Goal: Transaction & Acquisition: Purchase product/service

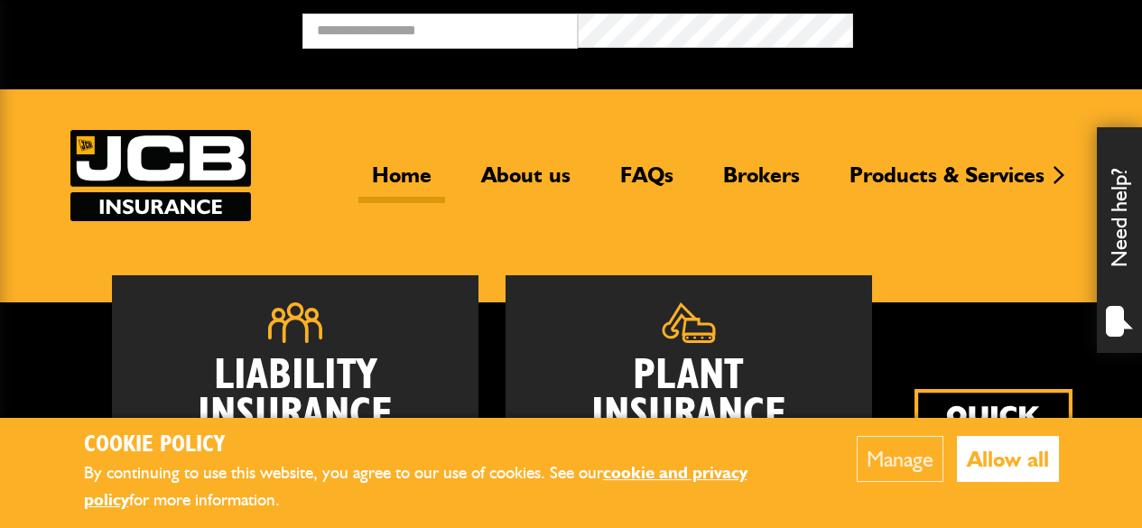
scroll to position [288, 0]
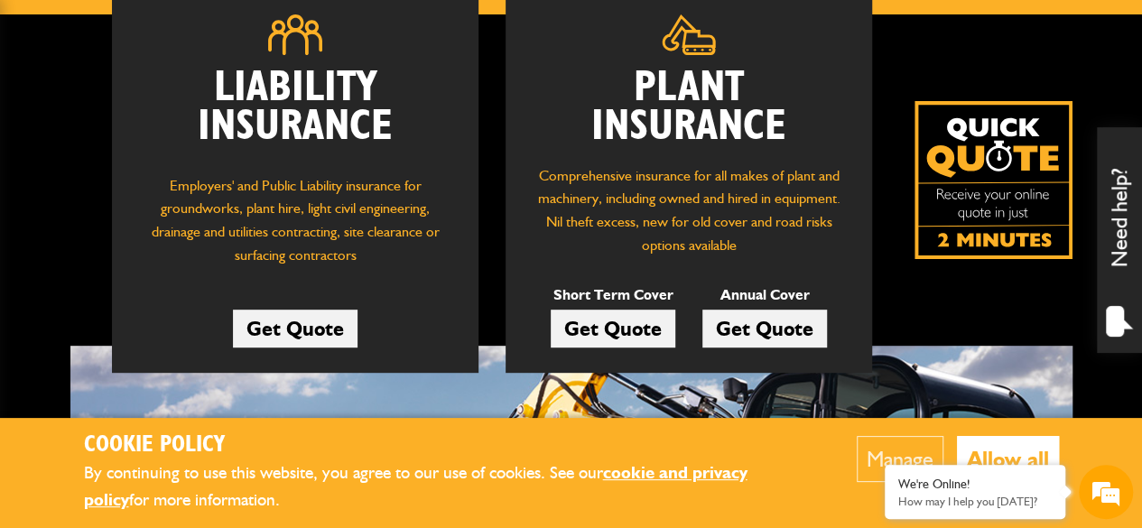
click at [624, 317] on link "Get Quote" at bounding box center [613, 329] width 125 height 38
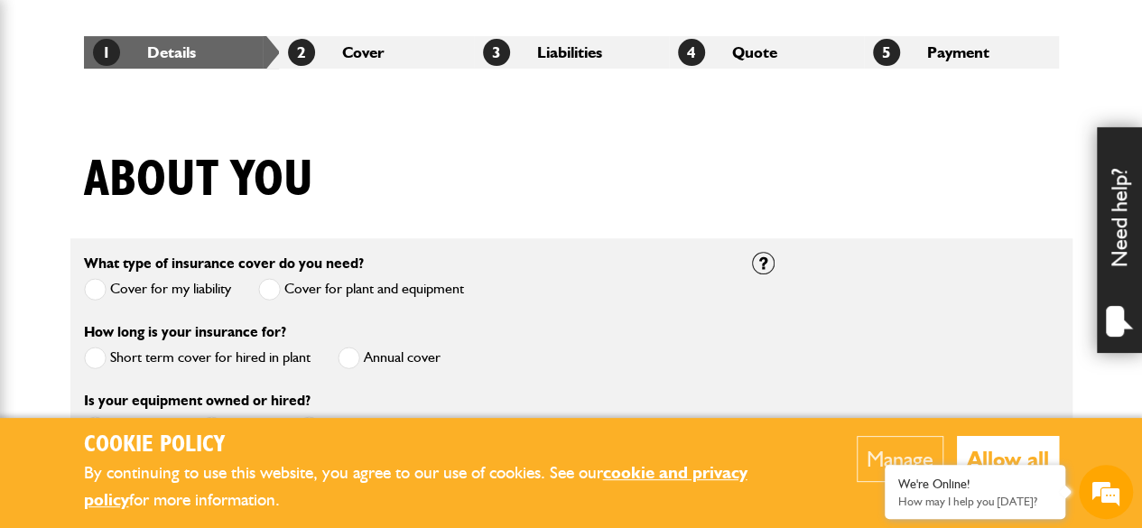
scroll to position [402, 0]
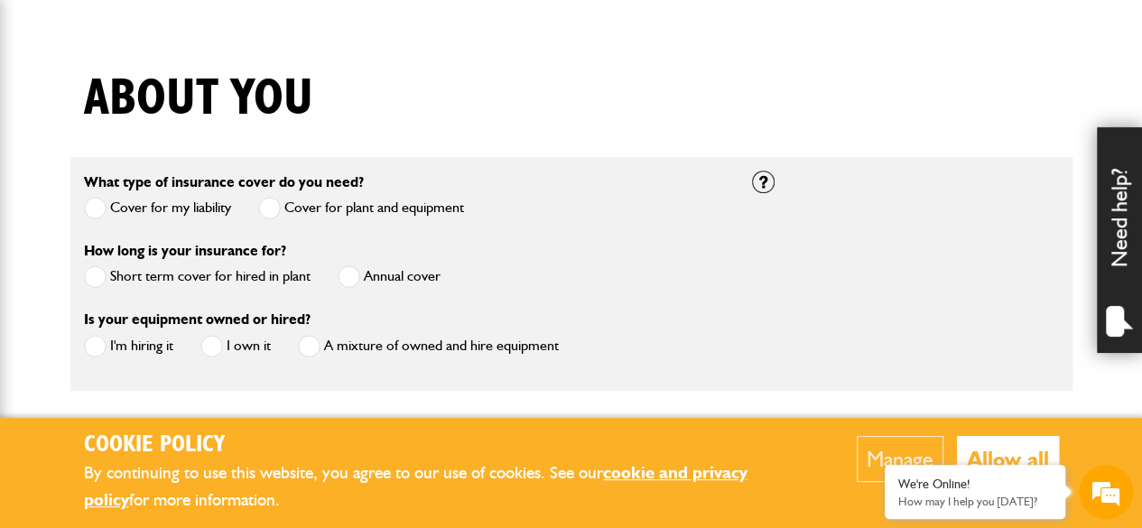
click at [220, 270] on label "Short term cover for hired in plant" at bounding box center [197, 276] width 227 height 23
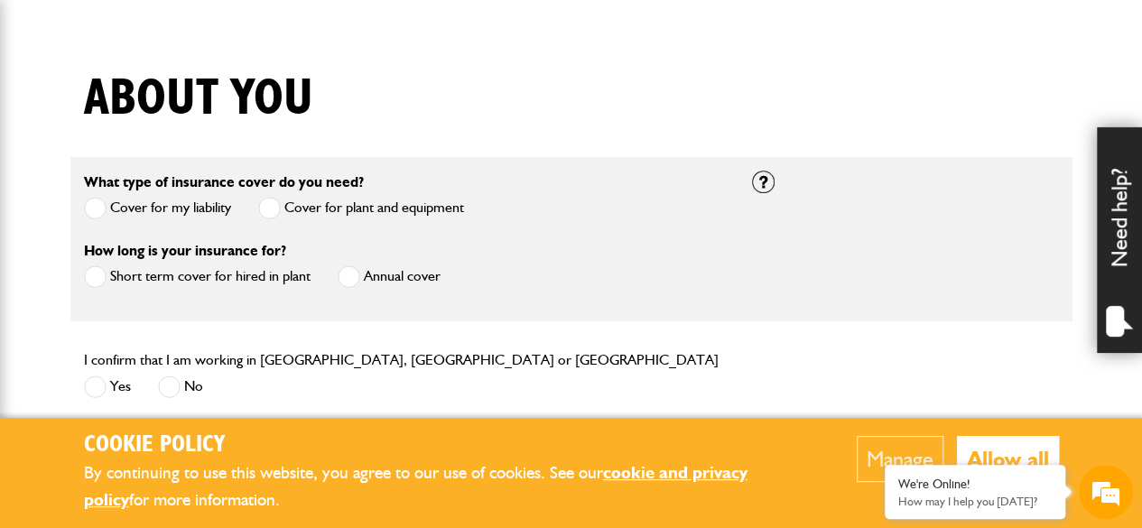
scroll to position [511, 0]
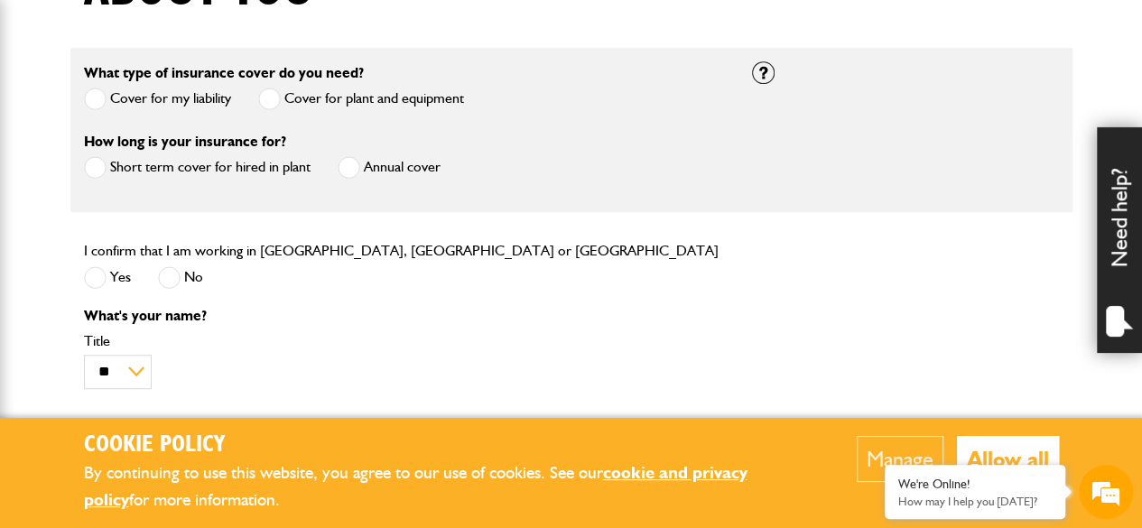
click at [107, 274] on label "Yes" at bounding box center [107, 277] width 47 height 23
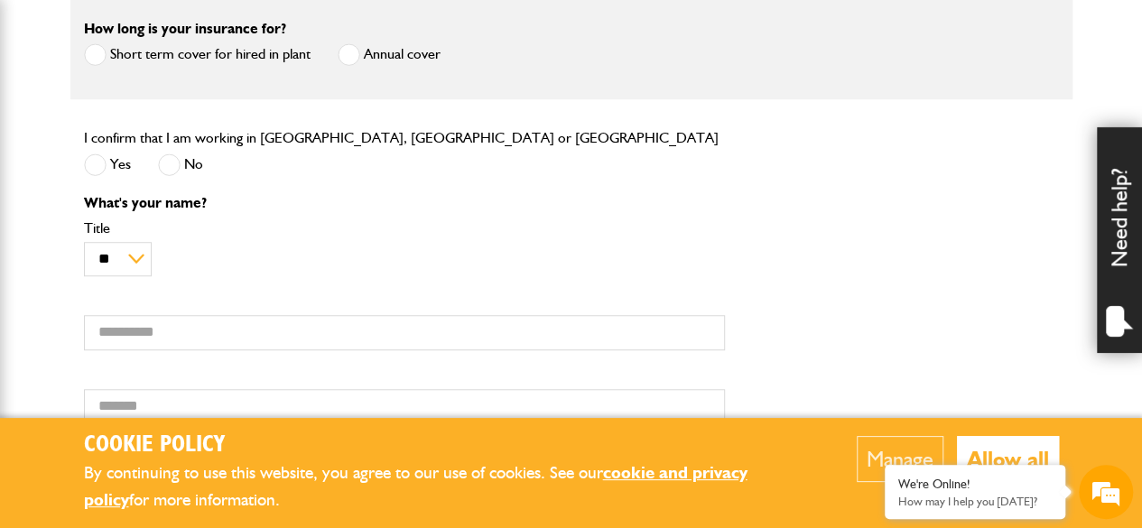
scroll to position [623, 0]
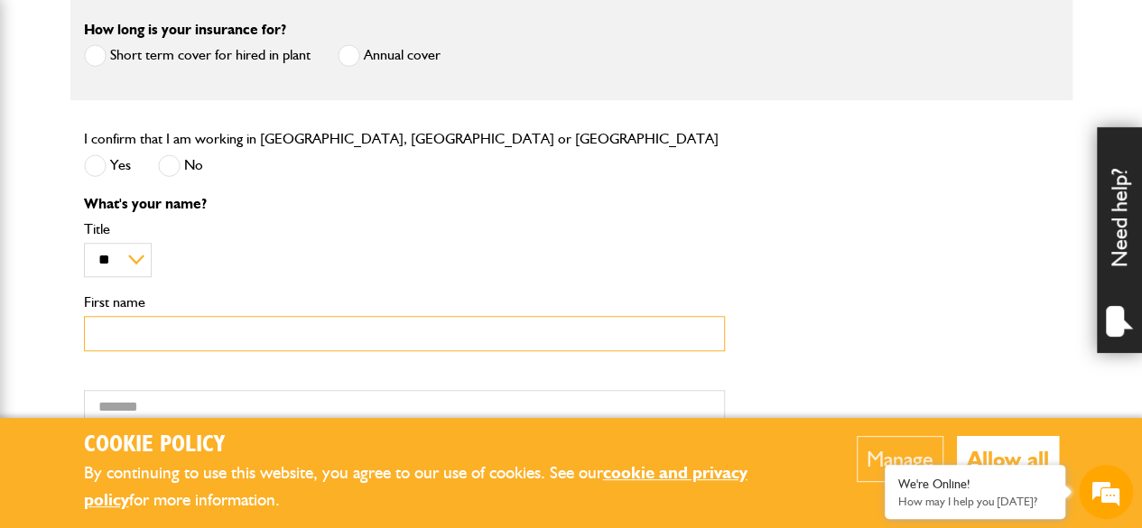
click at [140, 324] on input "First name" at bounding box center [404, 333] width 641 height 35
type input "*******"
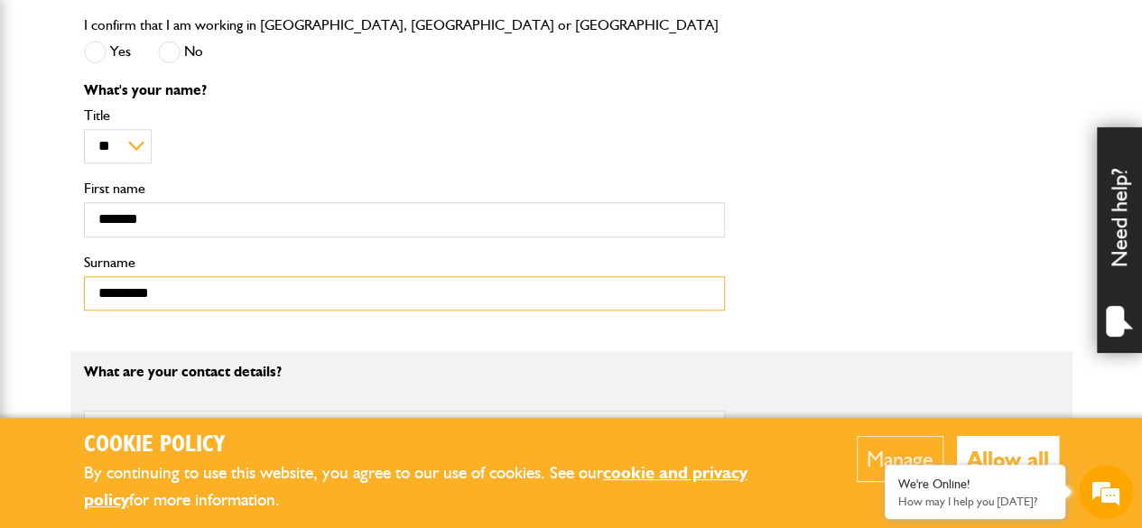
scroll to position [841, 0]
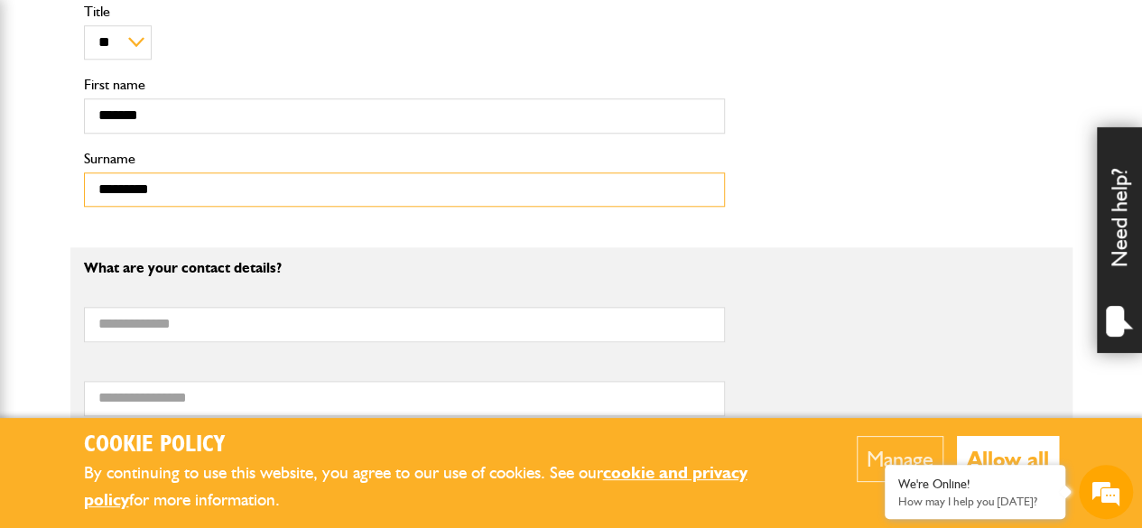
type input "*********"
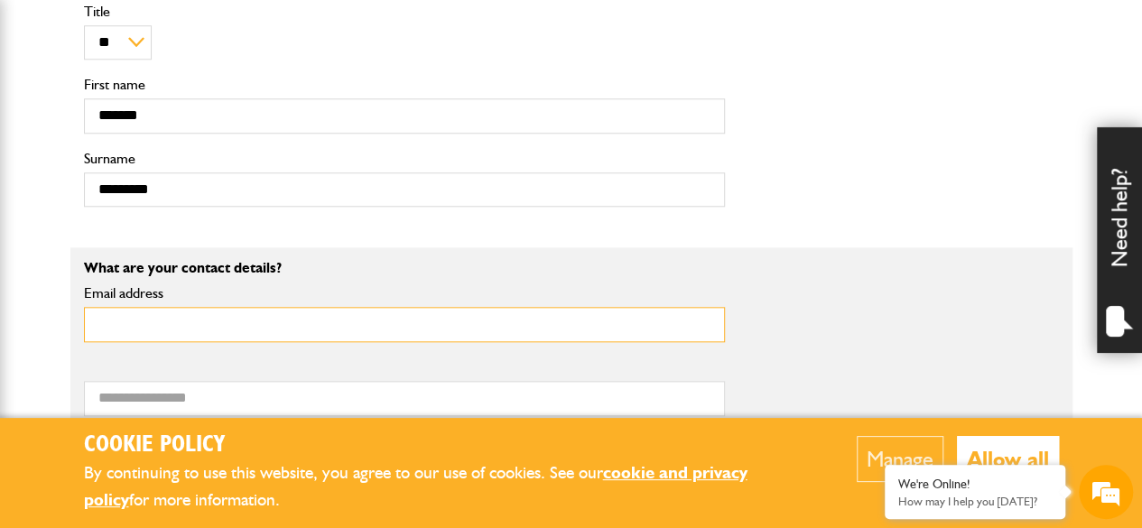
click at [140, 324] on input "Email address" at bounding box center [404, 324] width 641 height 35
type input "**********"
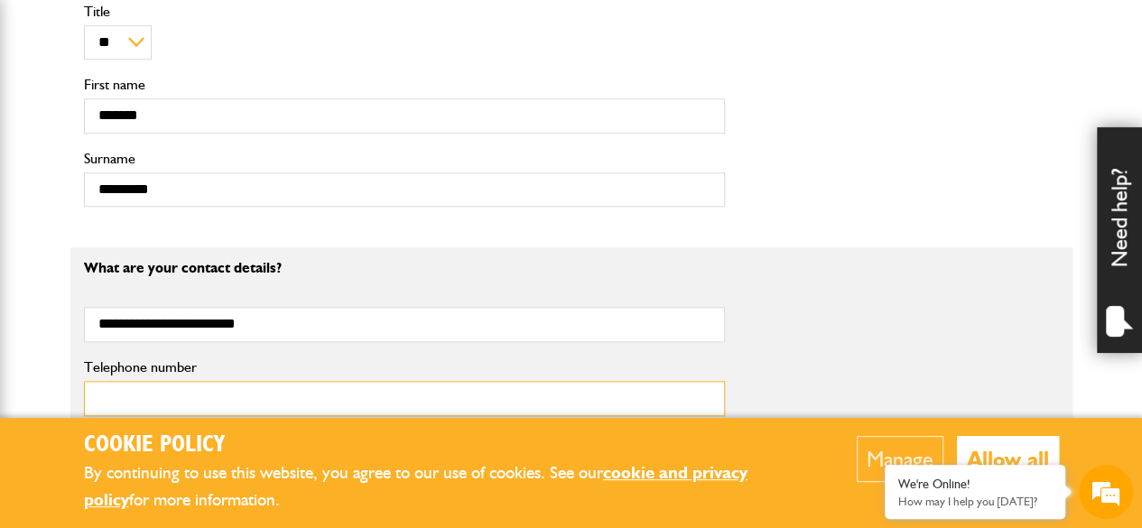
click at [262, 404] on input "Telephone number" at bounding box center [404, 398] width 641 height 35
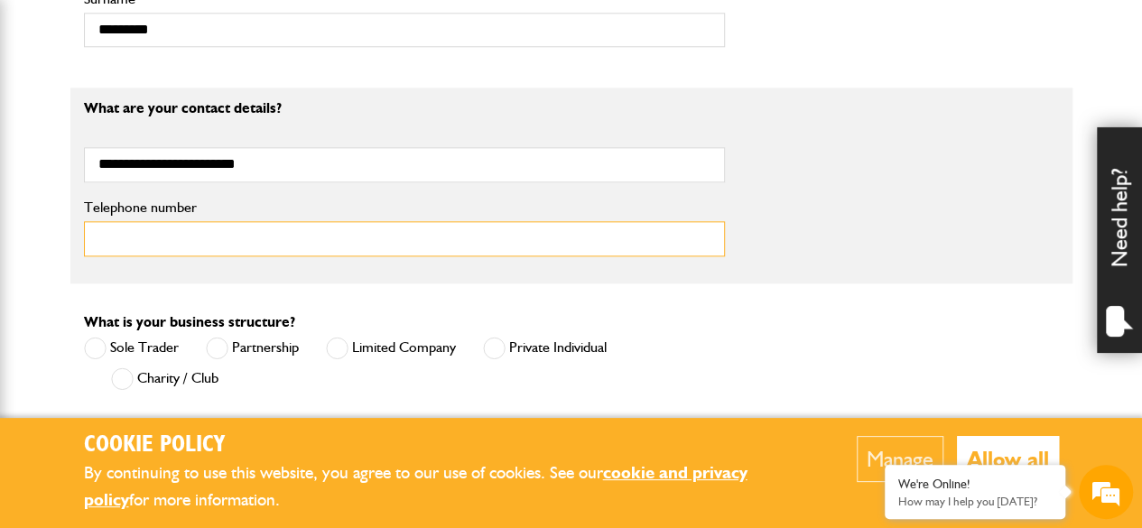
scroll to position [1001, 0]
click at [268, 237] on input "Telephone number" at bounding box center [404, 237] width 641 height 35
paste input "**********"
type input "**********"
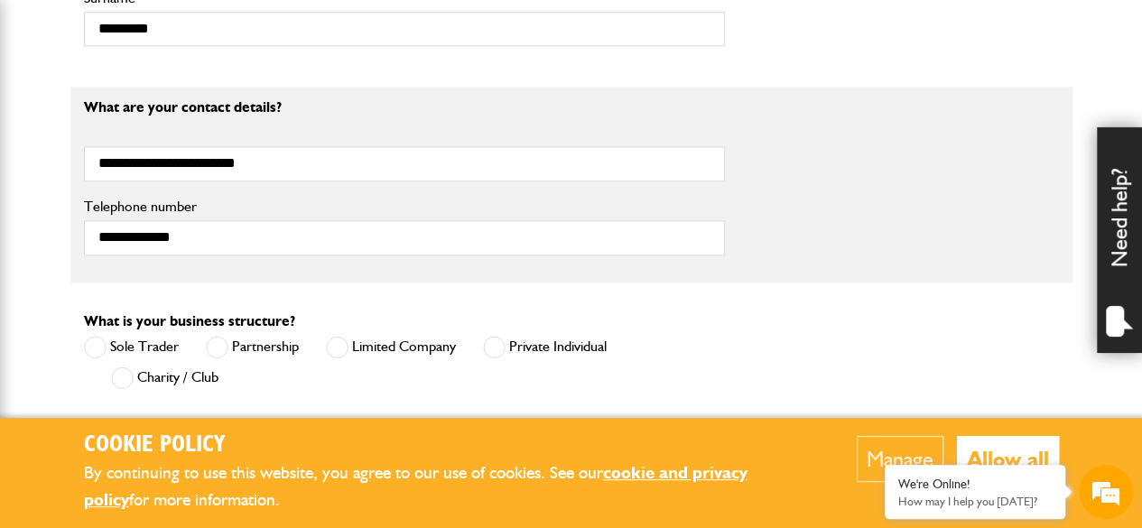
click at [362, 340] on label "Limited Company" at bounding box center [391, 347] width 130 height 23
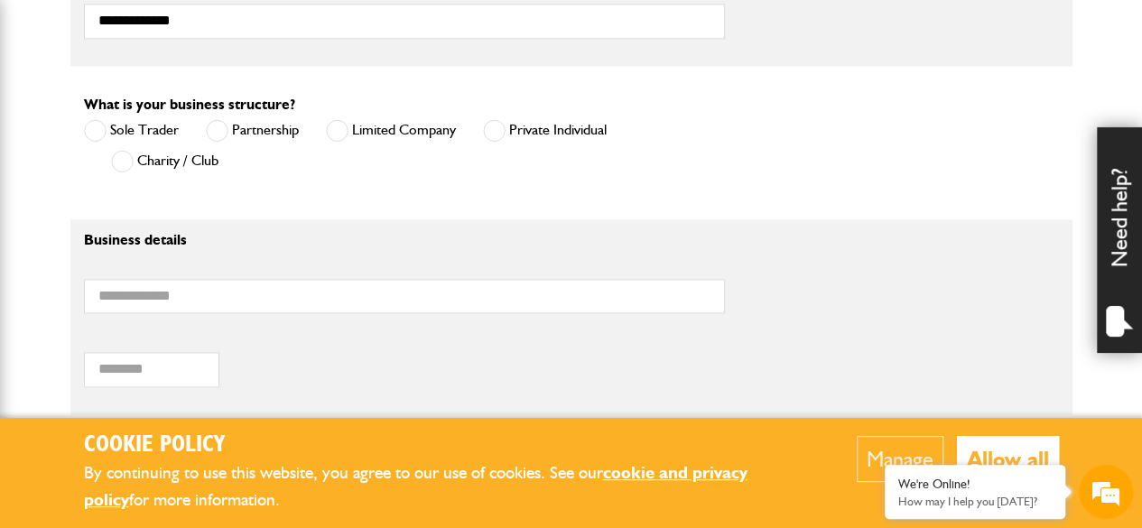
scroll to position [1219, 0]
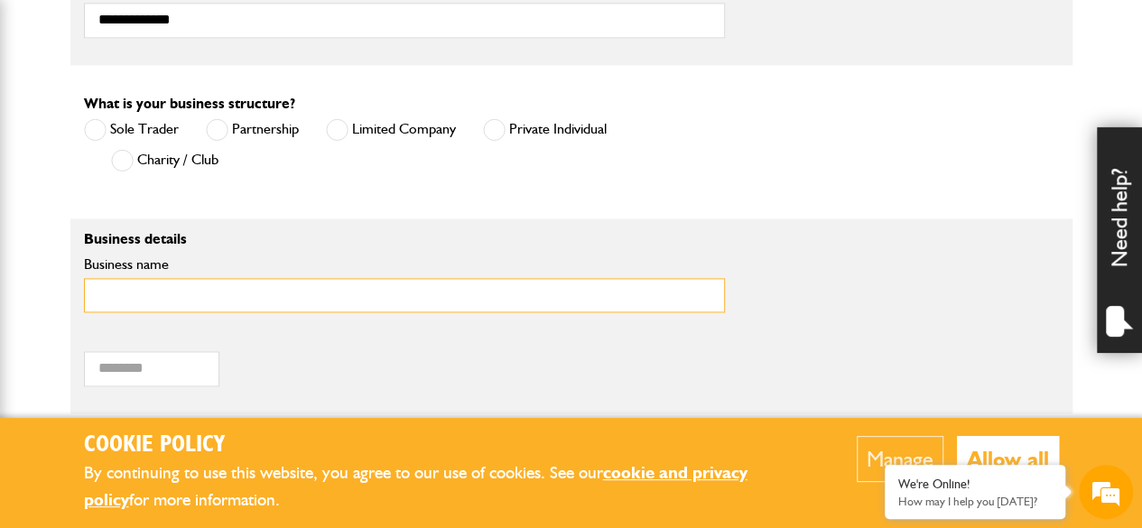
click at [343, 297] on input "Business name" at bounding box center [404, 295] width 641 height 35
type input "**********"
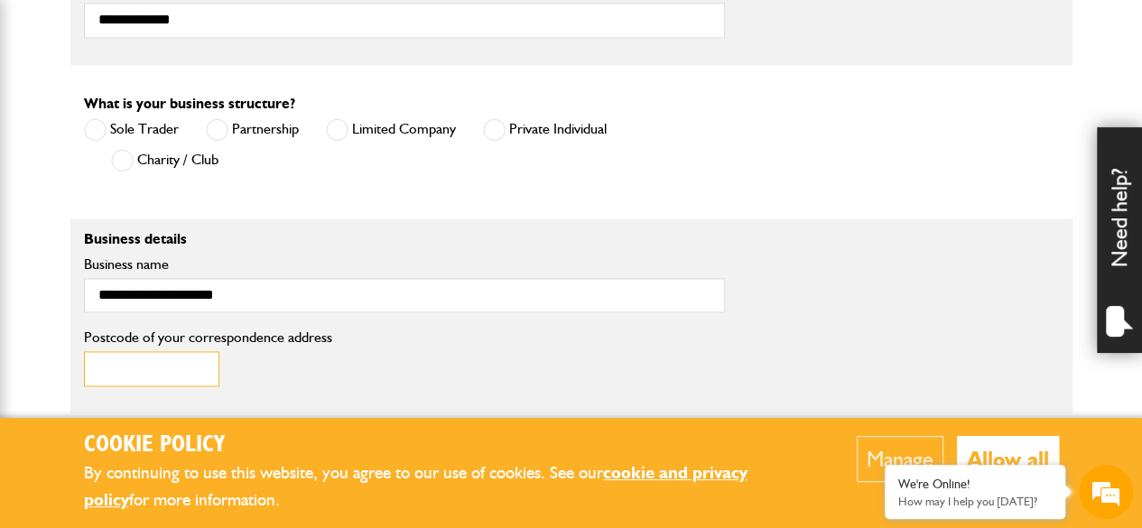
click at [200, 351] on input "Postcode of your correspondence address" at bounding box center [151, 368] width 135 height 35
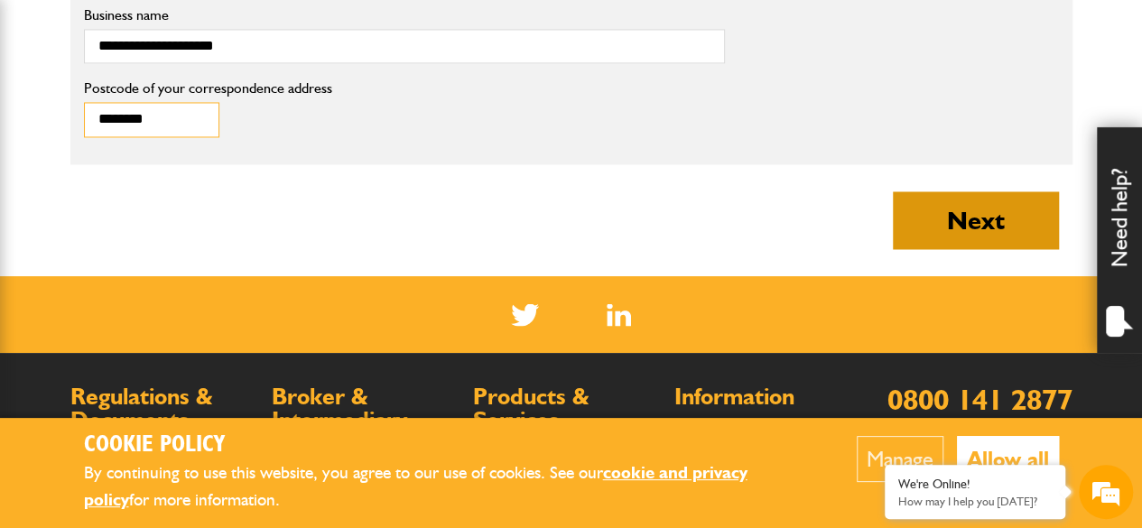
type input "********"
click at [941, 215] on button "Next" at bounding box center [976, 220] width 166 height 58
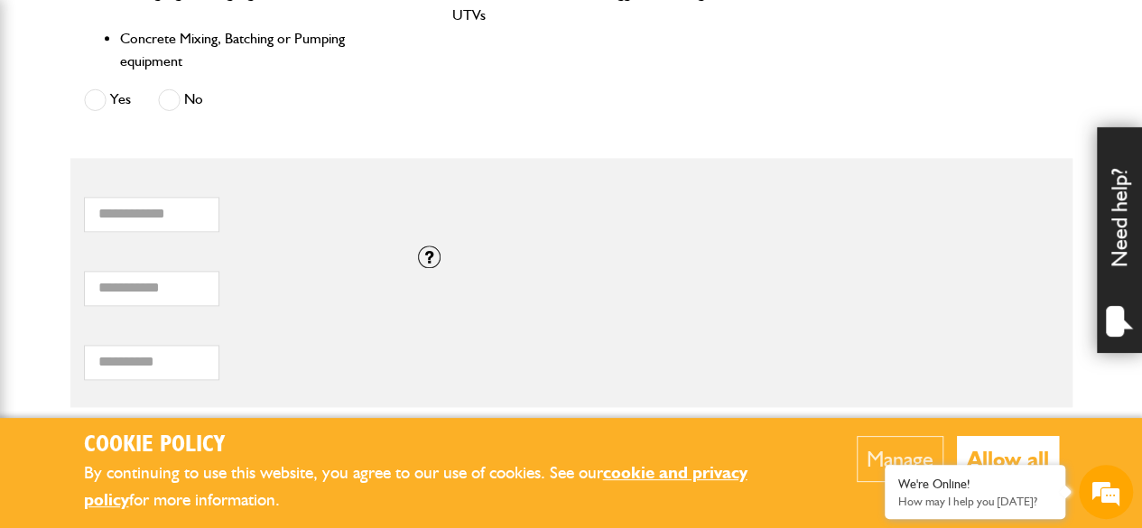
scroll to position [1111, 0]
click at [125, 292] on input "*" at bounding box center [151, 287] width 135 height 35
type input "*****"
click at [492, 330] on div "Total hiring fees Please enter a minimum value of 25 for total hiring fees." at bounding box center [571, 356] width 1002 height 74
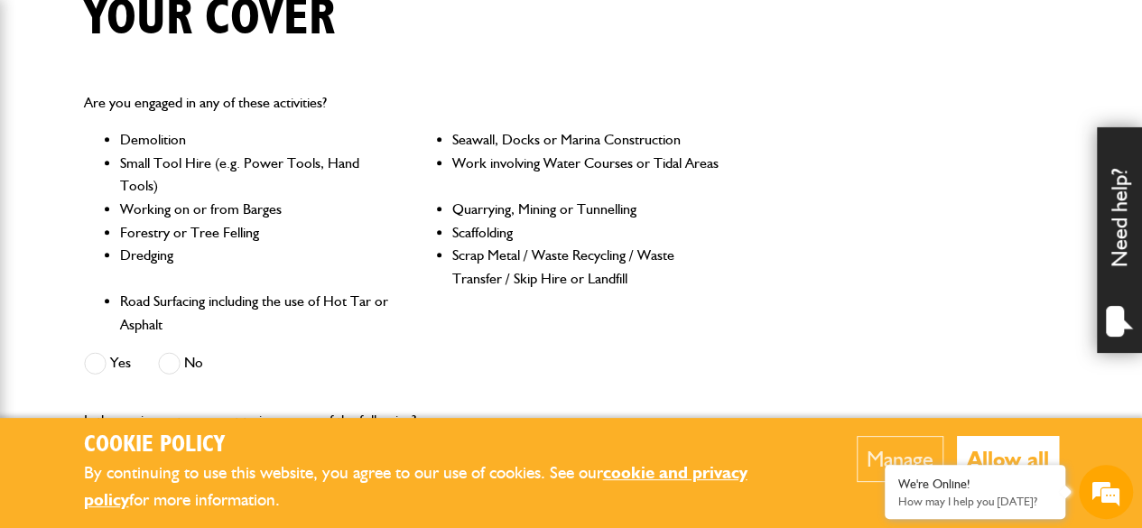
scroll to position [486, 0]
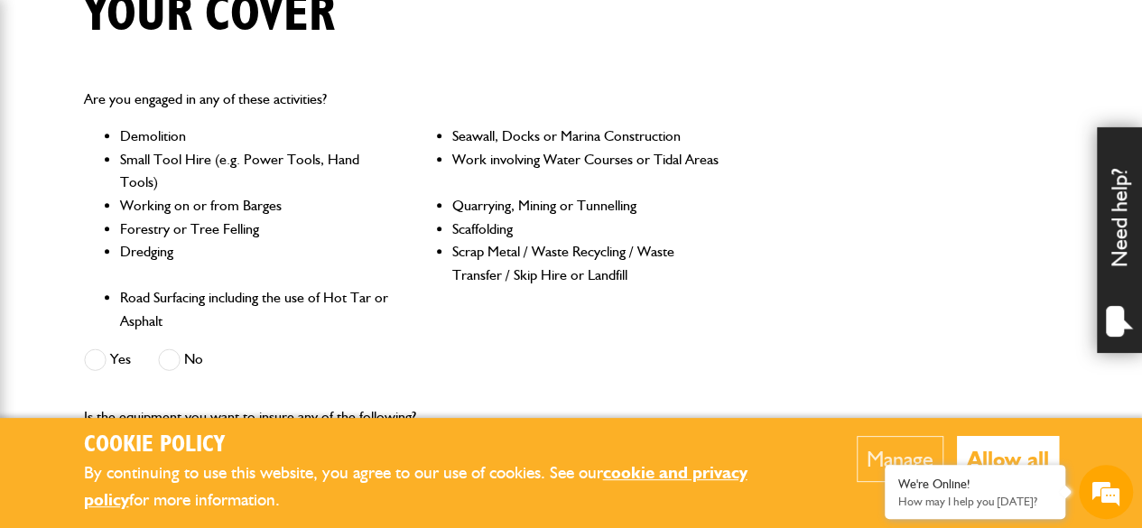
click at [178, 359] on span at bounding box center [169, 360] width 23 height 23
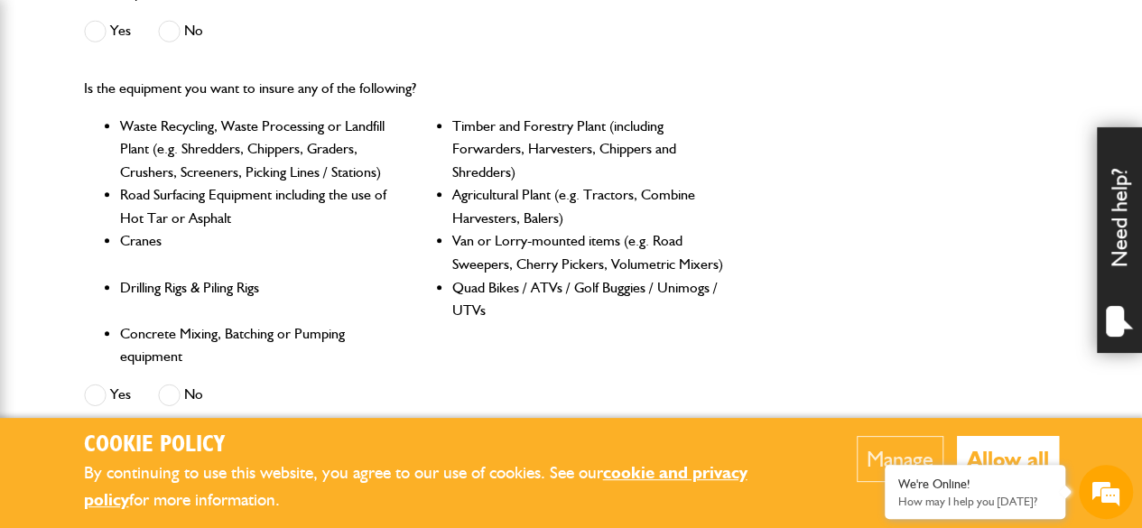
scroll to position [854, 0]
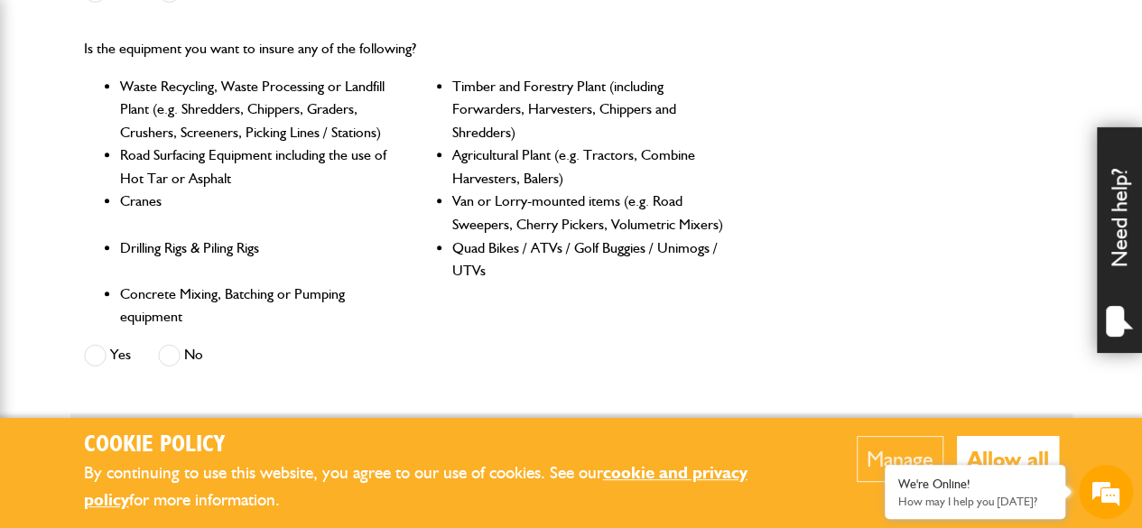
click at [181, 353] on label "No" at bounding box center [180, 355] width 45 height 23
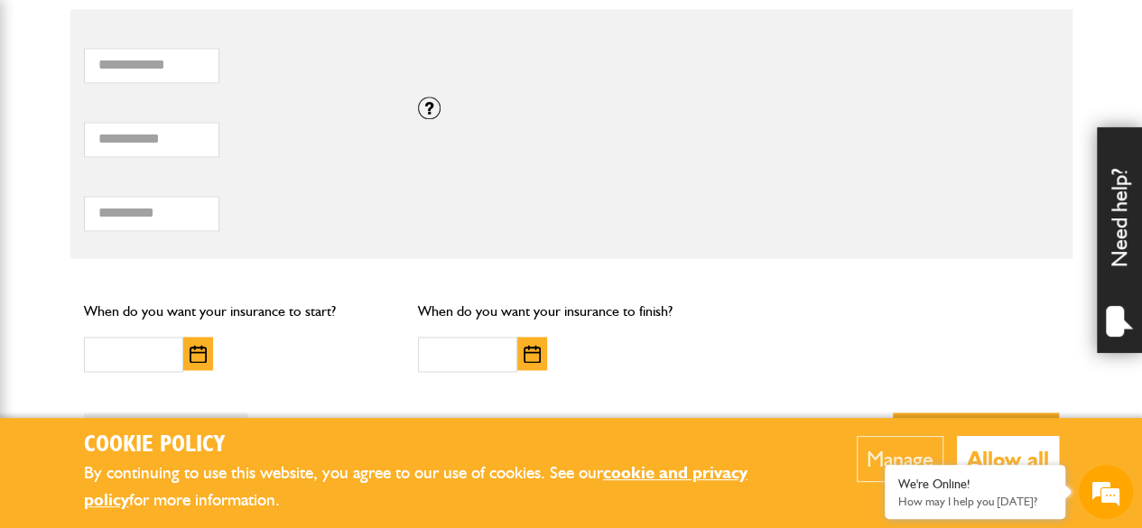
scroll to position [1340, 0]
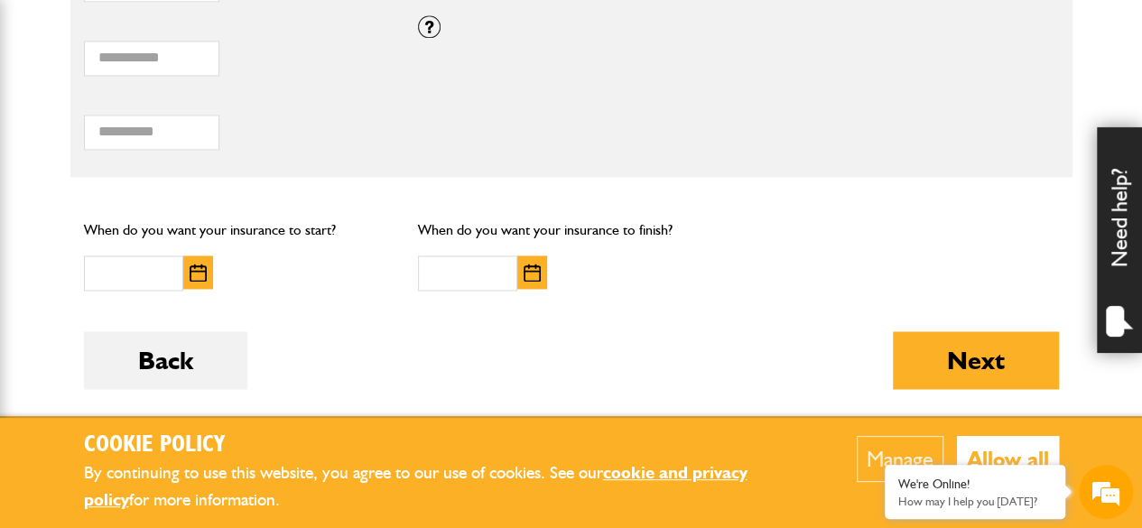
click at [197, 256] on button "button" at bounding box center [198, 272] width 30 height 33
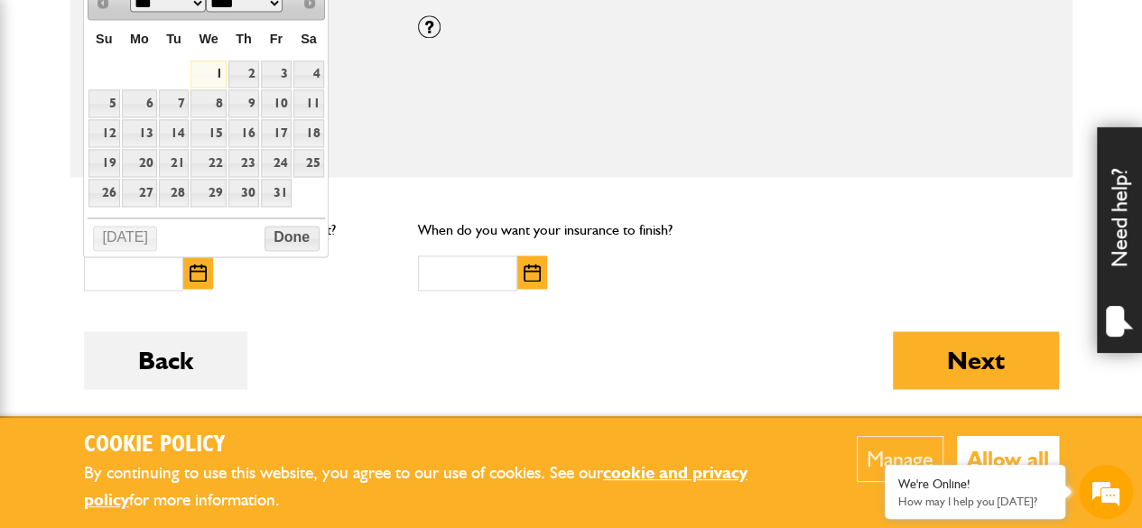
click at [209, 71] on link "1" at bounding box center [208, 74] width 35 height 28
type input "**********"
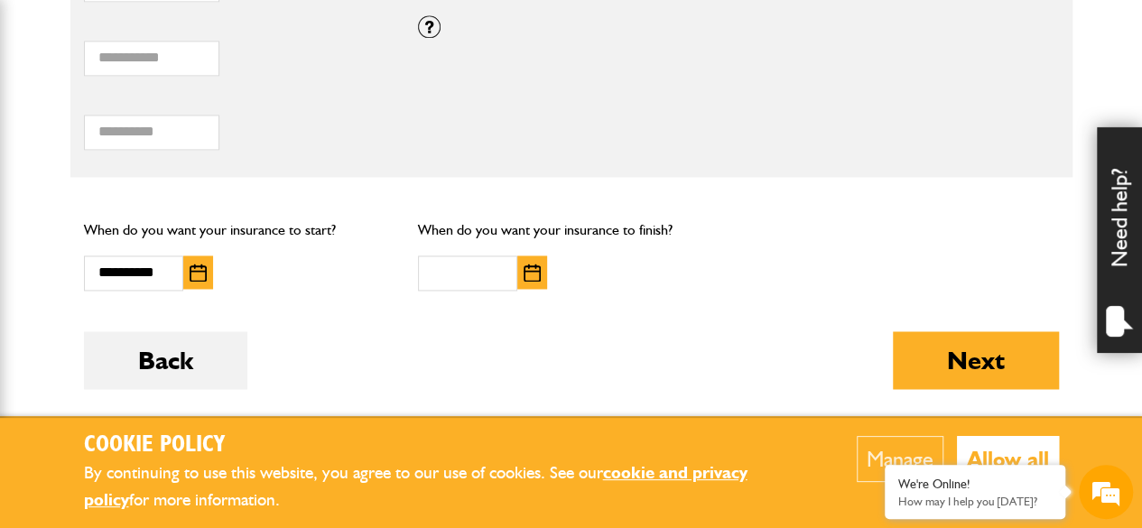
click at [522, 256] on button "button" at bounding box center [532, 272] width 30 height 33
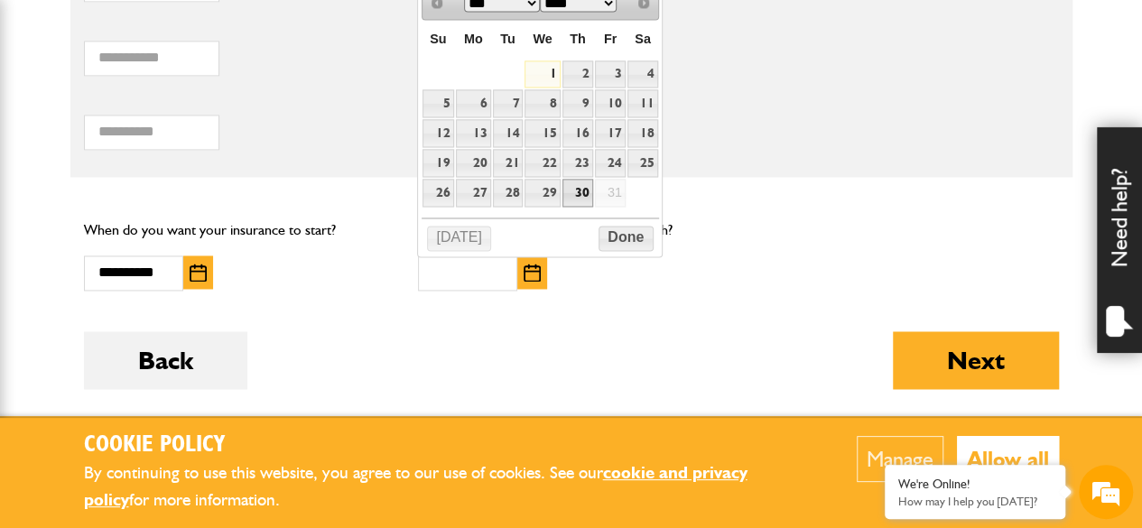
click at [570, 184] on link "30" at bounding box center [578, 193] width 31 height 28
type input "**********"
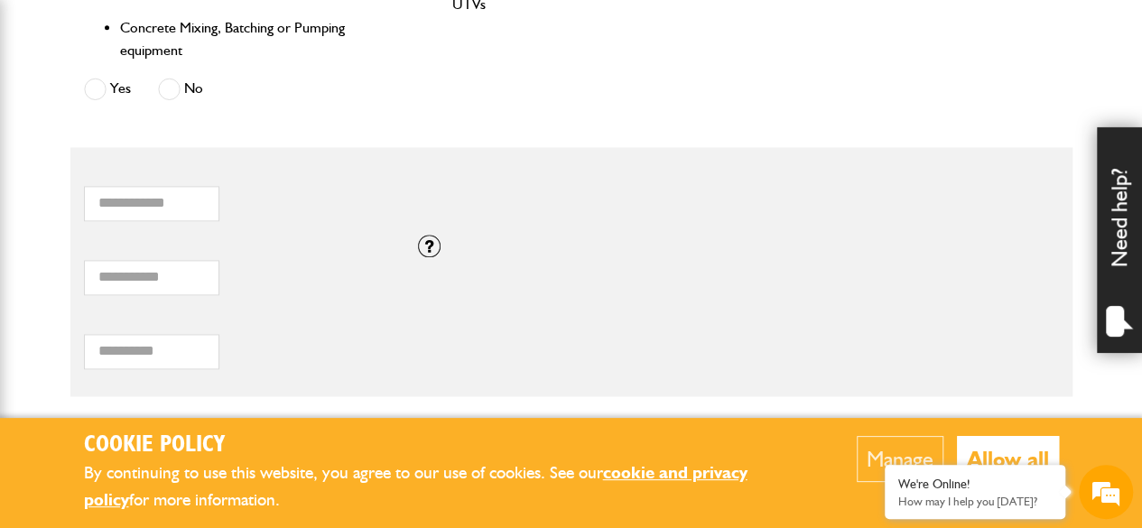
scroll to position [1122, 0]
click at [119, 354] on input "Total hiring fees" at bounding box center [151, 349] width 135 height 35
type input "****"
click at [259, 344] on div "**** Total hiring fees Please enter a minimum value of 25 for total hiring fees." at bounding box center [237, 339] width 307 height 56
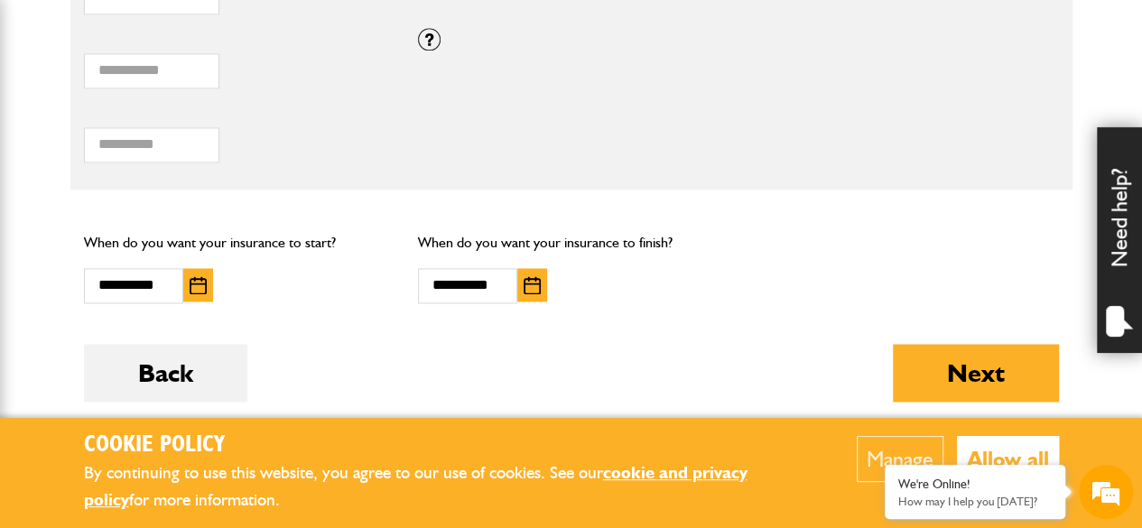
scroll to position [1323, 0]
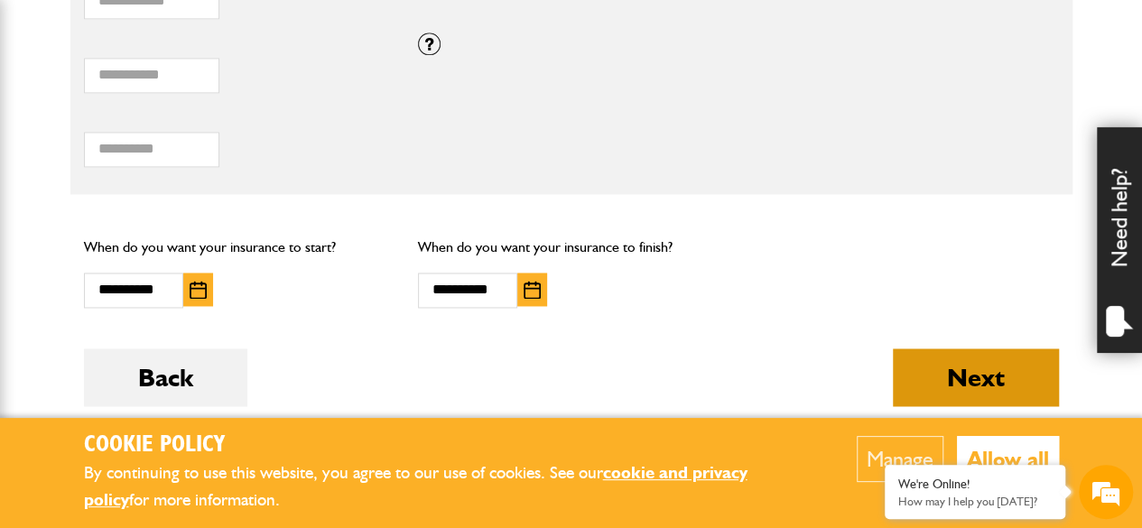
click at [968, 382] on button "Next" at bounding box center [976, 378] width 166 height 58
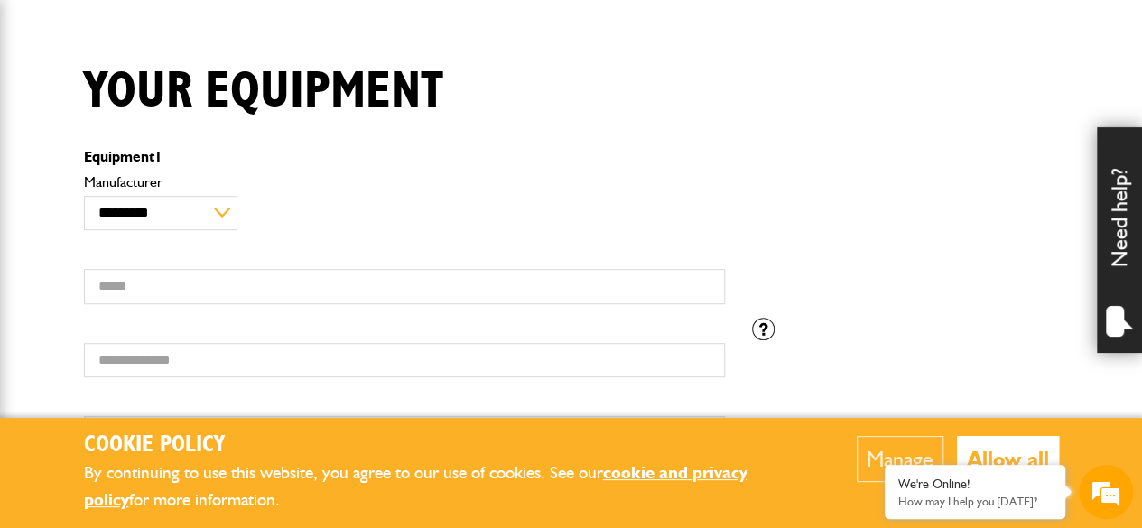
scroll to position [417, 0]
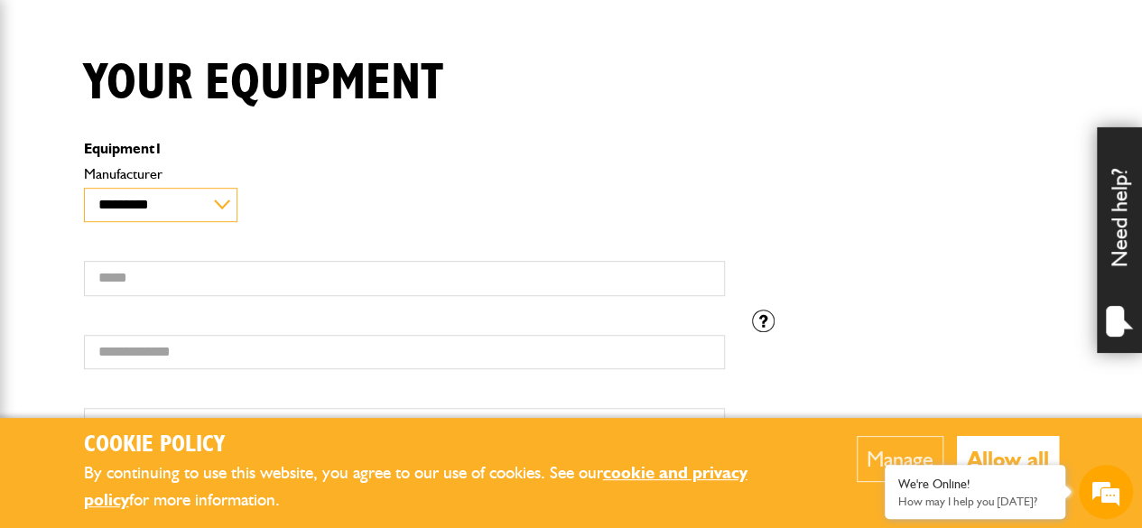
click at [166, 188] on select "**********" at bounding box center [160, 205] width 153 height 34
select select "*"
click at [84, 188] on select "**********" at bounding box center [160, 205] width 153 height 34
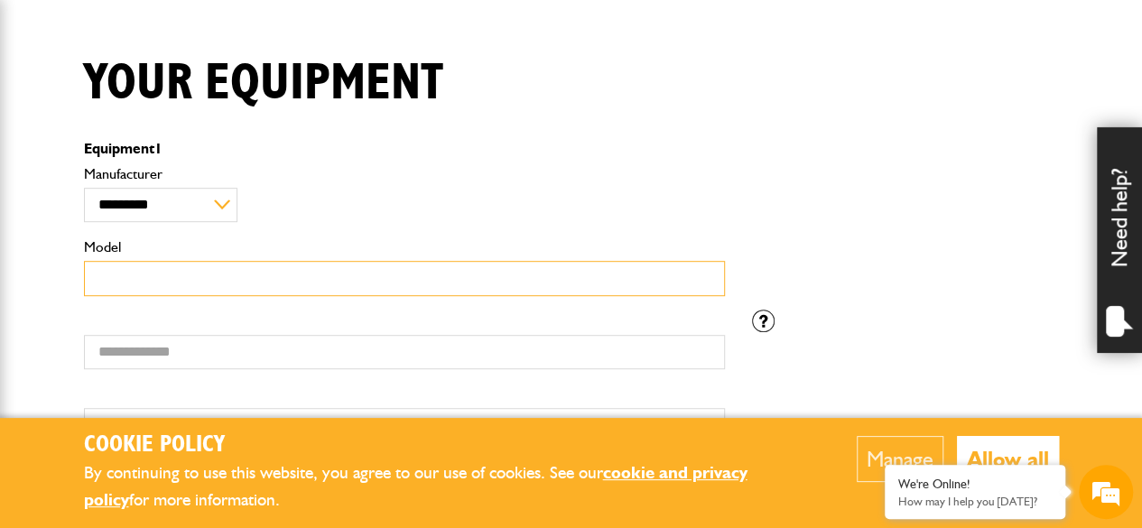
click at [173, 282] on input "Model" at bounding box center [404, 278] width 641 height 35
type input "**********"
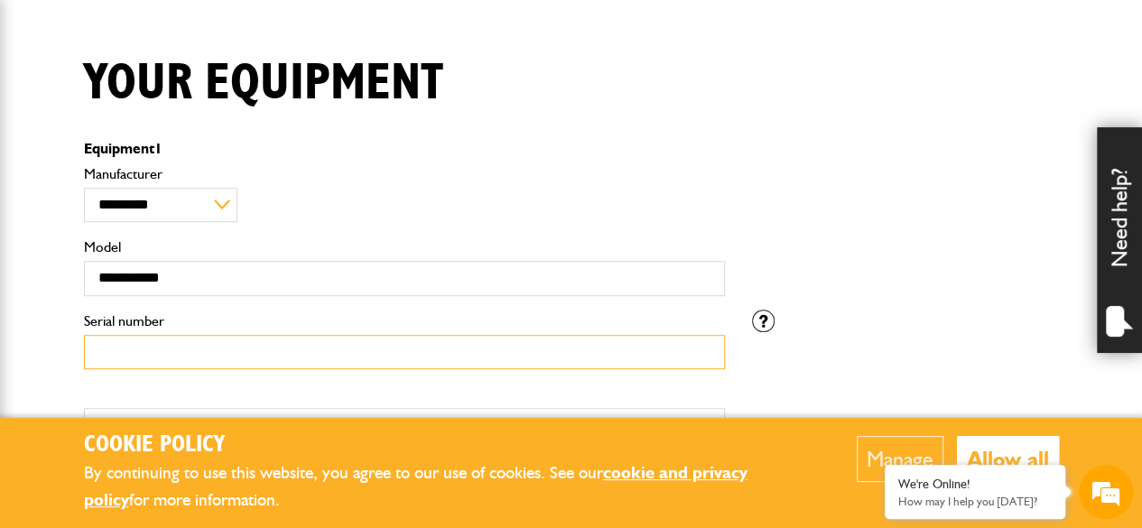
click at [165, 354] on input "Serial number" at bounding box center [404, 352] width 641 height 35
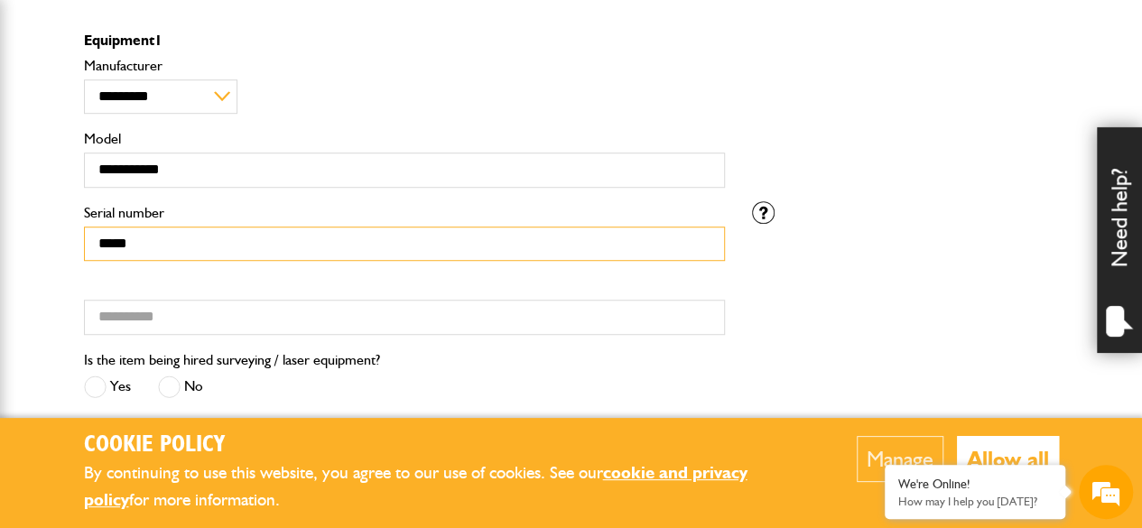
scroll to position [526, 0]
type input "*****"
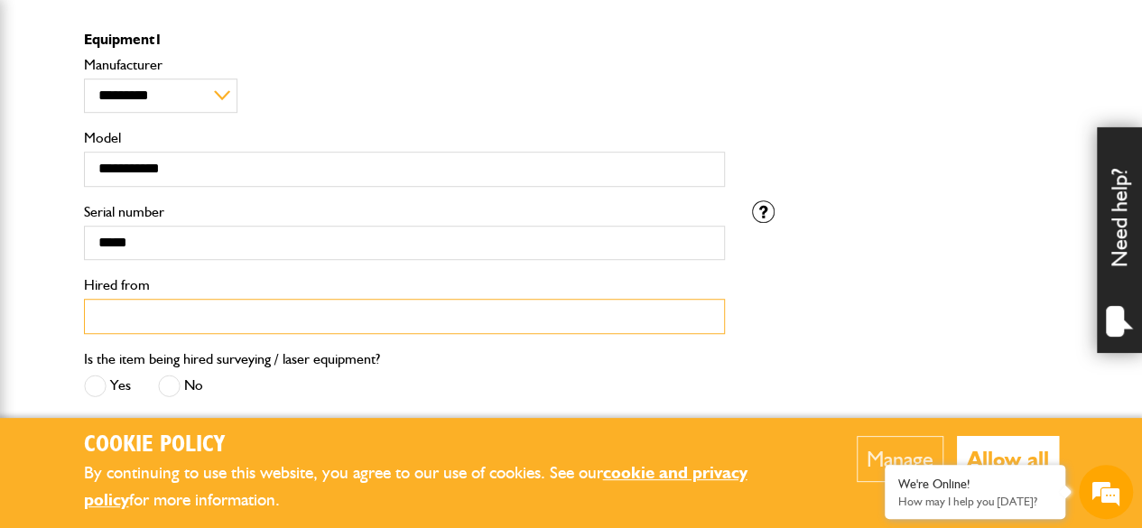
click at [200, 313] on input "Hired from" at bounding box center [404, 316] width 641 height 35
type input "**********"
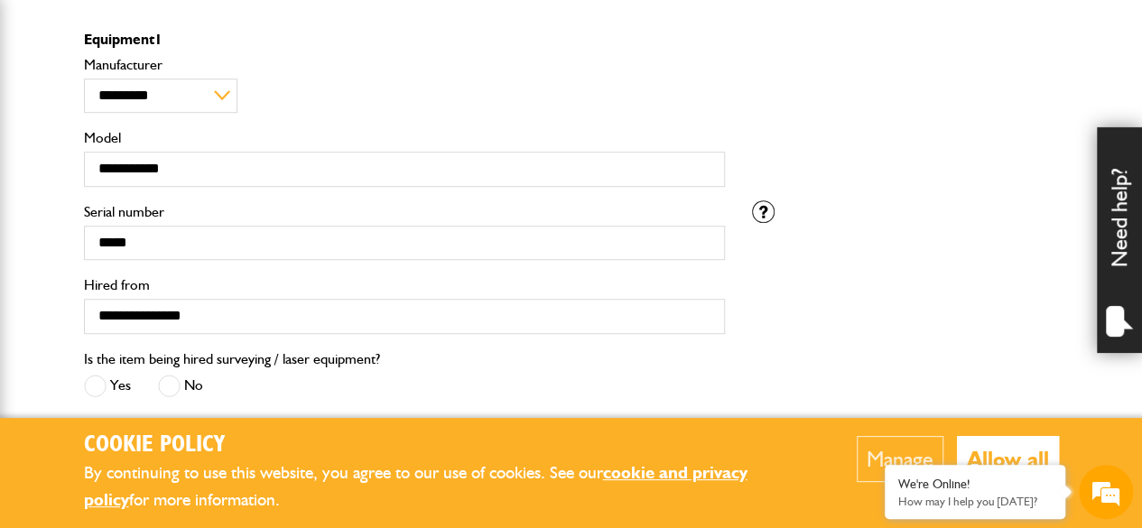
click at [197, 378] on label "No" at bounding box center [180, 386] width 45 height 23
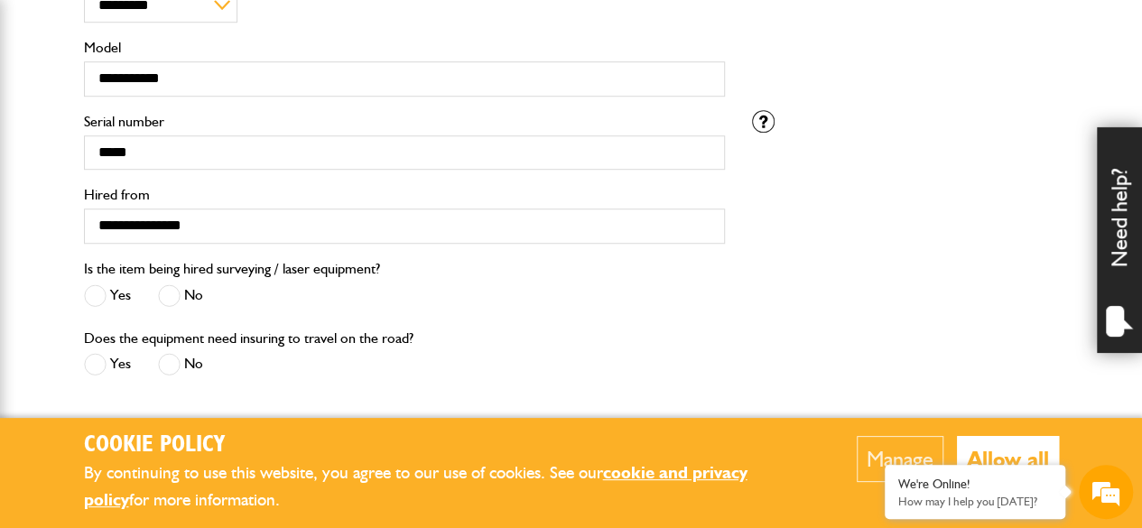
scroll to position [621, 0]
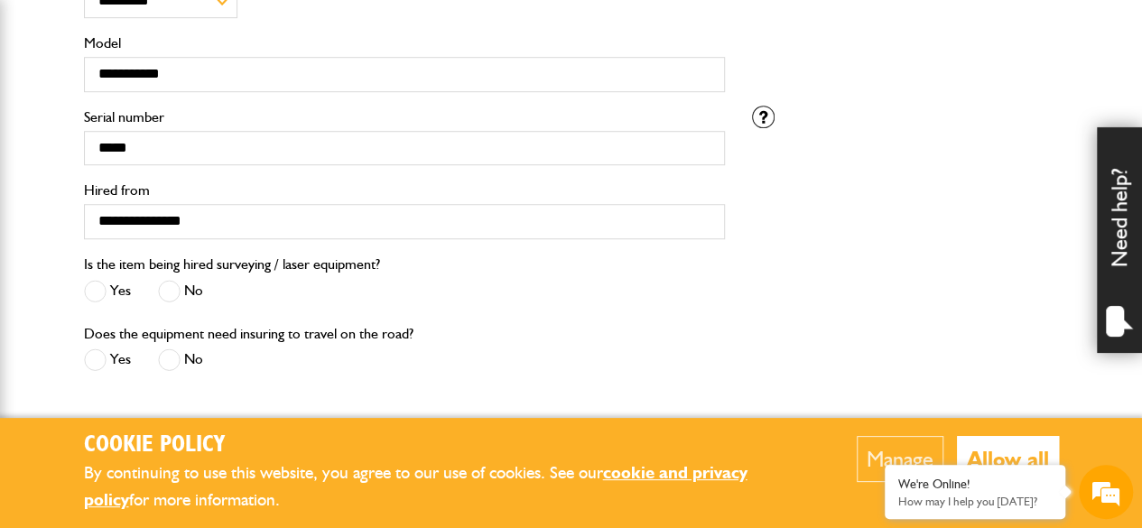
click at [187, 351] on label "No" at bounding box center [180, 360] width 45 height 23
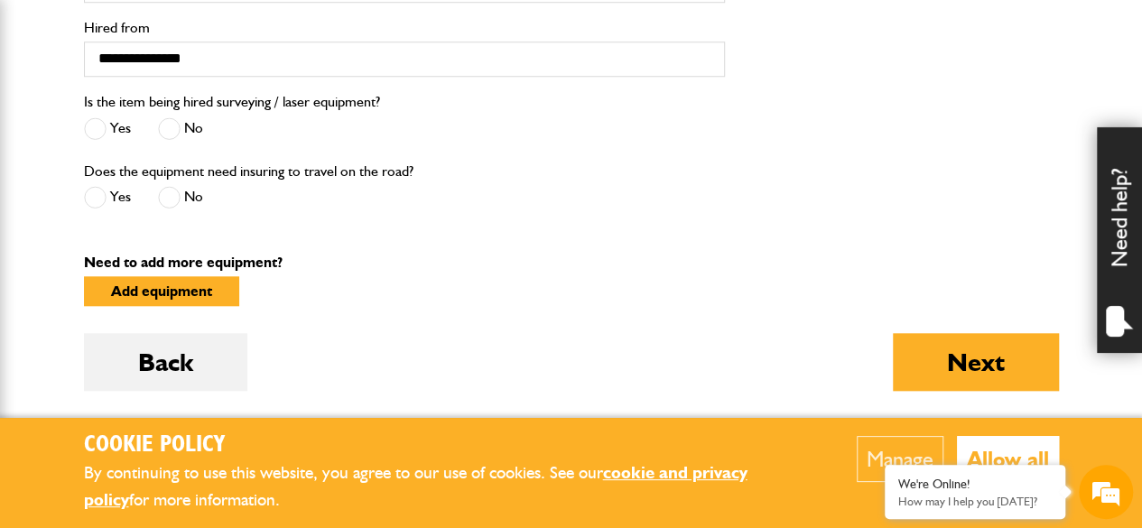
scroll to position [782, 0]
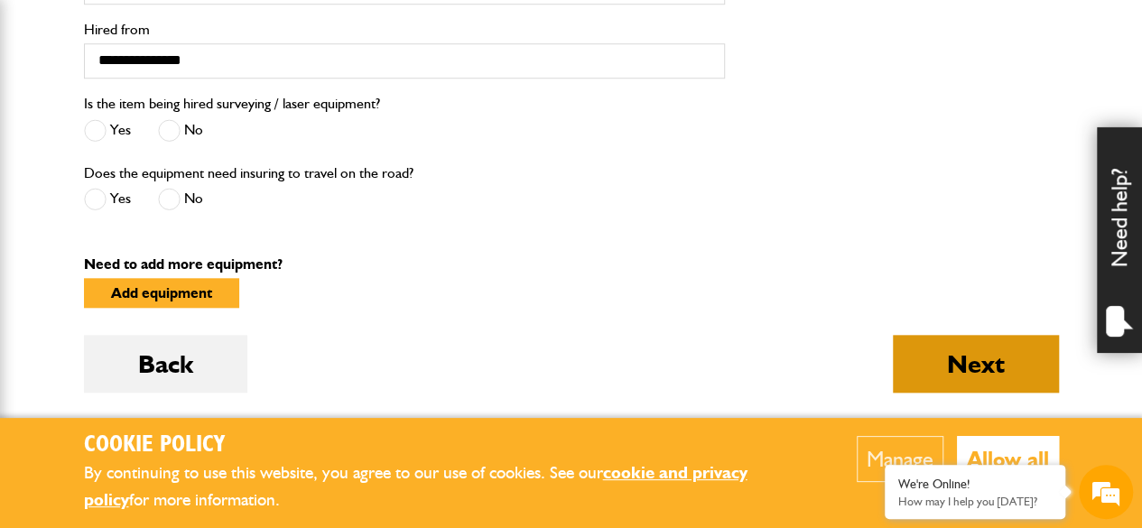
click at [1017, 375] on button "Next" at bounding box center [976, 364] width 166 height 58
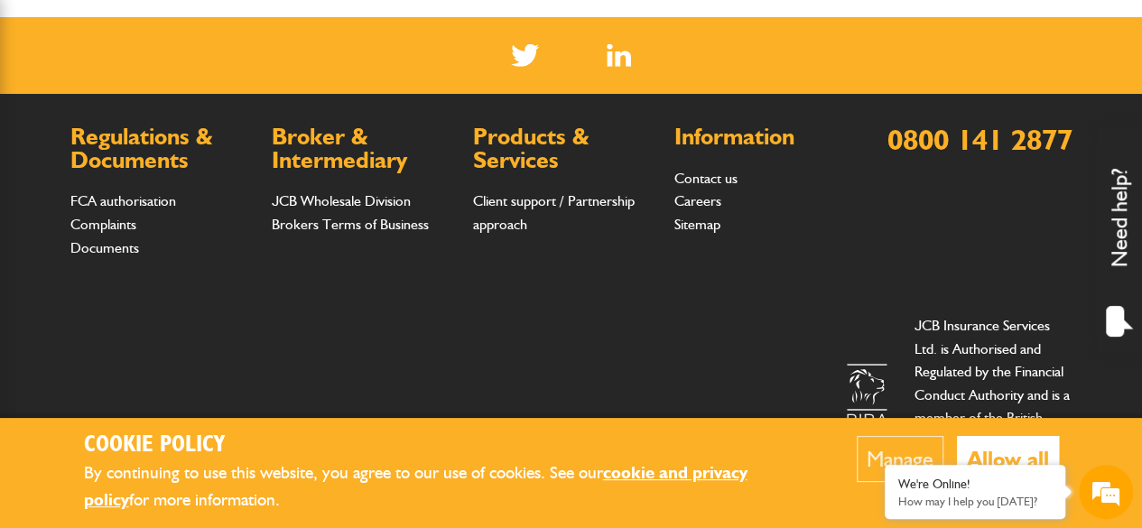
scroll to position [2401, 0]
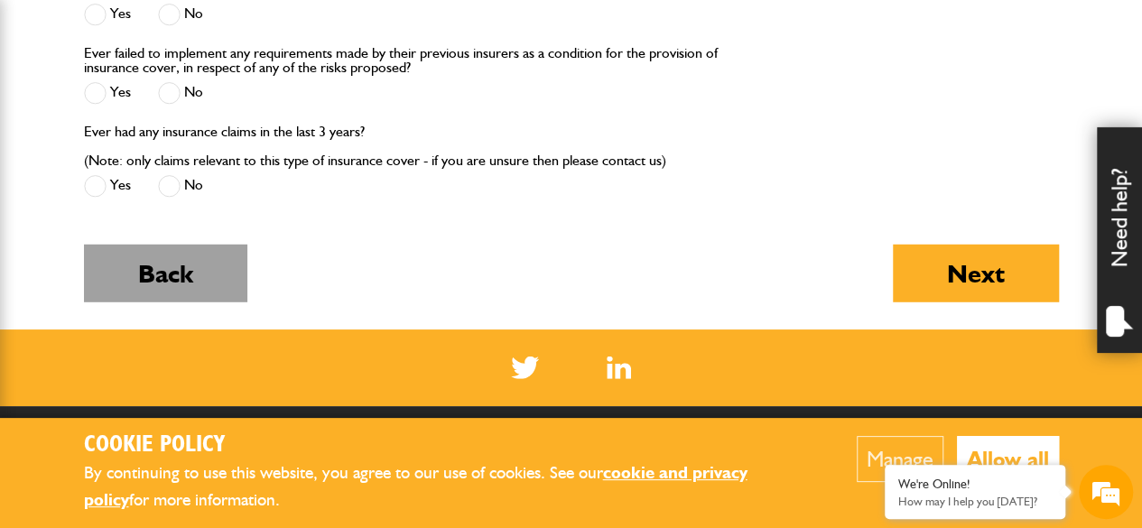
click at [164, 261] on button "Back" at bounding box center [165, 274] width 163 height 58
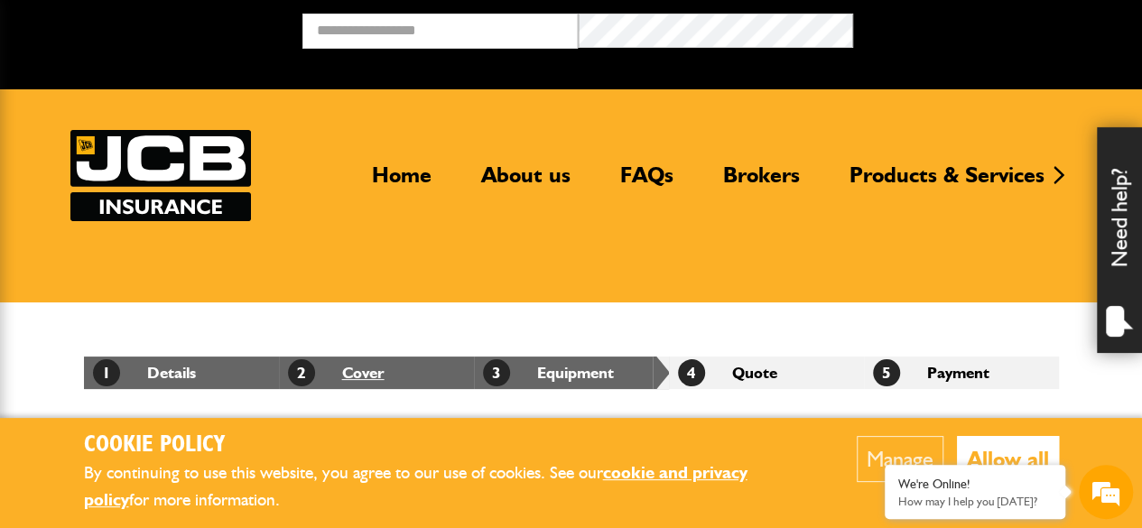
click at [359, 376] on link "2 Cover" at bounding box center [336, 372] width 97 height 19
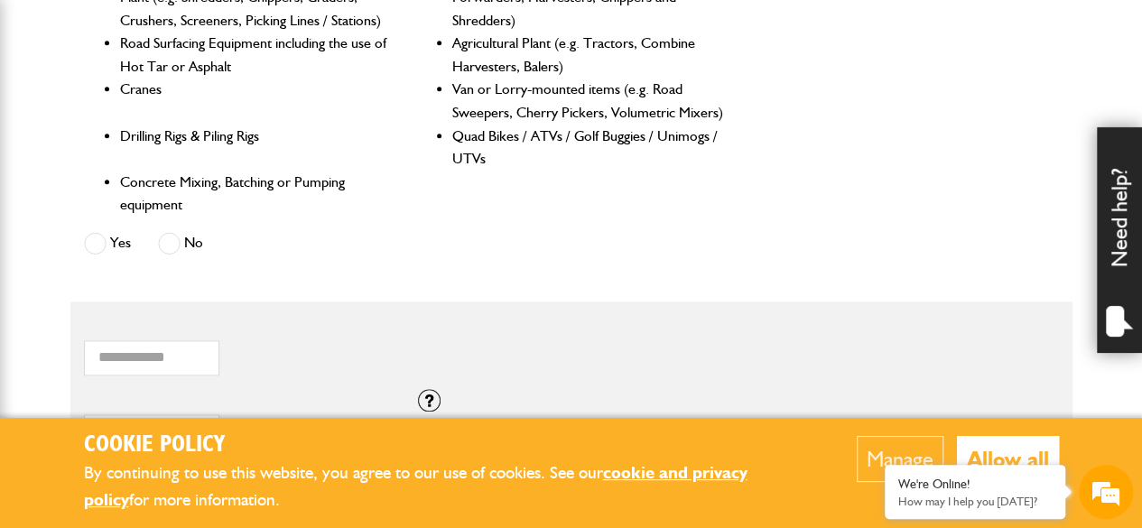
scroll to position [1074, 0]
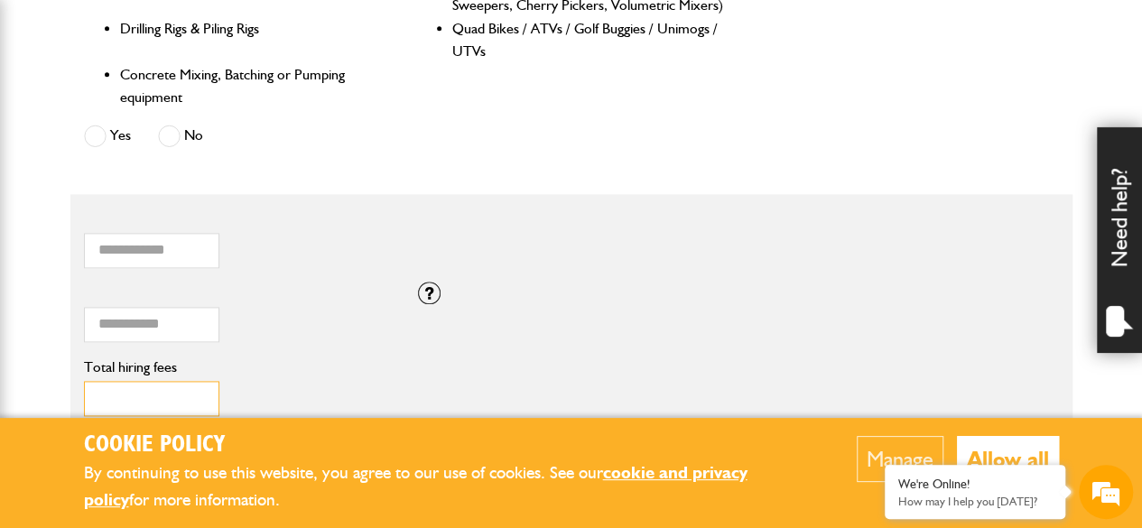
click at [110, 395] on input "****" at bounding box center [151, 398] width 135 height 35
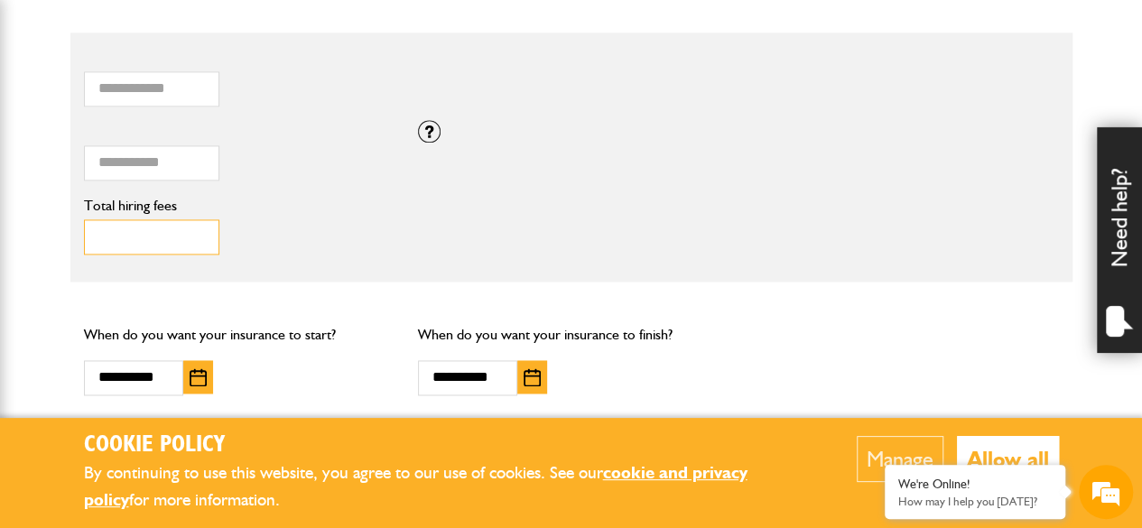
scroll to position [1442, 0]
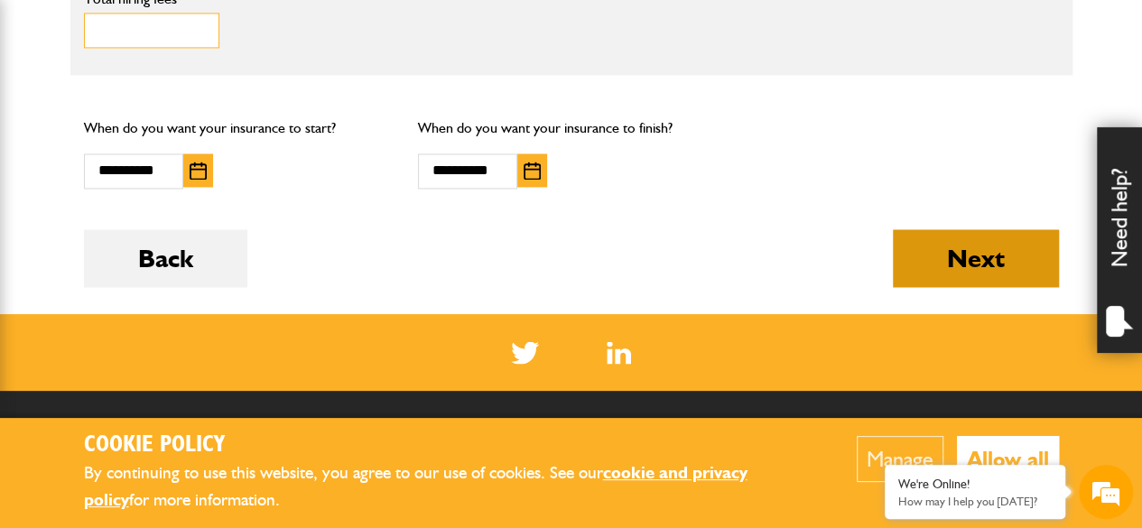
type input "***"
click at [896, 246] on button "Next" at bounding box center [976, 258] width 166 height 58
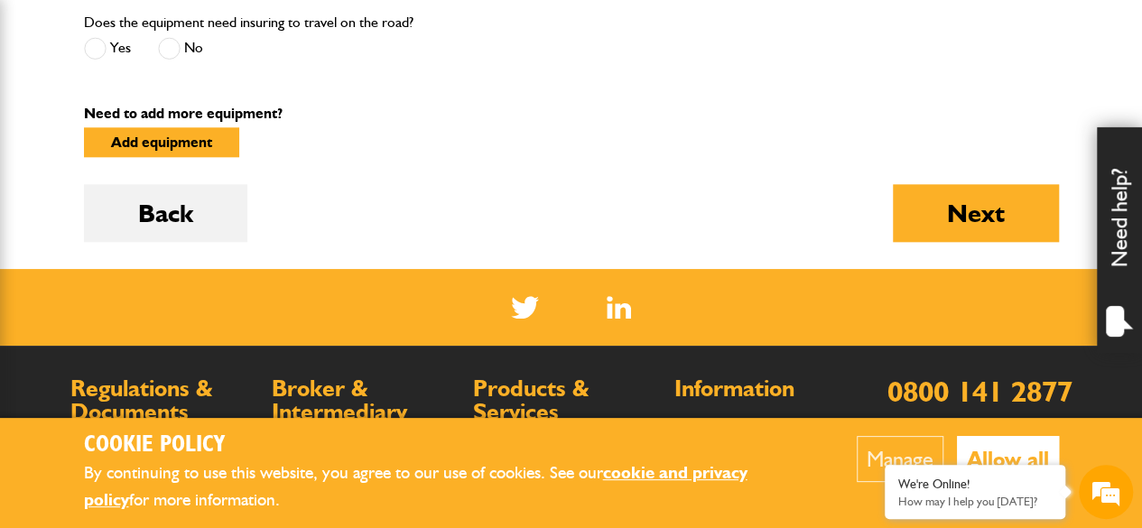
scroll to position [932, 0]
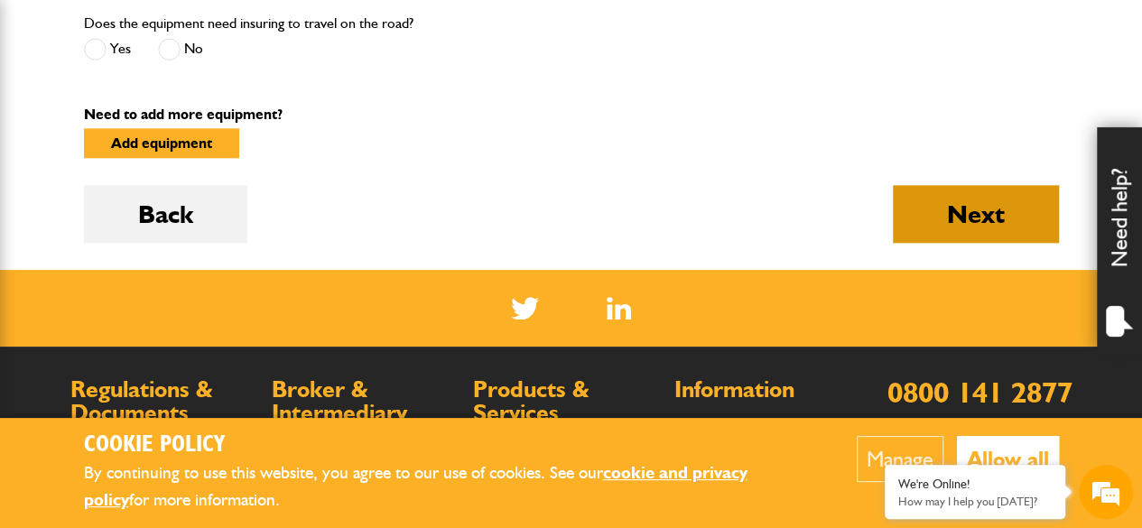
click at [950, 197] on button "Next" at bounding box center [976, 214] width 166 height 58
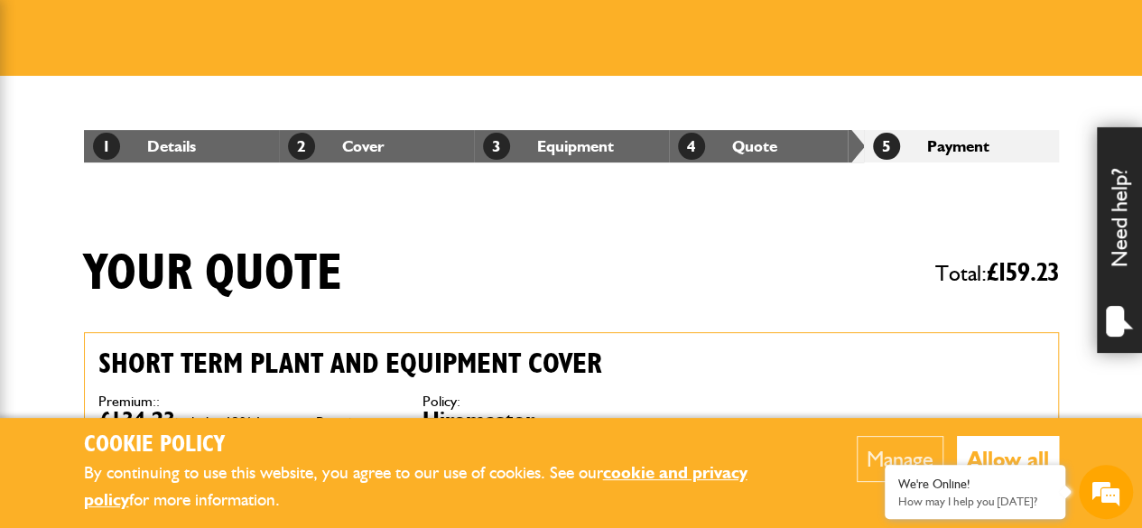
scroll to position [229, 0]
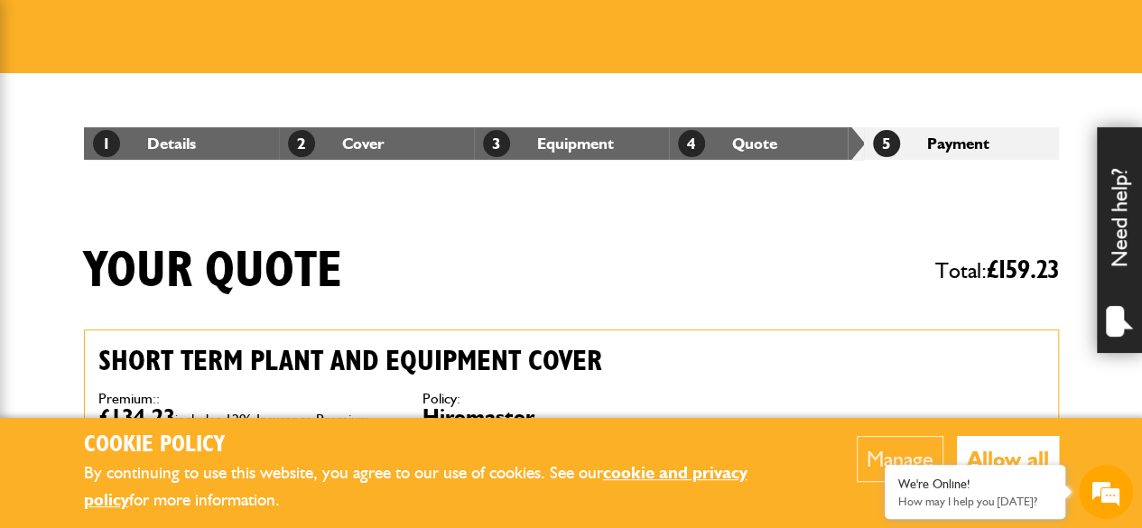
click at [345, 156] on li "2 Cover" at bounding box center [376, 143] width 195 height 33
click at [357, 140] on link "2 Cover" at bounding box center [336, 143] width 97 height 19
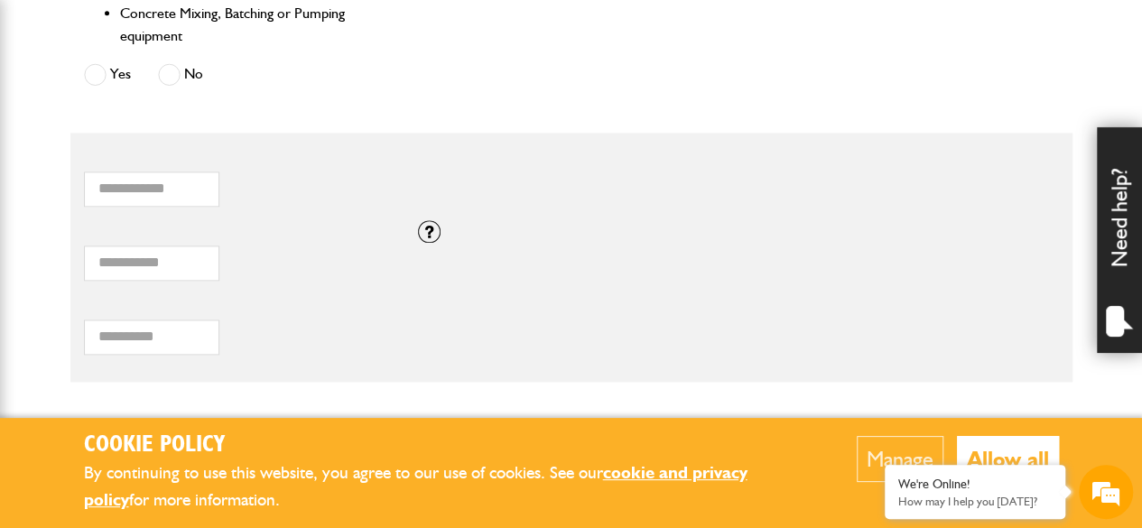
scroll to position [1158, 0]
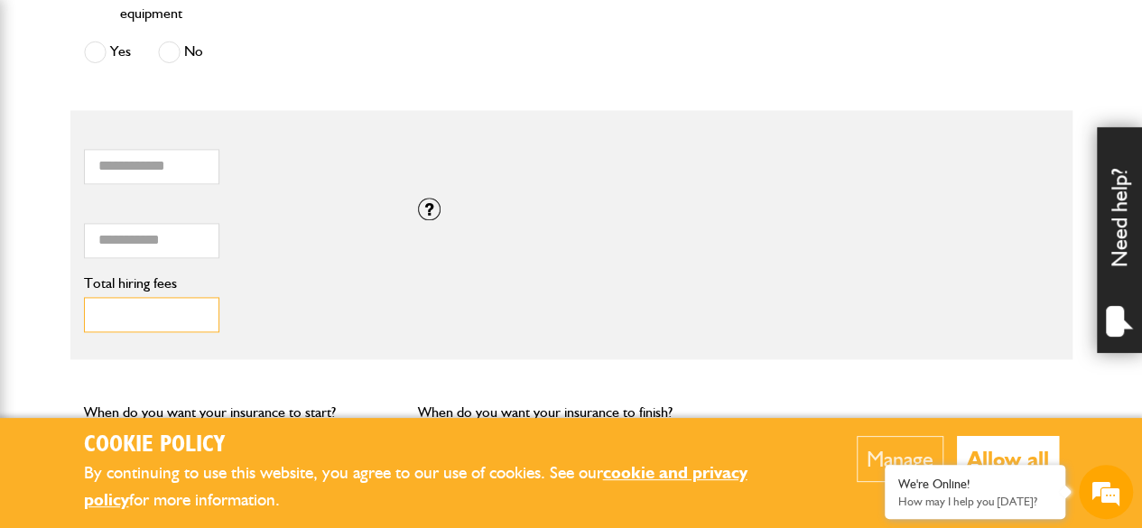
click at [127, 308] on input "***" at bounding box center [151, 314] width 135 height 35
type input "***"
click at [193, 310] on input "***" at bounding box center [151, 314] width 135 height 35
click at [628, 348] on fieldset "* How many items of hired equipment do you want to insure? ***** Total combined…" at bounding box center [571, 234] width 1002 height 249
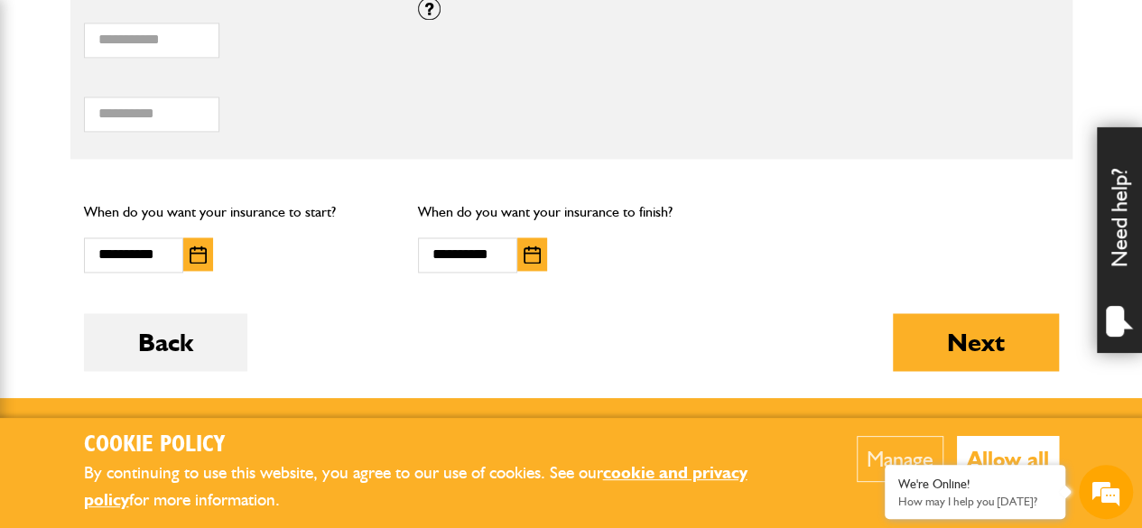
scroll to position [1360, 0]
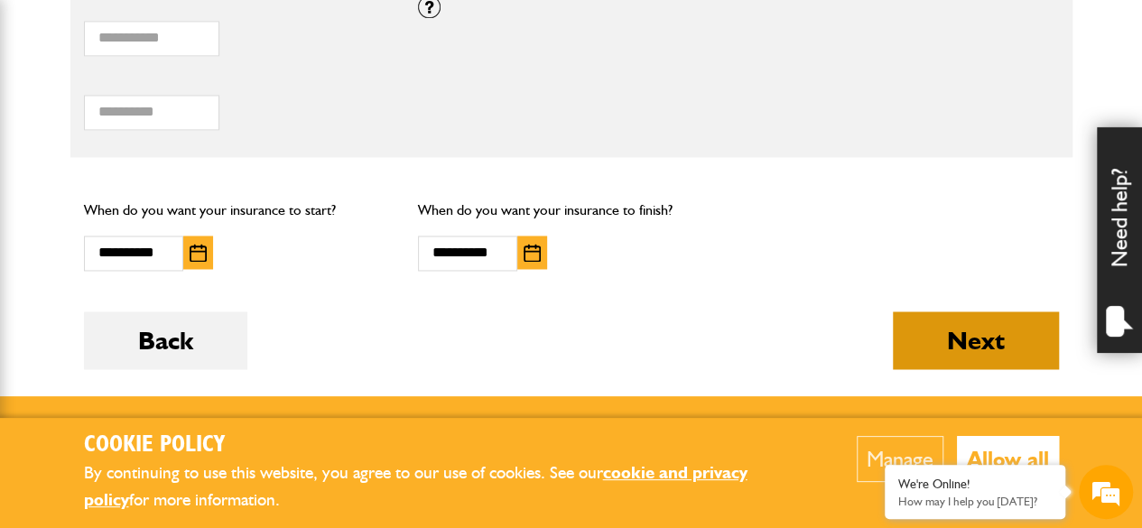
click at [934, 344] on button "Next" at bounding box center [976, 340] width 166 height 58
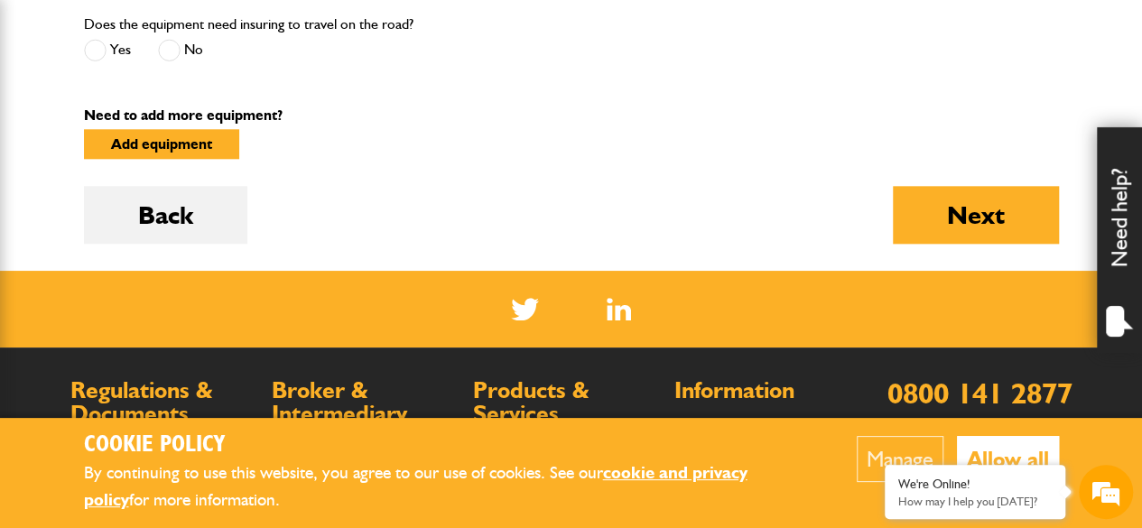
scroll to position [992, 0]
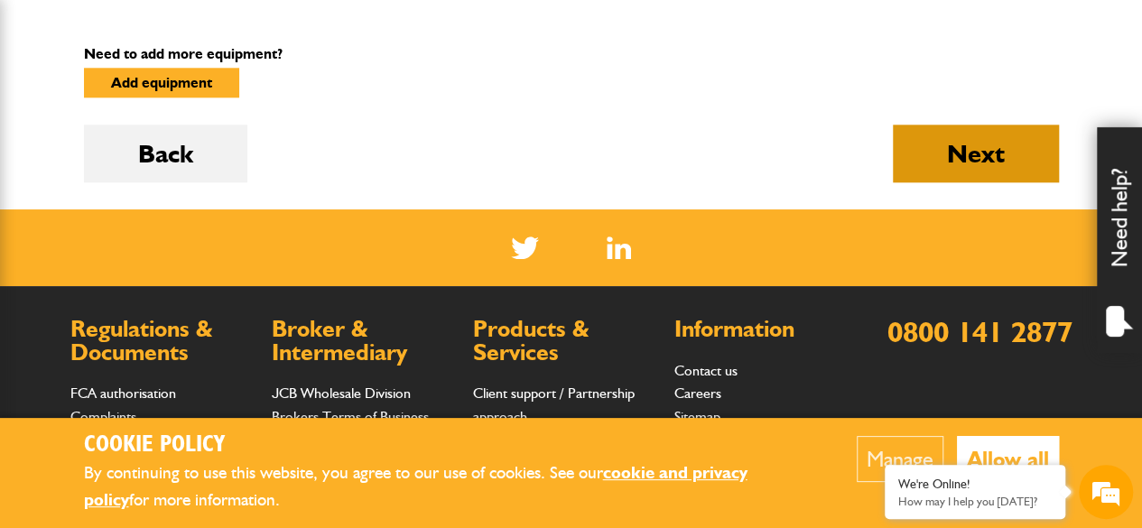
click at [991, 157] on button "Next" at bounding box center [976, 154] width 166 height 58
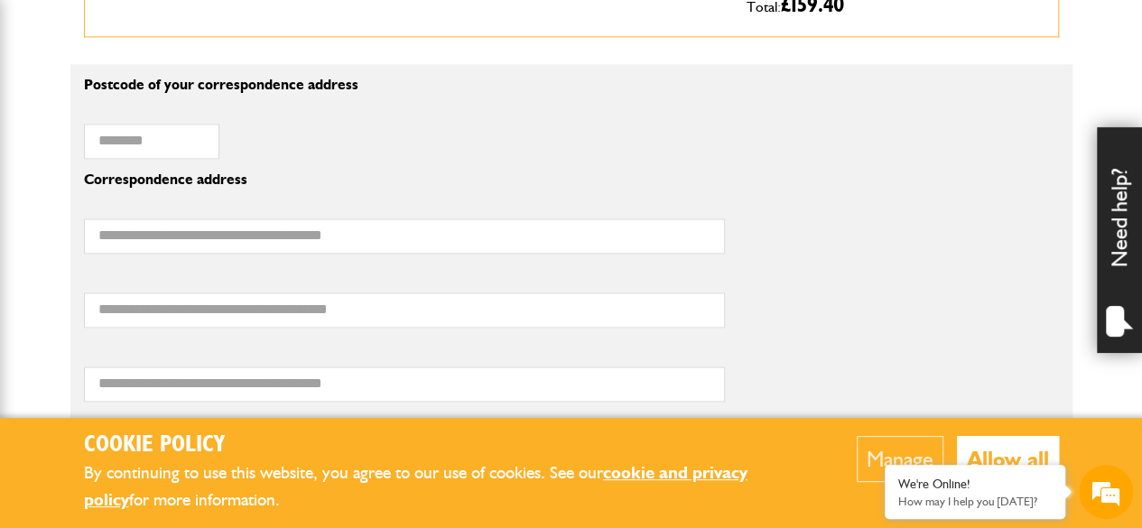
scroll to position [1270, 0]
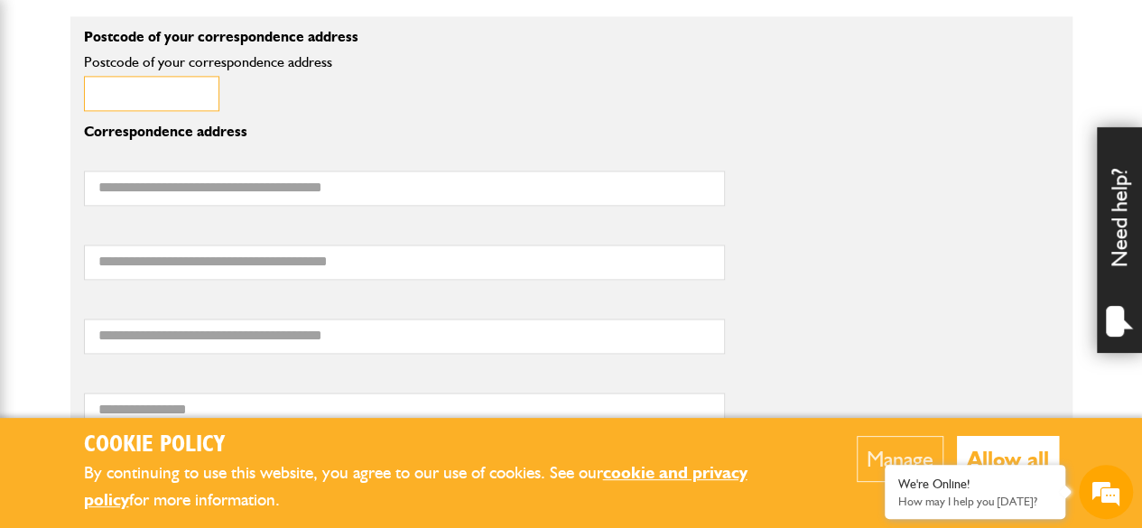
click at [182, 106] on input "Postcode of your correspondence address" at bounding box center [151, 93] width 135 height 35
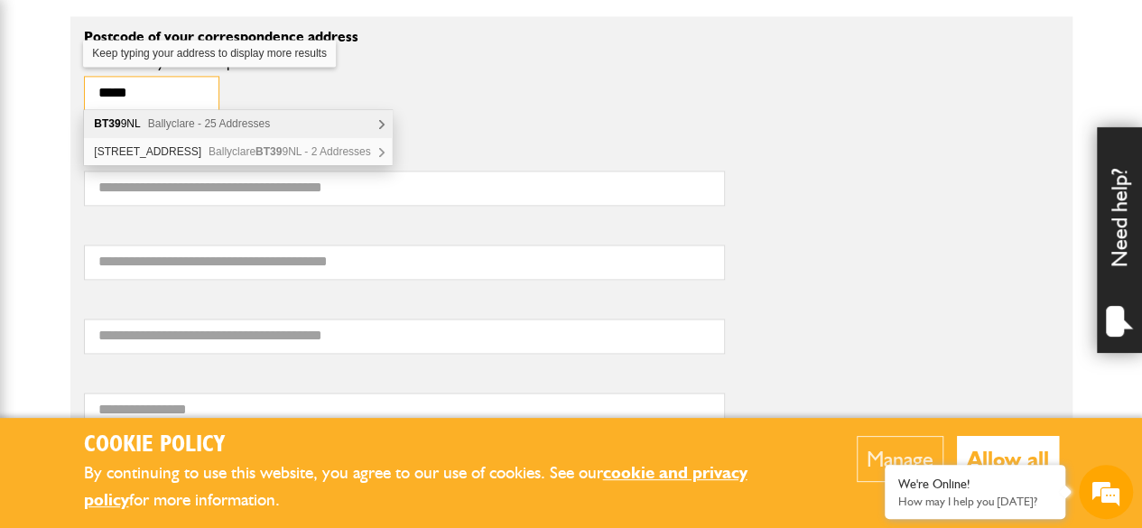
type input "********"
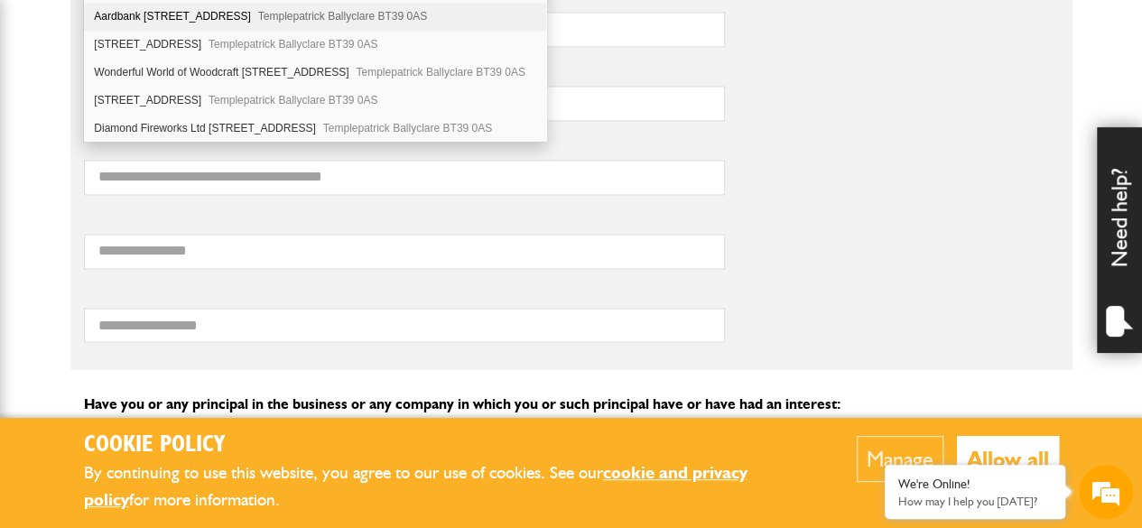
scroll to position [1428, 0]
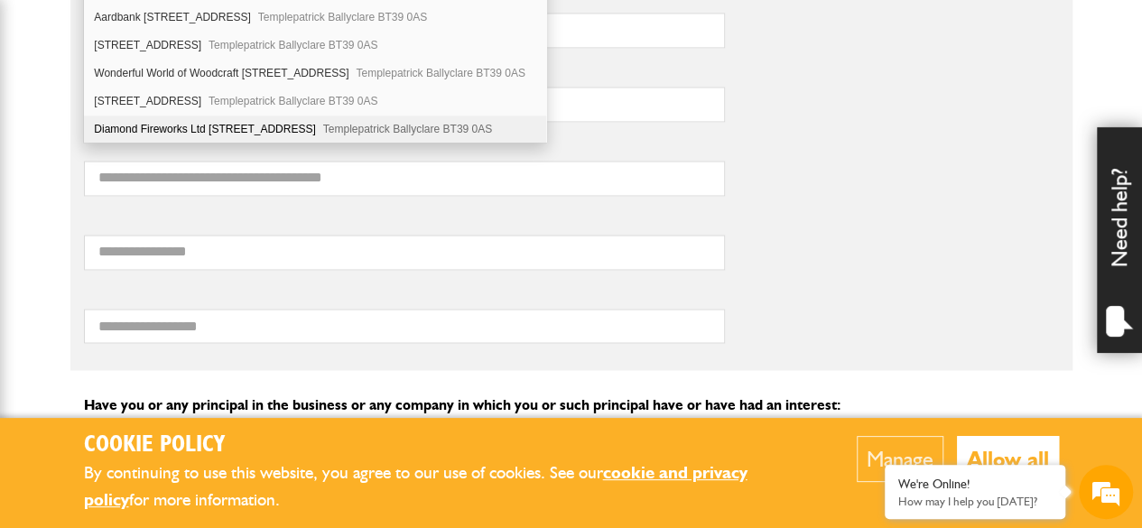
click at [324, 123] on span "Templepatrick Ballyclare BT39 0AS" at bounding box center [407, 129] width 169 height 13
type input "**********"
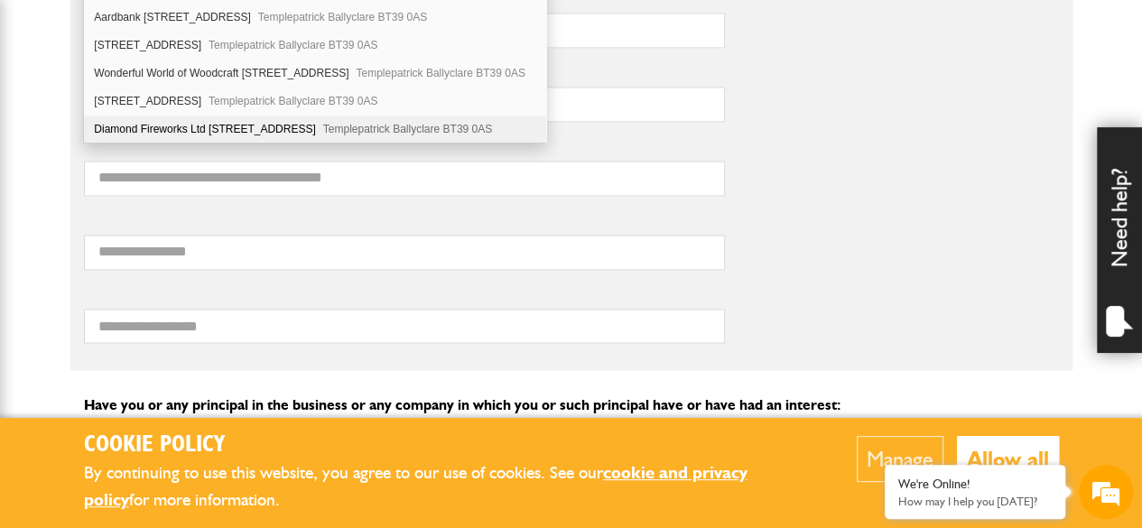
type input "**********"
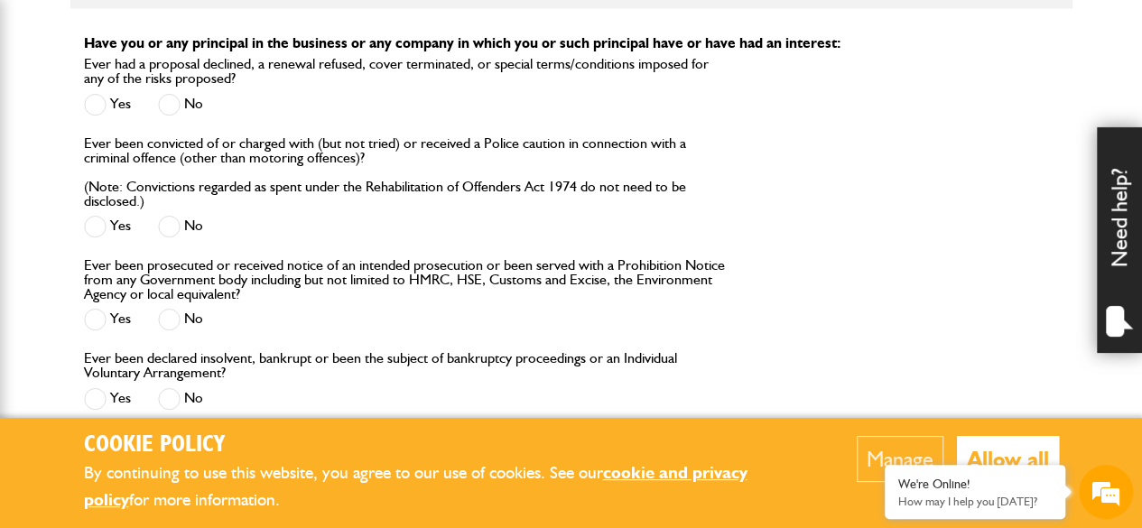
scroll to position [1790, 0]
click at [175, 101] on span at bounding box center [169, 104] width 23 height 23
click at [177, 225] on span at bounding box center [169, 226] width 23 height 23
click at [173, 313] on span at bounding box center [169, 319] width 23 height 23
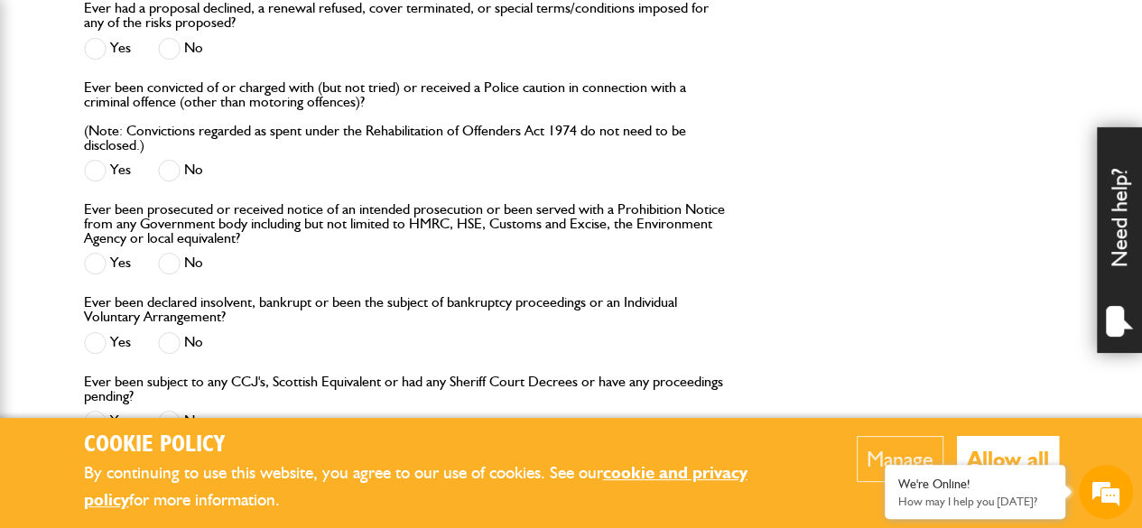
scroll to position [1846, 0]
click at [177, 334] on span at bounding box center [169, 342] width 23 height 23
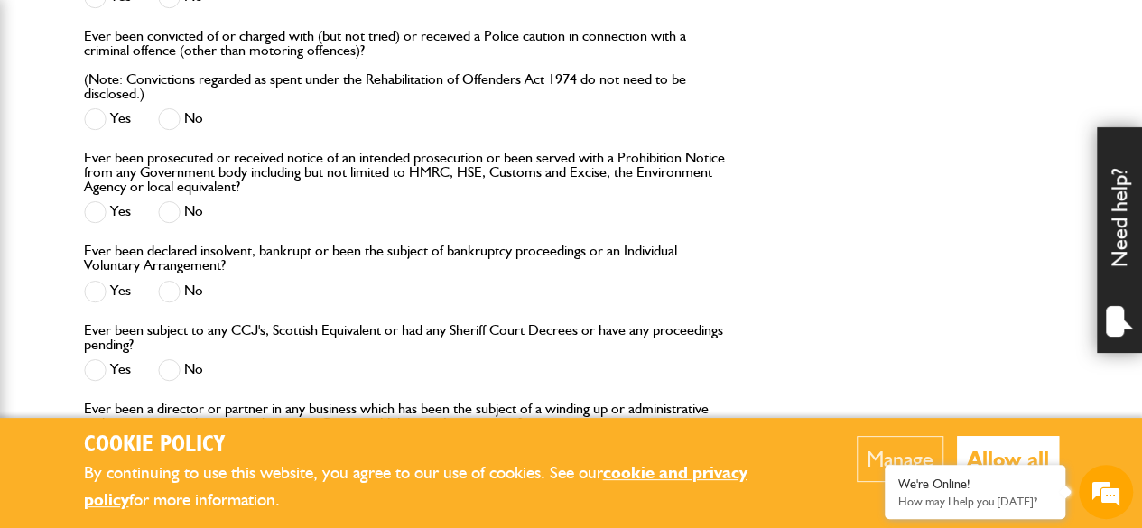
scroll to position [1908, 0]
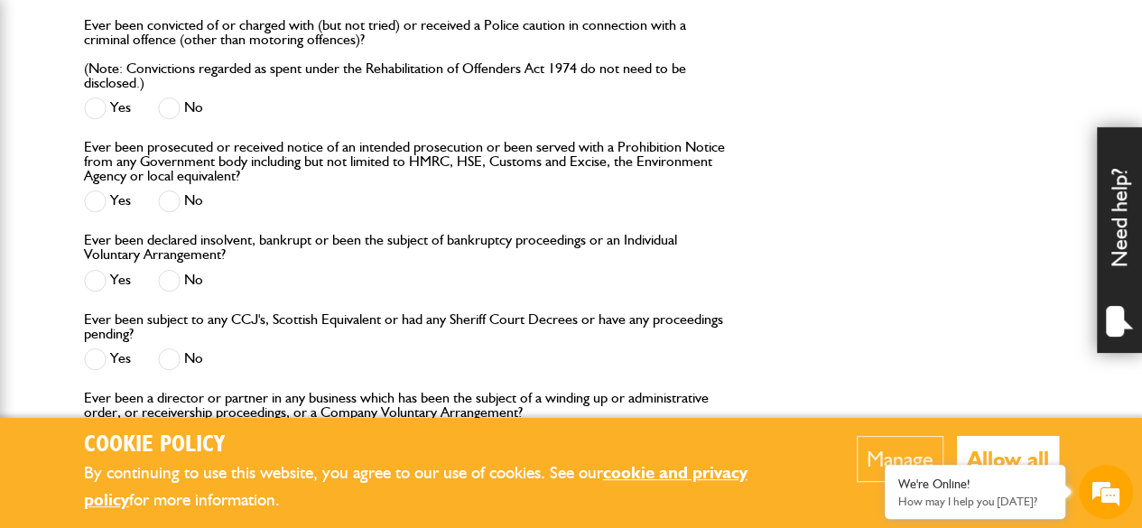
click at [177, 349] on span at bounding box center [169, 360] width 23 height 23
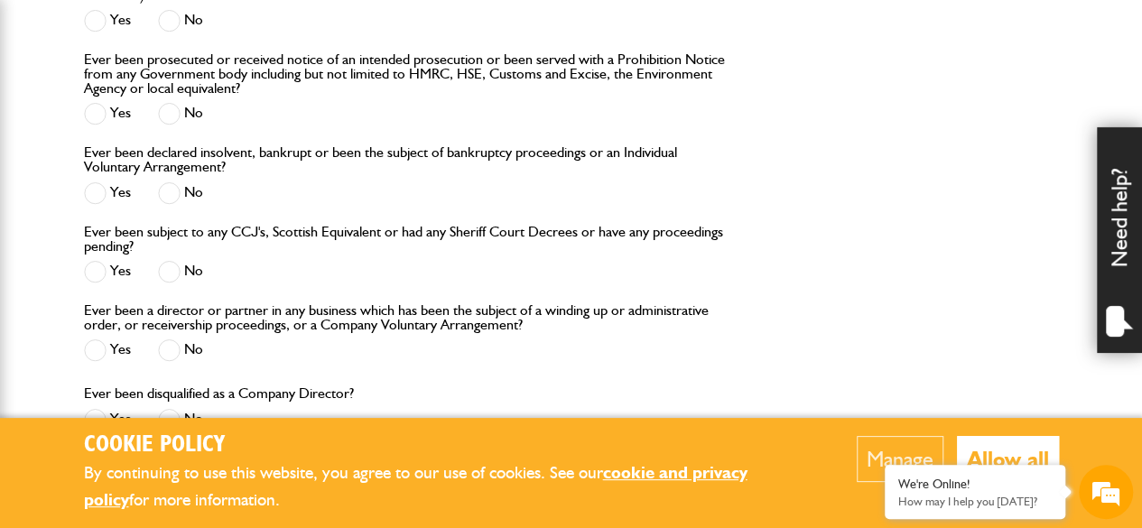
scroll to position [1996, 0]
click at [177, 348] on span at bounding box center [169, 350] width 23 height 23
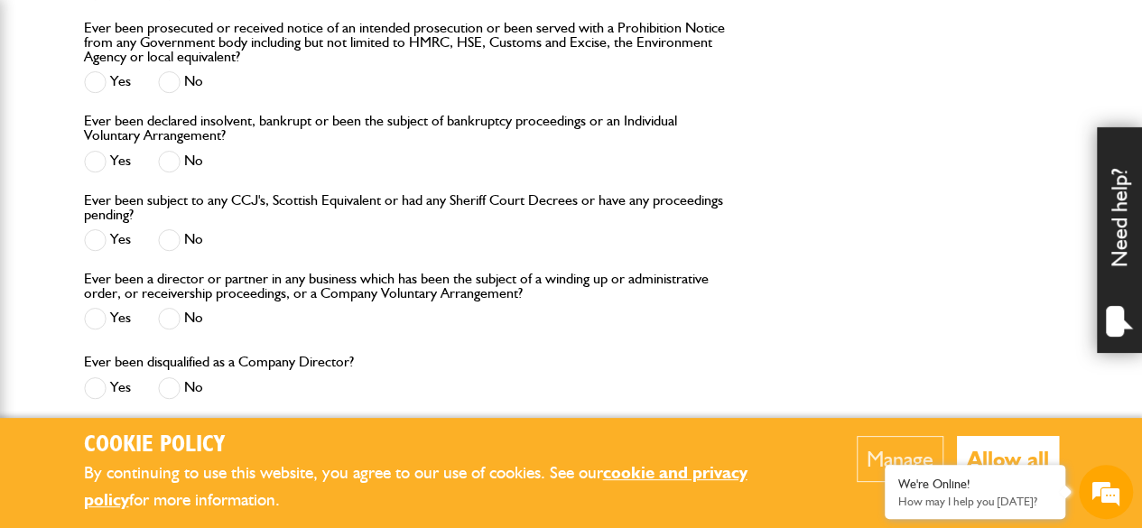
scroll to position [2043, 0]
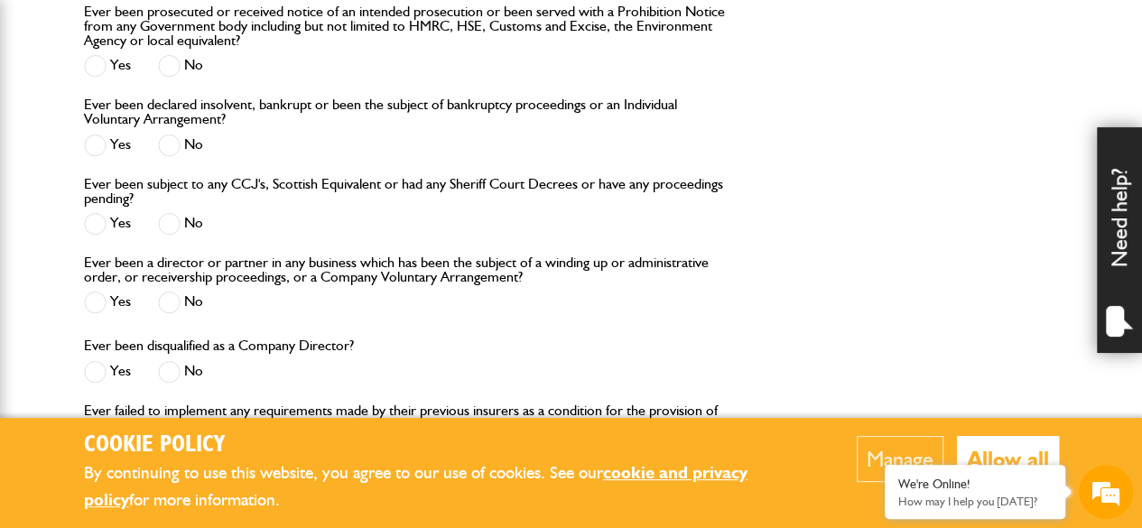
click at [174, 376] on span at bounding box center [169, 372] width 23 height 23
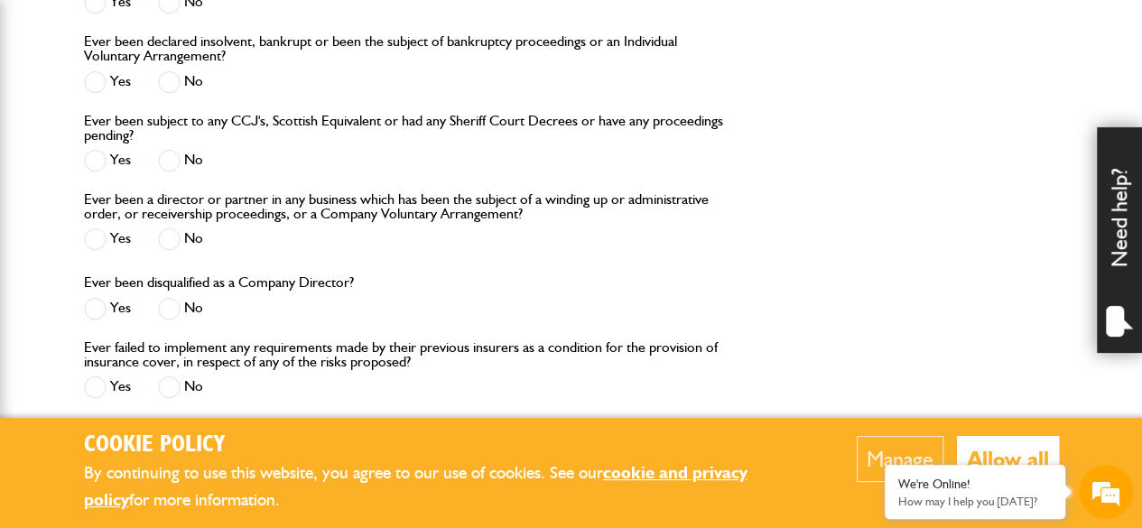
scroll to position [2111, 0]
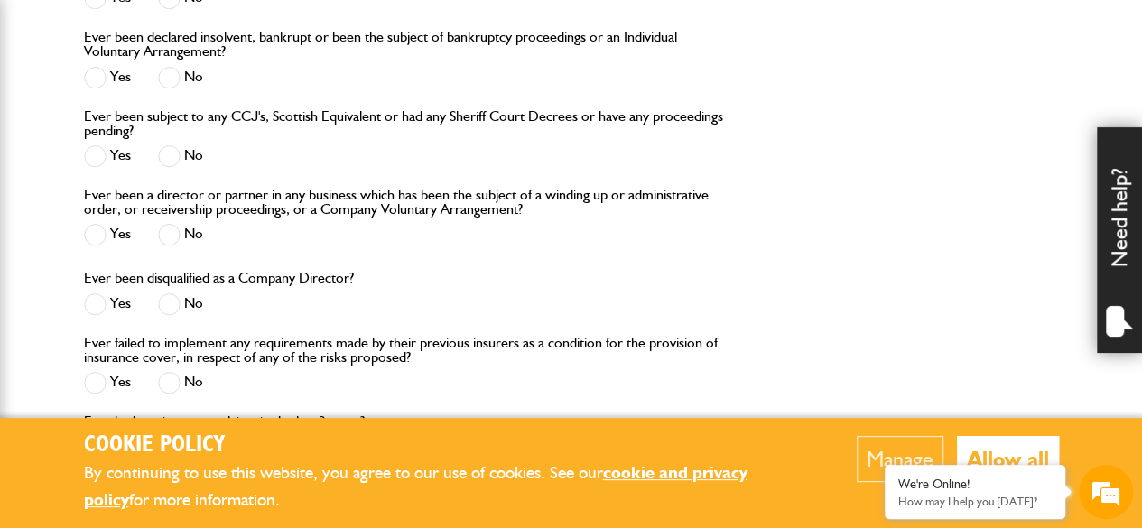
click at [174, 376] on span at bounding box center [169, 383] width 23 height 23
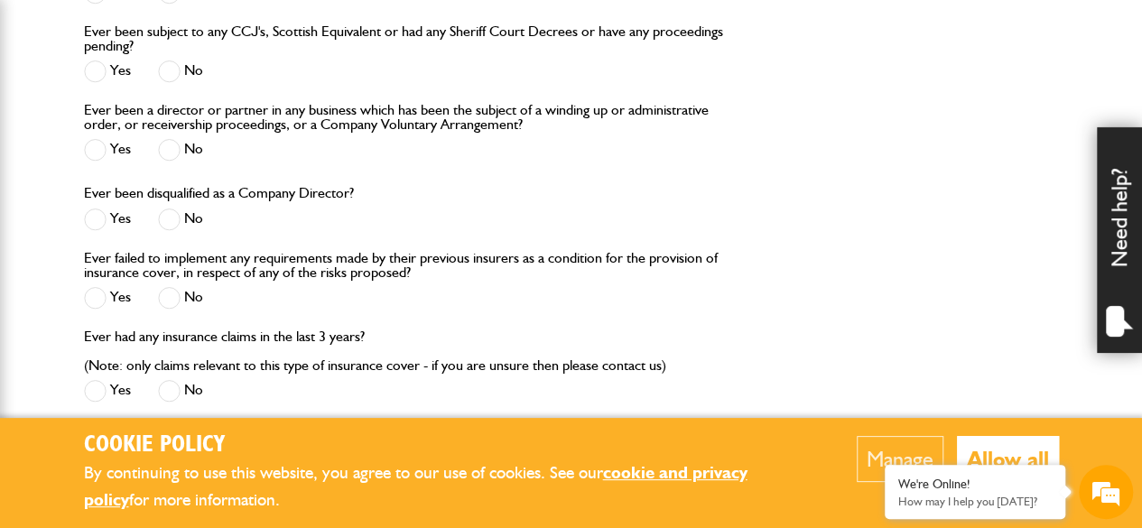
scroll to position [2199, 0]
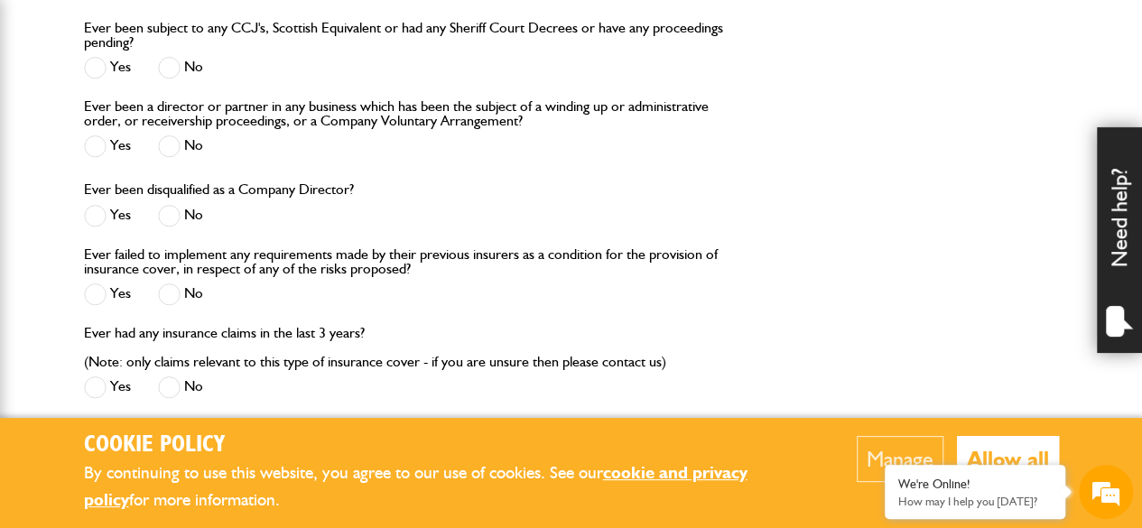
click at [174, 377] on span at bounding box center [169, 388] width 23 height 23
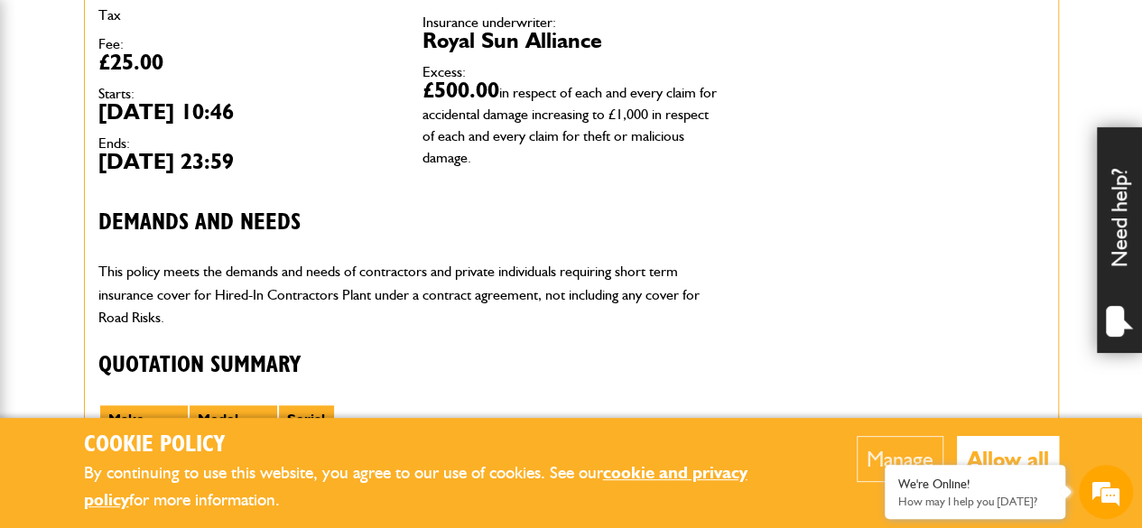
scroll to position [581, 0]
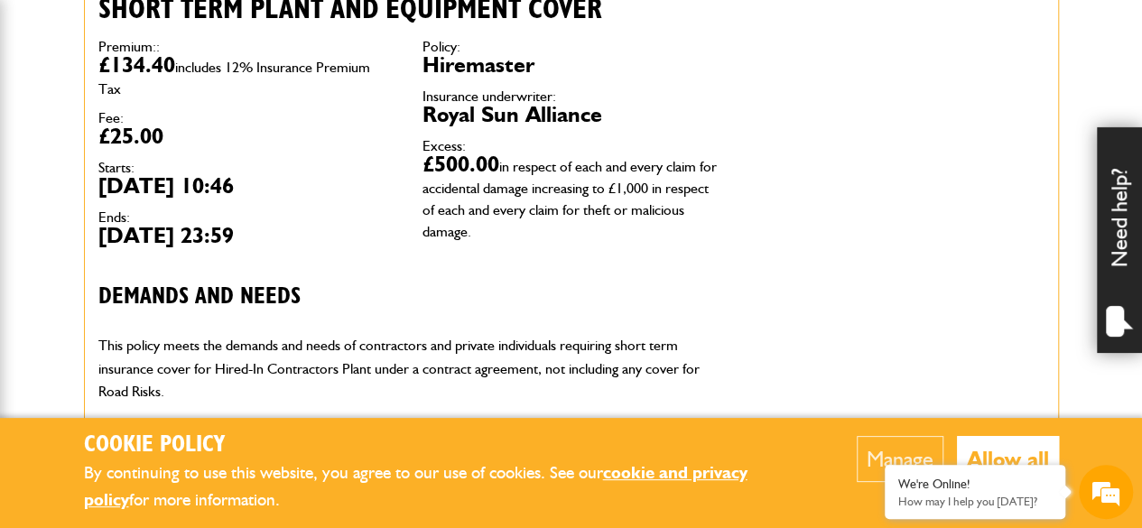
click at [982, 438] on button "Allow all" at bounding box center [1008, 459] width 102 height 46
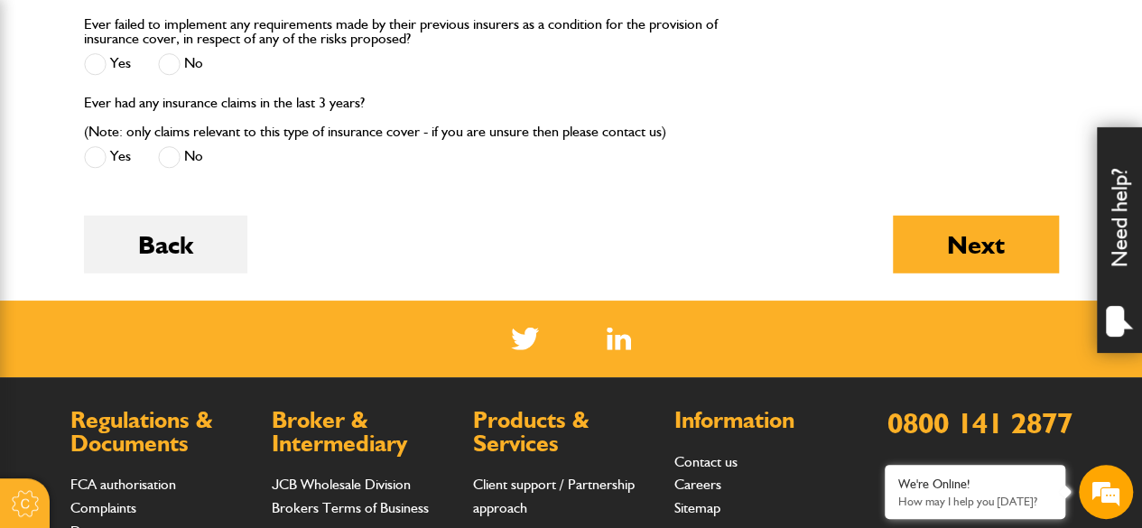
scroll to position [2439, 0]
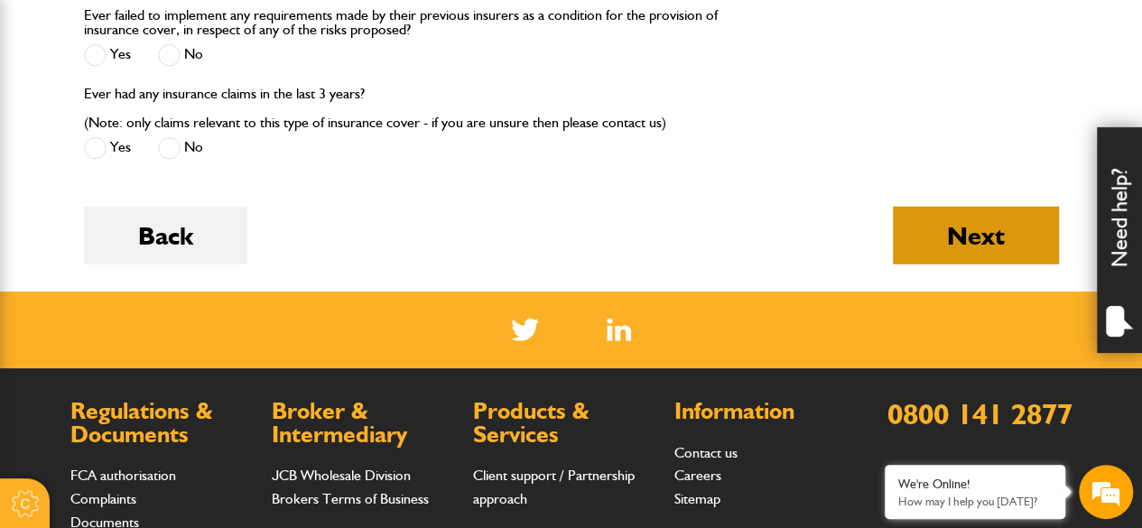
click at [926, 237] on button "Next" at bounding box center [976, 236] width 166 height 58
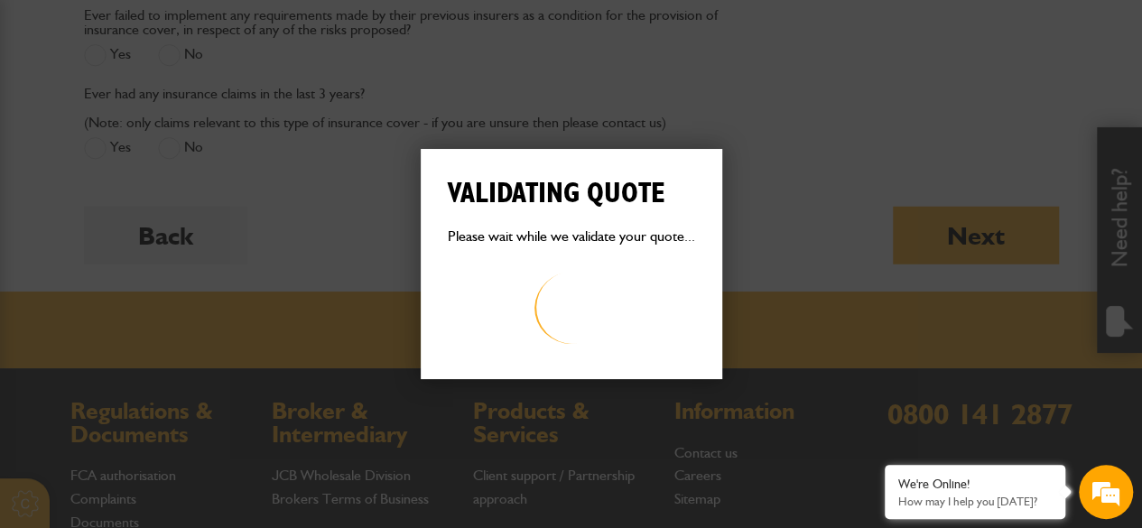
scroll to position [2395, 0]
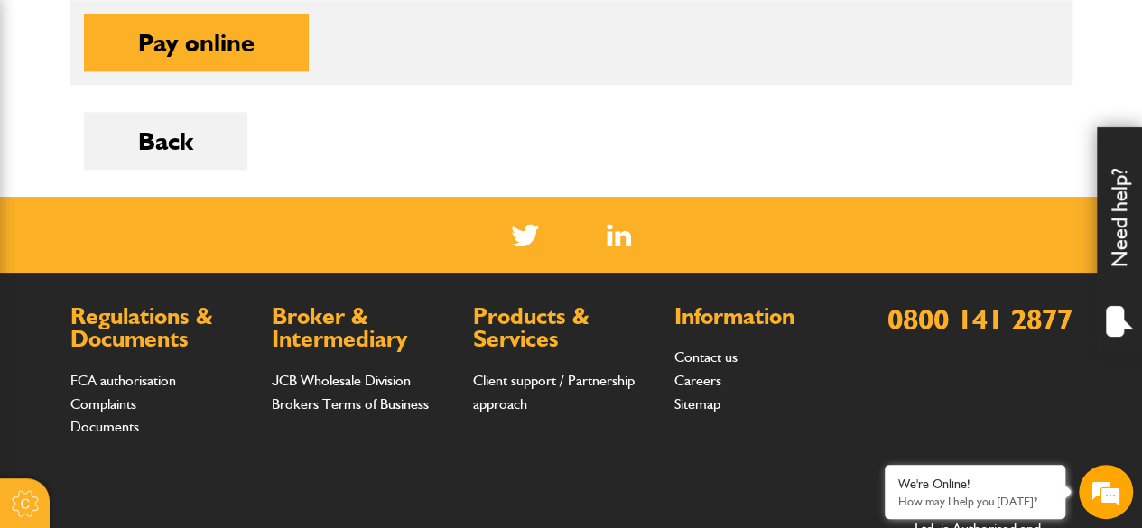
scroll to position [1239, 0]
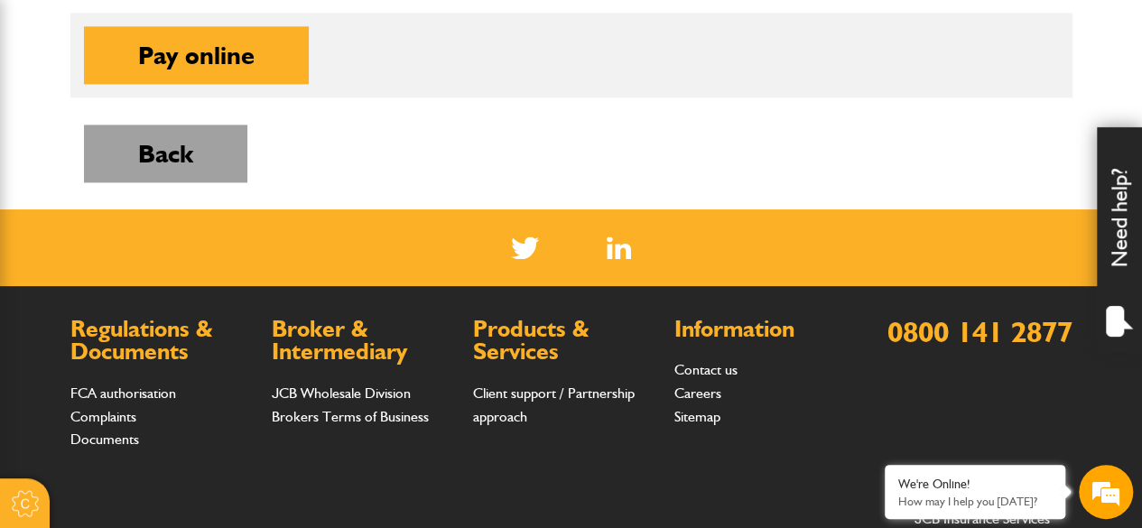
click at [186, 125] on button "Back" at bounding box center [165, 154] width 163 height 58
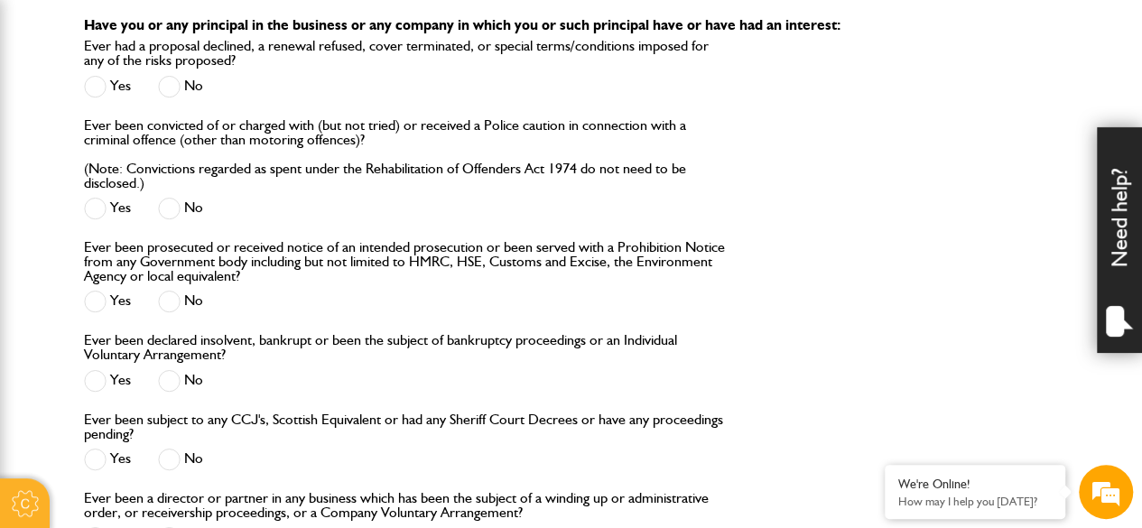
click at [269, 101] on div "Ever had a proposal declined, a renewal refused, cover terminated, or special t…" at bounding box center [404, 78] width 668 height 79
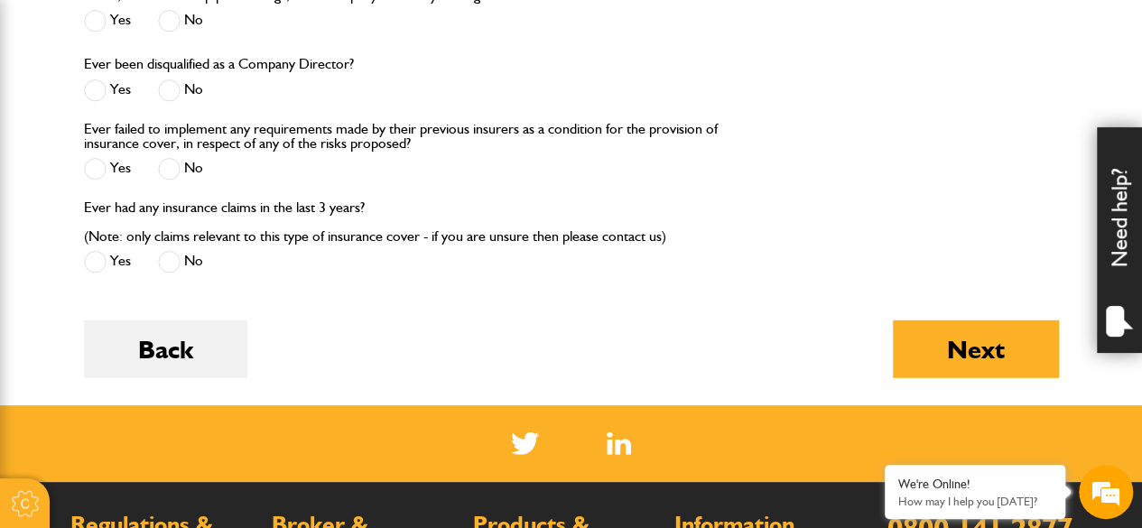
scroll to position [2327, 0]
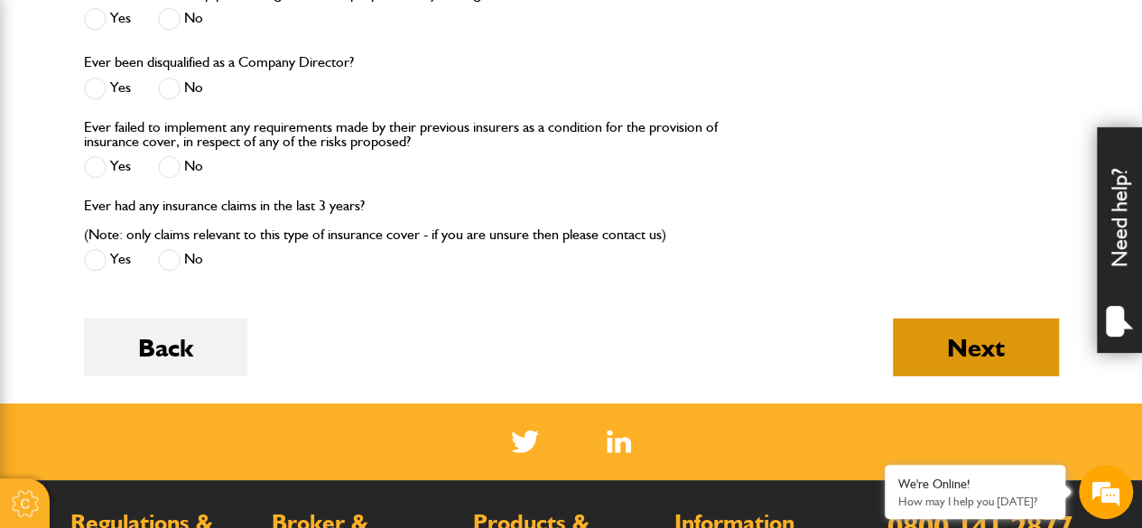
click at [944, 326] on button "Next" at bounding box center [976, 348] width 166 height 58
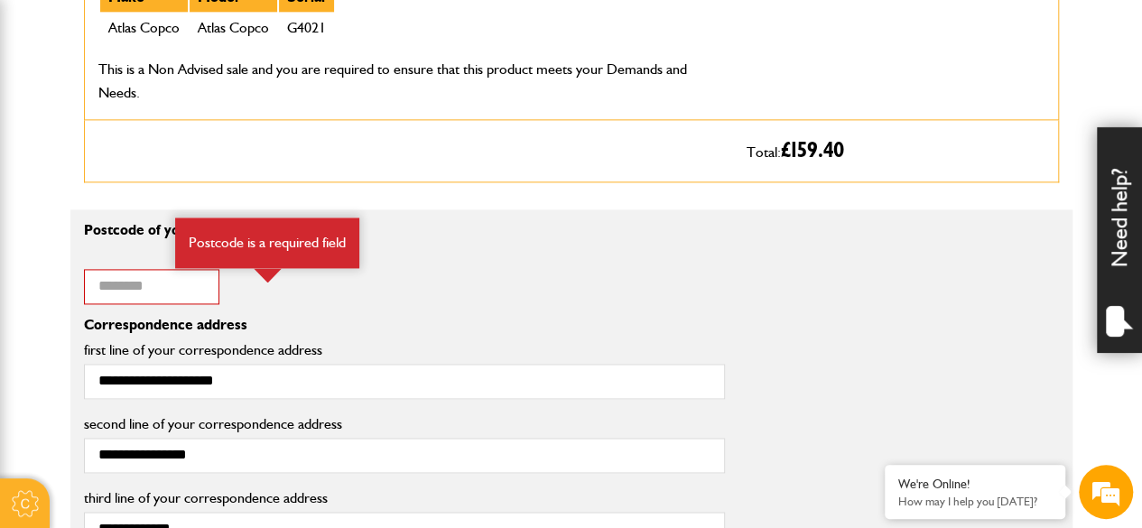
scroll to position [1170, 0]
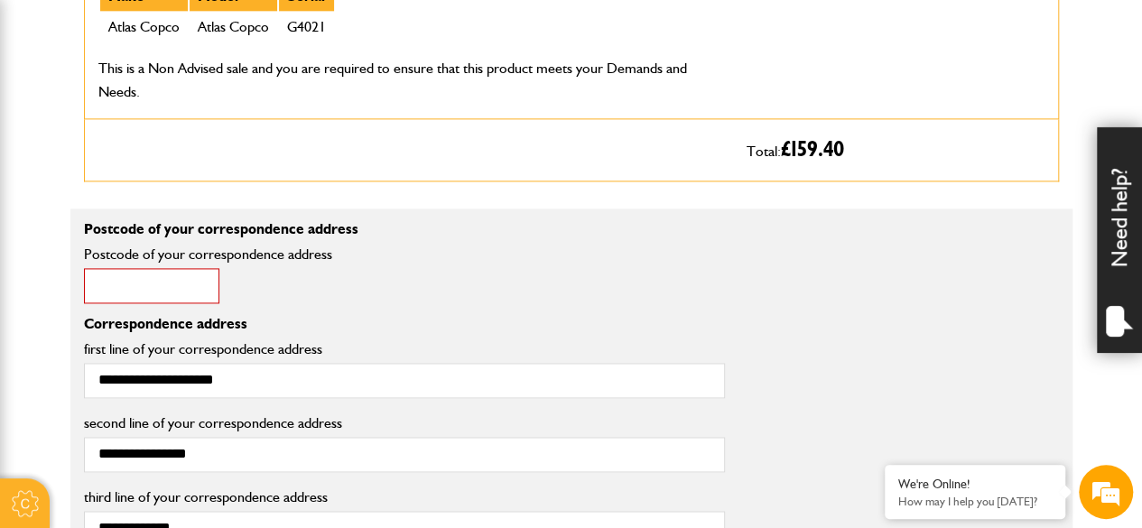
click at [134, 296] on input "Postcode of your correspondence address" at bounding box center [151, 285] width 135 height 35
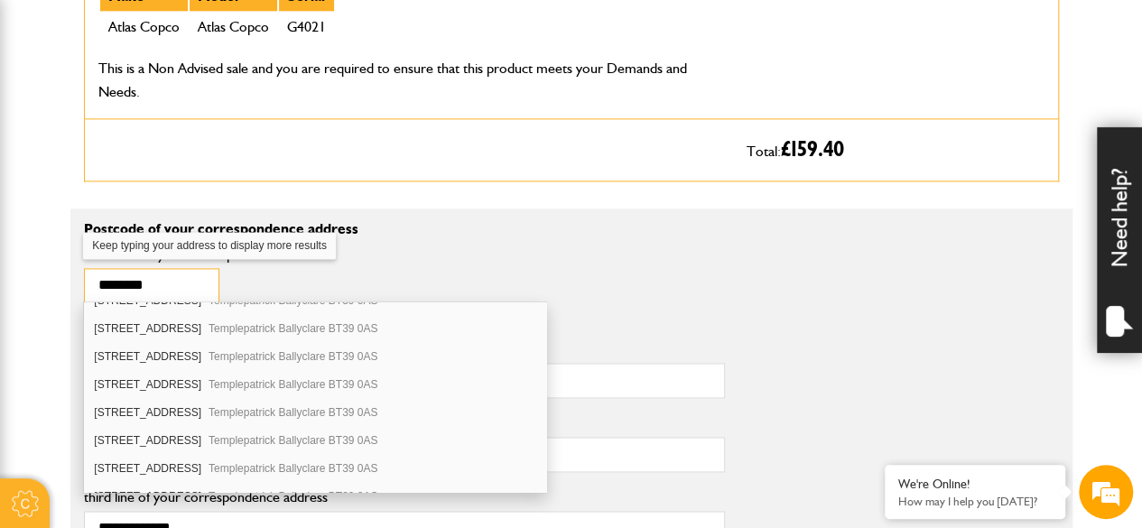
scroll to position [1124, 0]
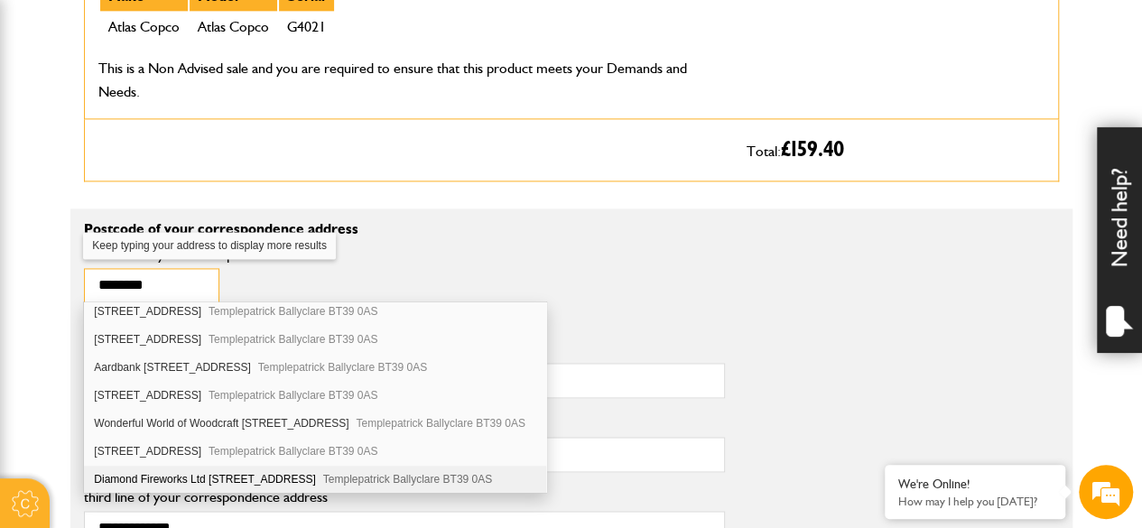
type input "********"
click at [126, 466] on div "Diamond Fireworks Ltd 55 Millbank Road Templepatrick Ballyclare BT39 0AS" at bounding box center [315, 480] width 462 height 28
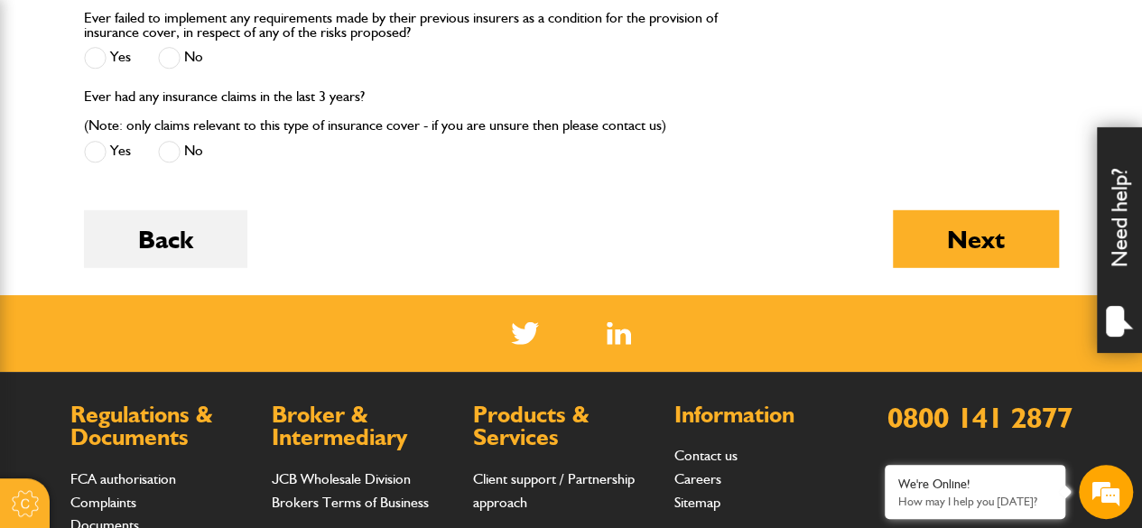
scroll to position [2528, 0]
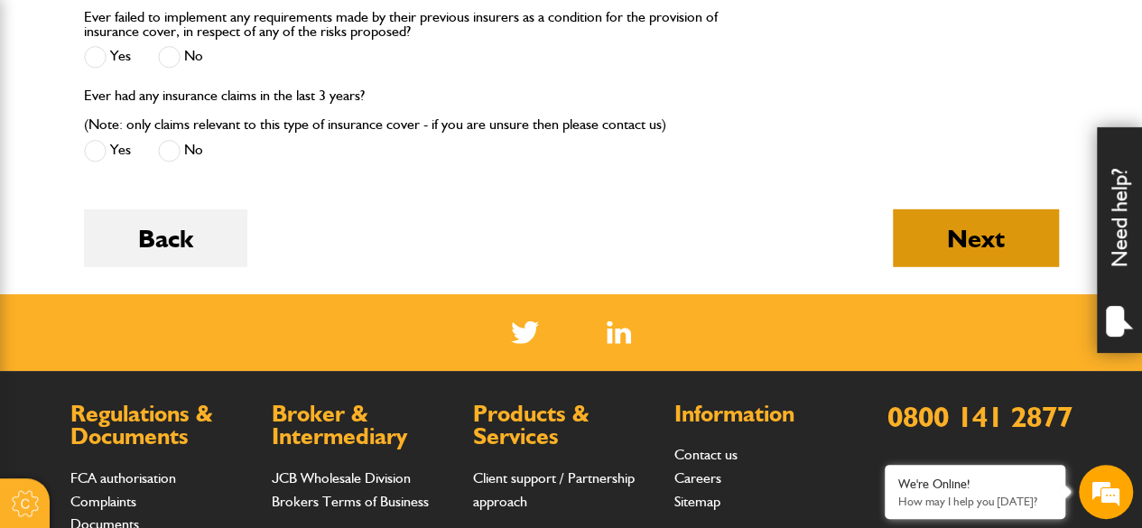
click at [912, 246] on button "Next" at bounding box center [976, 238] width 166 height 58
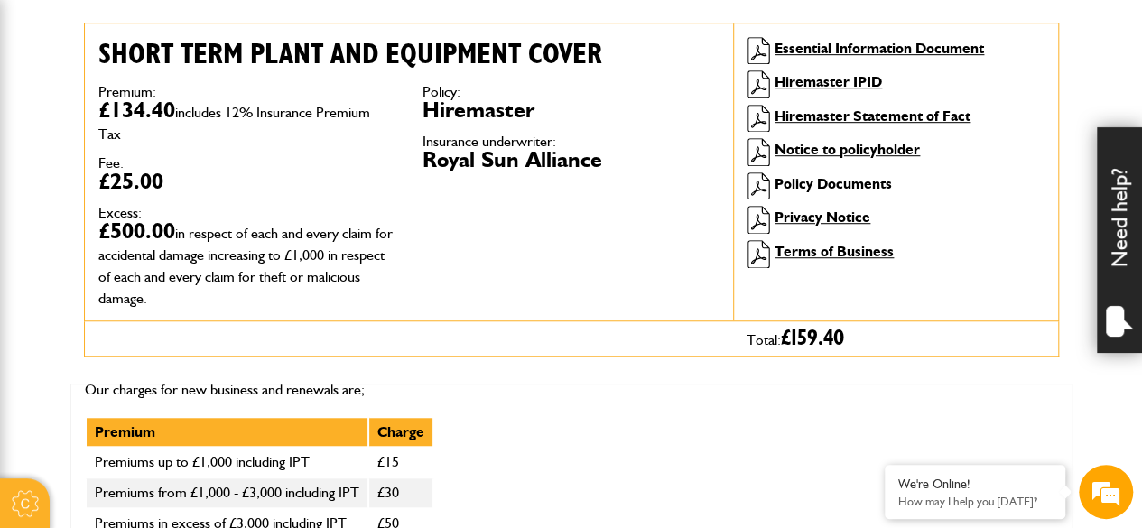
scroll to position [527, 0]
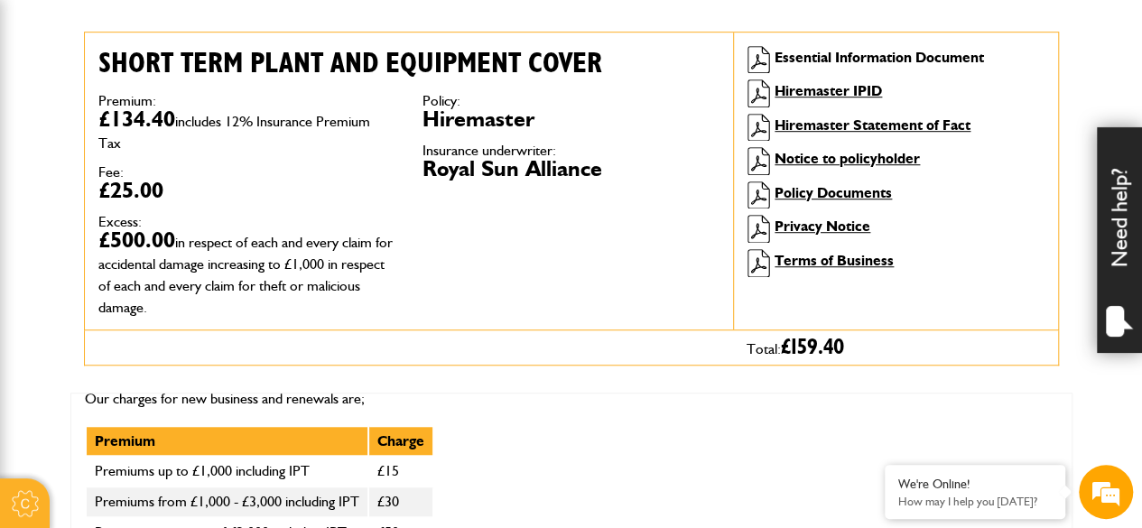
click at [855, 64] on link "Essential Information Document" at bounding box center [879, 57] width 209 height 17
click at [849, 192] on link "Policy Documents" at bounding box center [833, 192] width 117 height 17
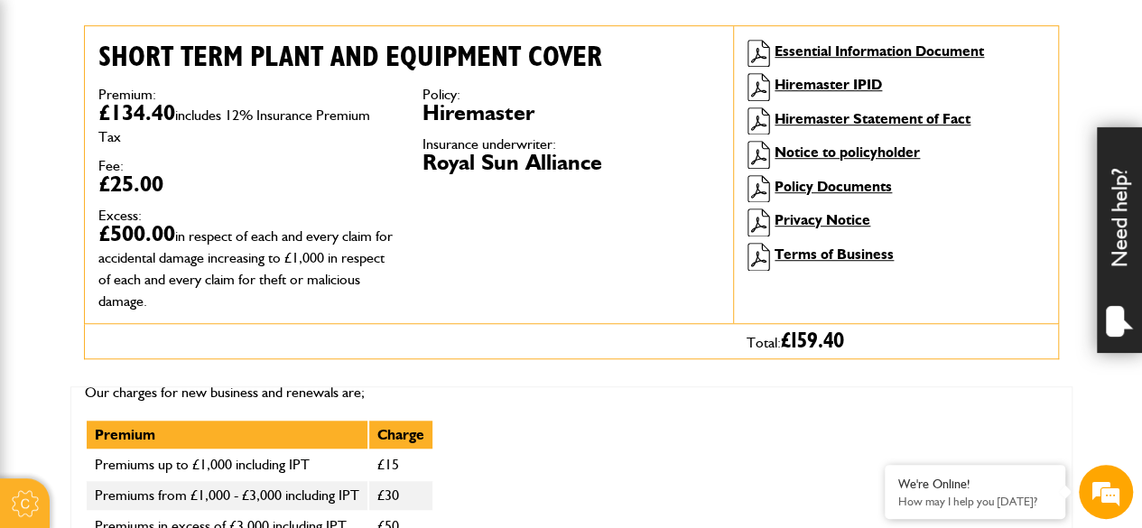
scroll to position [544, 0]
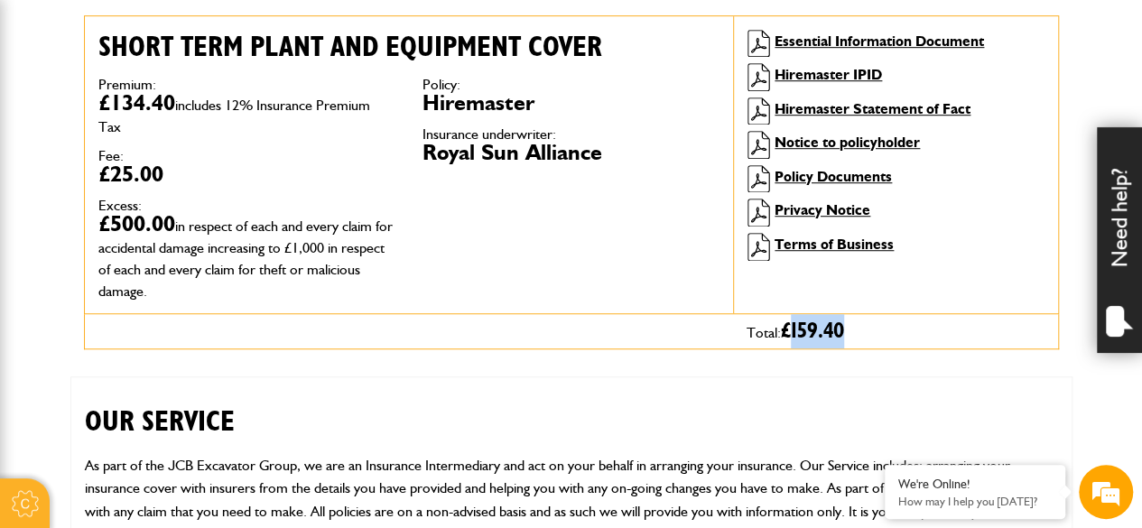
drag, startPoint x: 793, startPoint y: 331, endPoint x: 841, endPoint y: 331, distance: 47.9
click at [841, 331] on span "£ 159.40" at bounding box center [812, 332] width 63 height 22
click at [500, 228] on div "Premium: £134.40 includes 12% Insurance Premium Tax Fee: £25.00 Excess: £500.00…" at bounding box center [409, 188] width 649 height 249
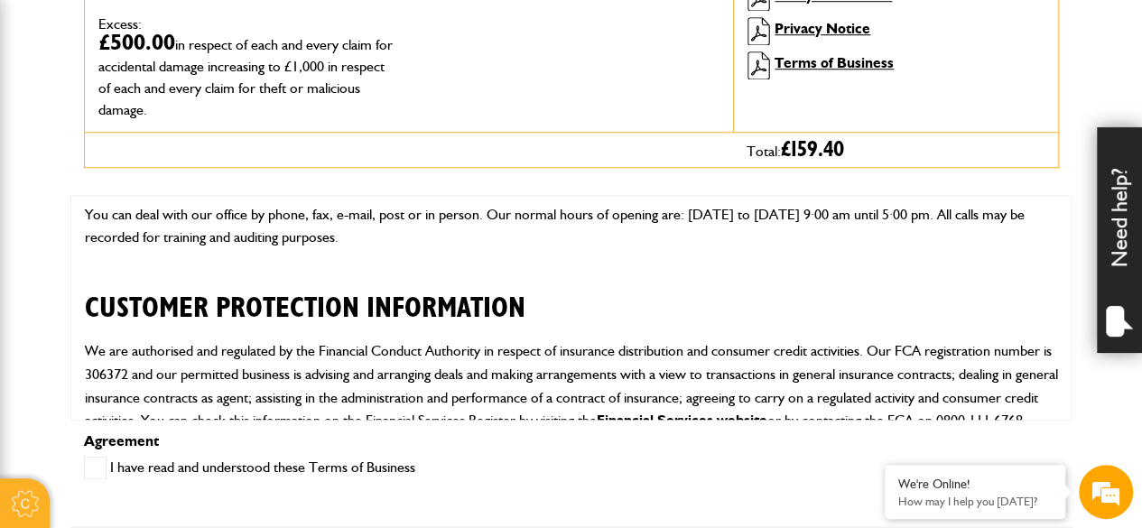
click at [274, 467] on label "I have read and understood these Terms of Business" at bounding box center [249, 468] width 331 height 23
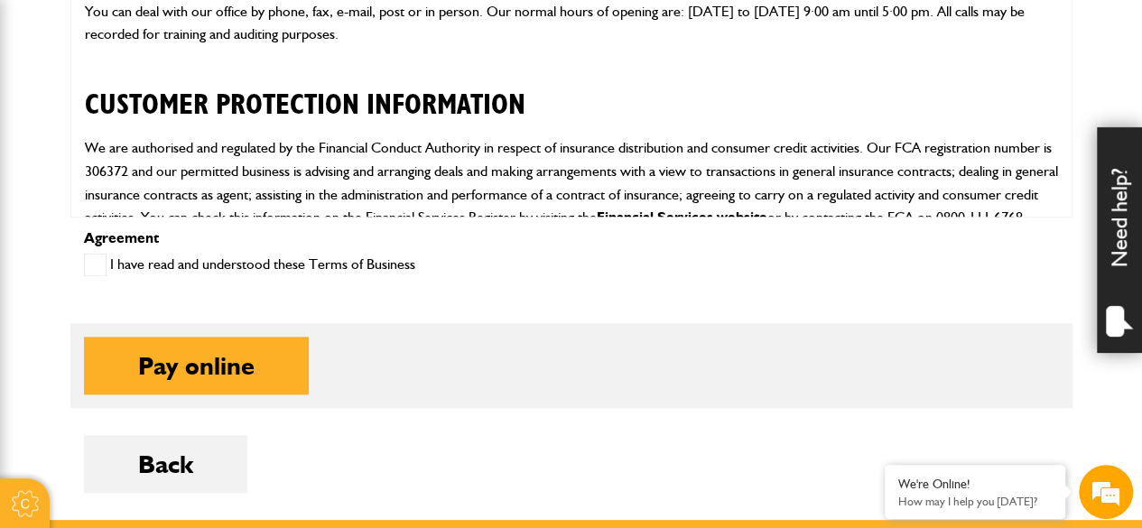
scroll to position [150, 0]
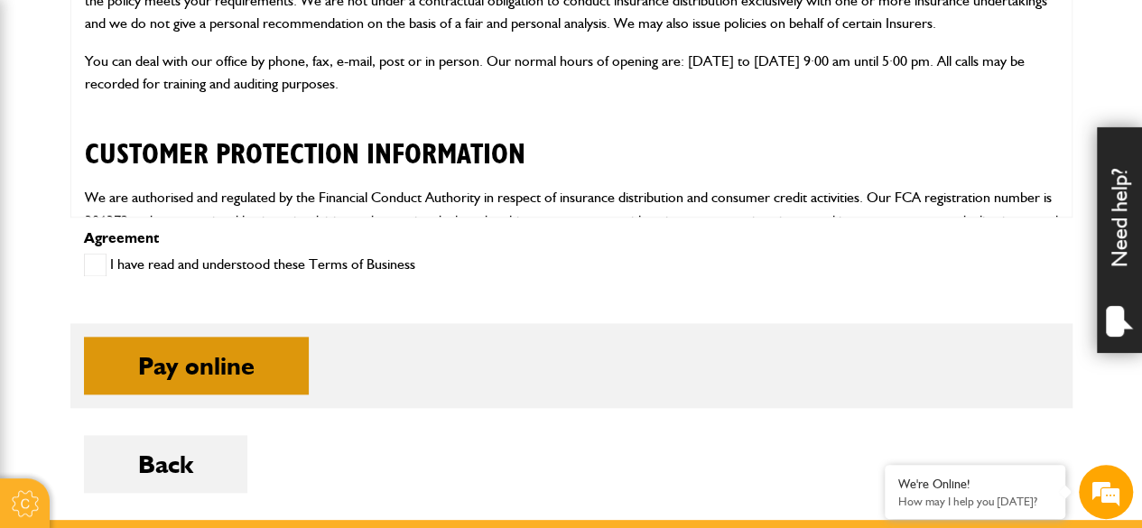
click at [273, 351] on button "Pay online" at bounding box center [196, 366] width 225 height 58
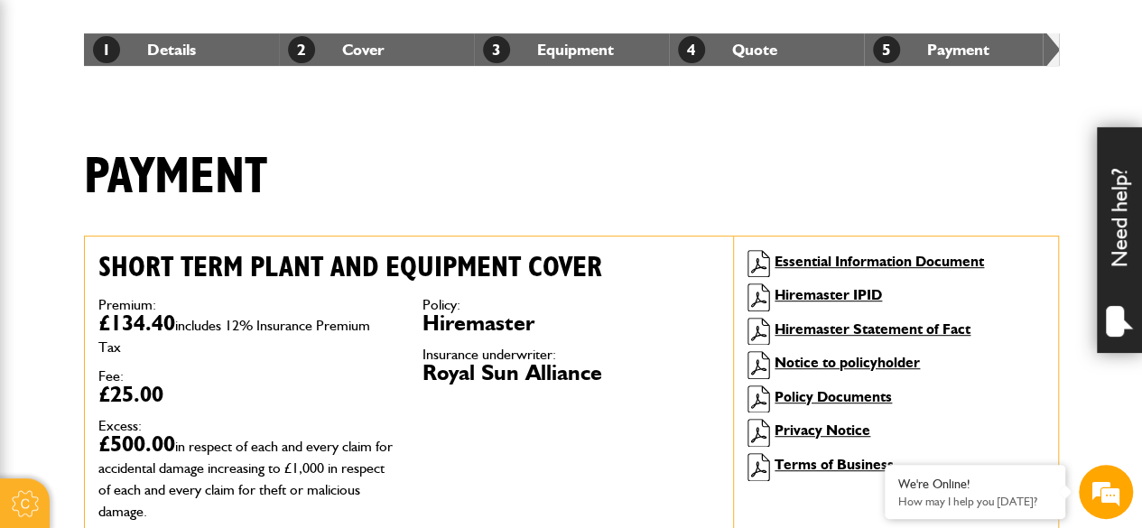
scroll to position [327, 0]
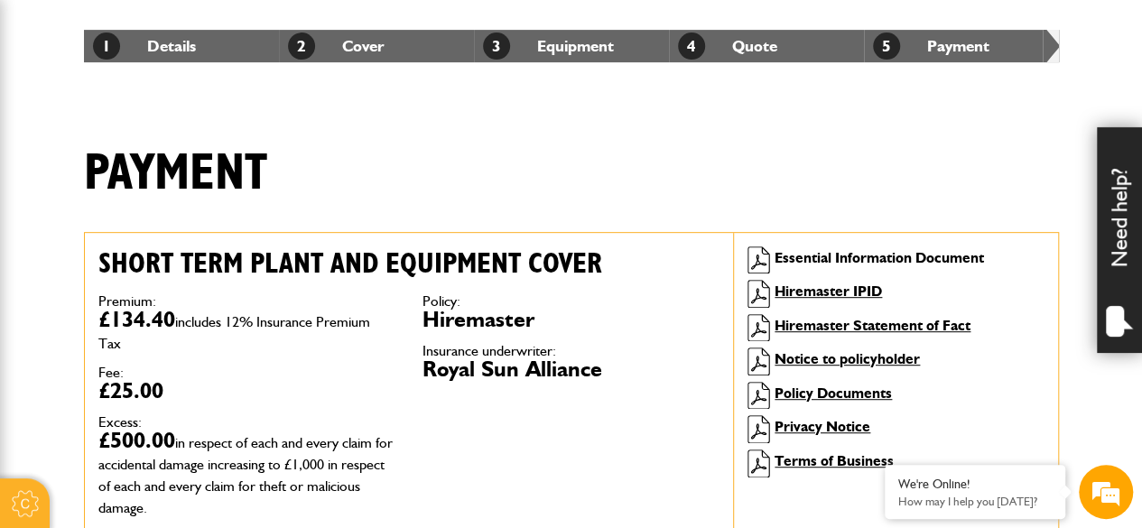
click at [897, 265] on link "Essential Information Document" at bounding box center [879, 257] width 209 height 17
click at [581, 41] on link "3 Equipment" at bounding box center [548, 45] width 131 height 19
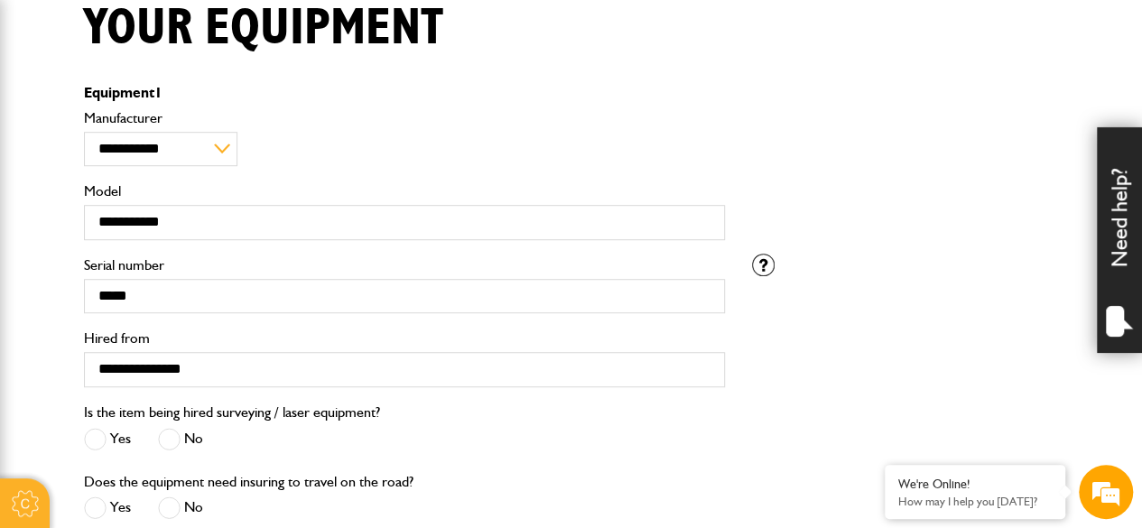
scroll to position [239, 0]
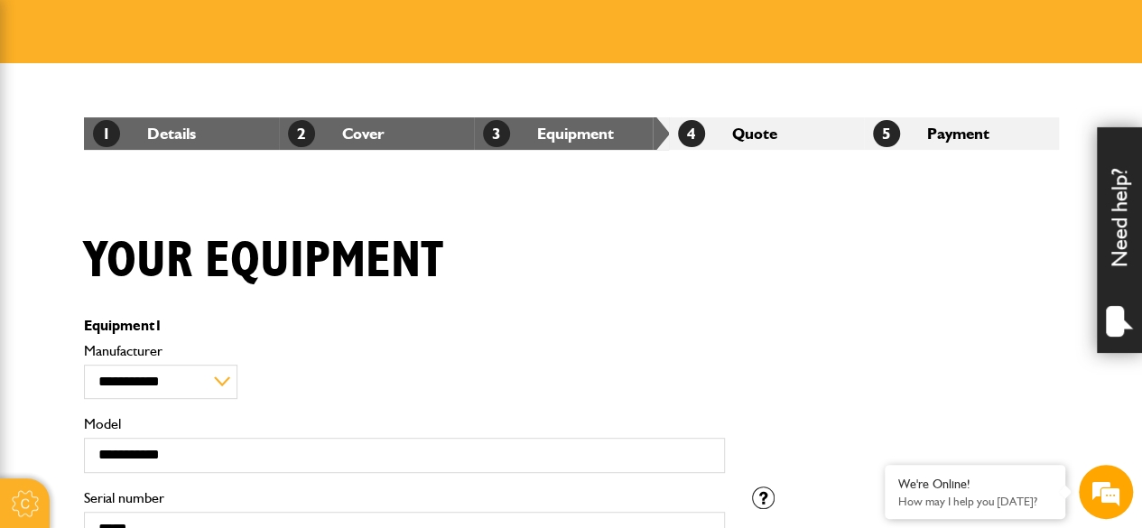
click at [544, 135] on li "3 Equipment" at bounding box center [571, 133] width 195 height 33
click at [359, 130] on link "2 Cover" at bounding box center [336, 133] width 97 height 19
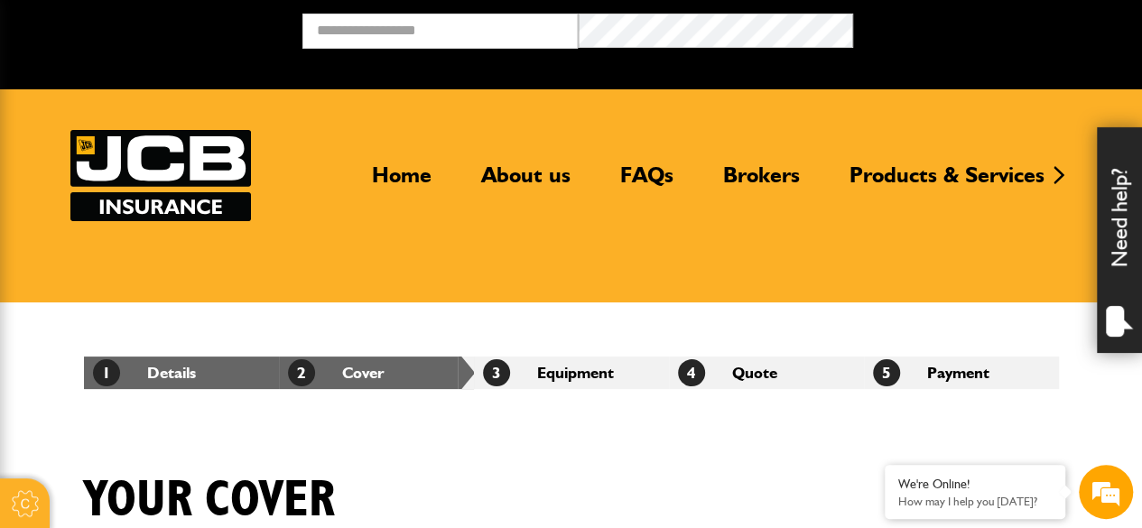
click at [948, 370] on li "5 Payment" at bounding box center [961, 373] width 195 height 33
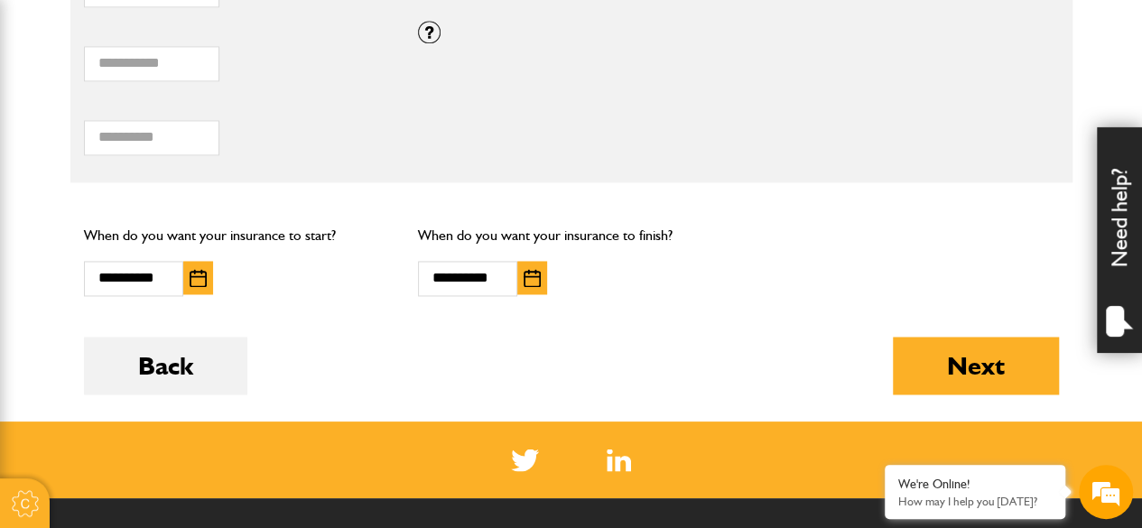
scroll to position [1446, 0]
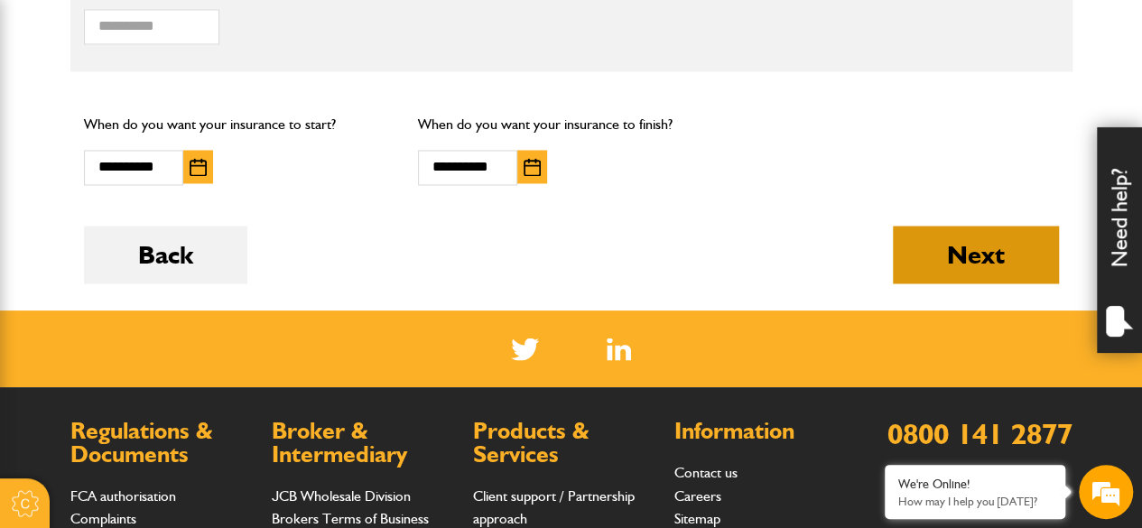
click at [952, 262] on button "Next" at bounding box center [976, 255] width 166 height 58
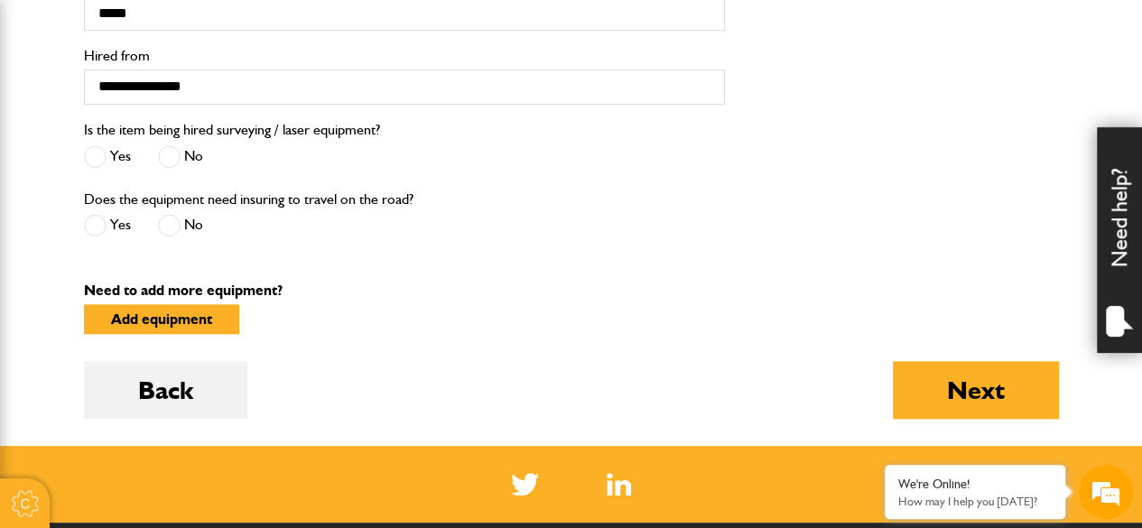
scroll to position [856, 0]
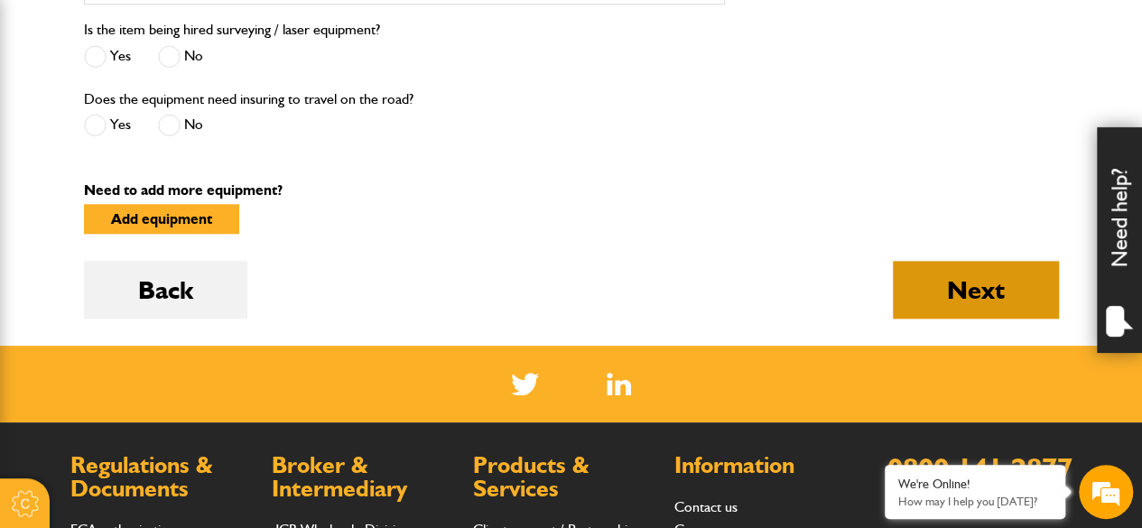
click at [975, 284] on button "Next" at bounding box center [976, 290] width 166 height 58
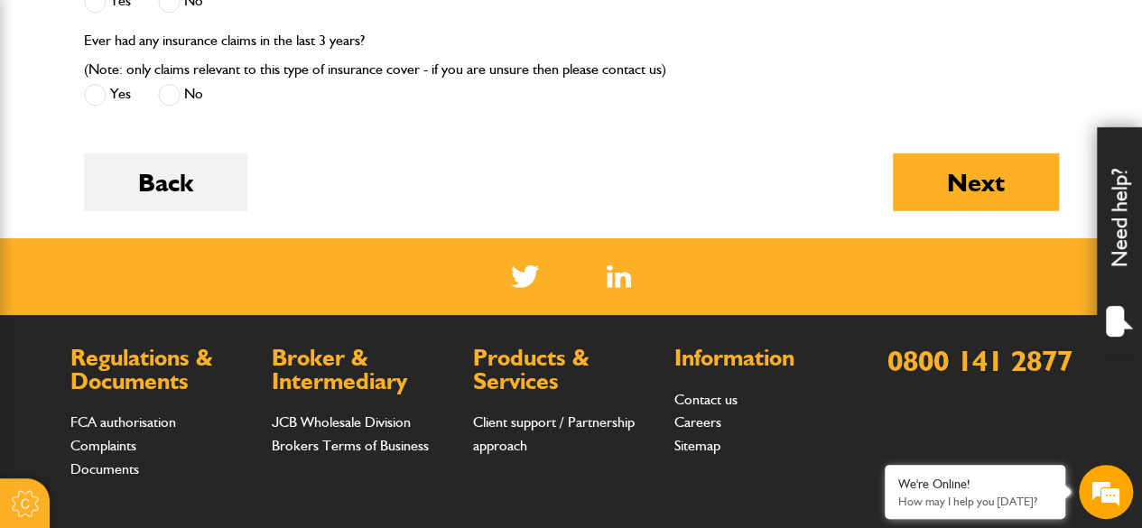
scroll to position [2543, 0]
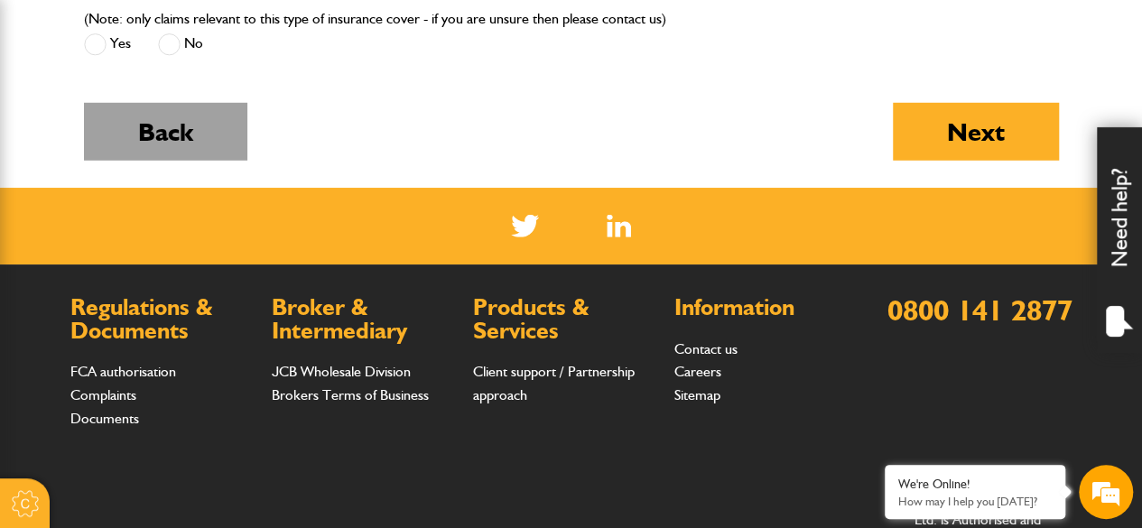
click at [168, 125] on button "Back" at bounding box center [165, 132] width 163 height 58
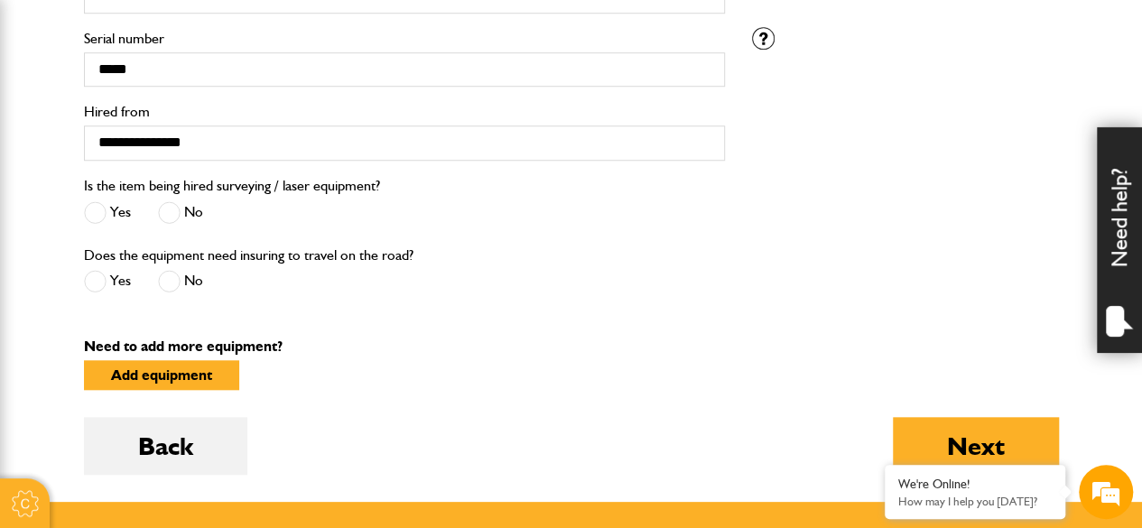
scroll to position [721, 0]
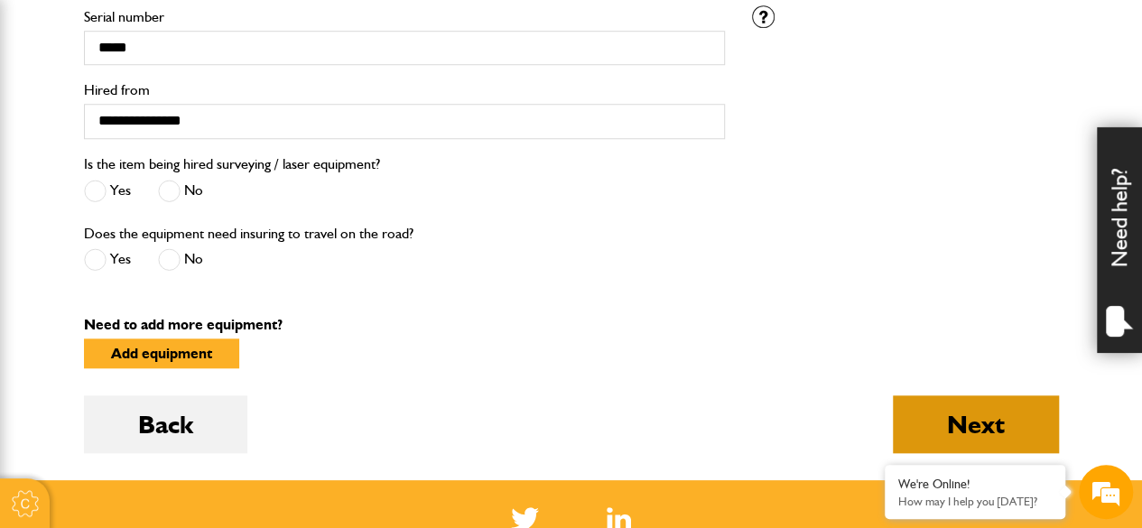
click at [952, 423] on button "Next" at bounding box center [976, 424] width 166 height 58
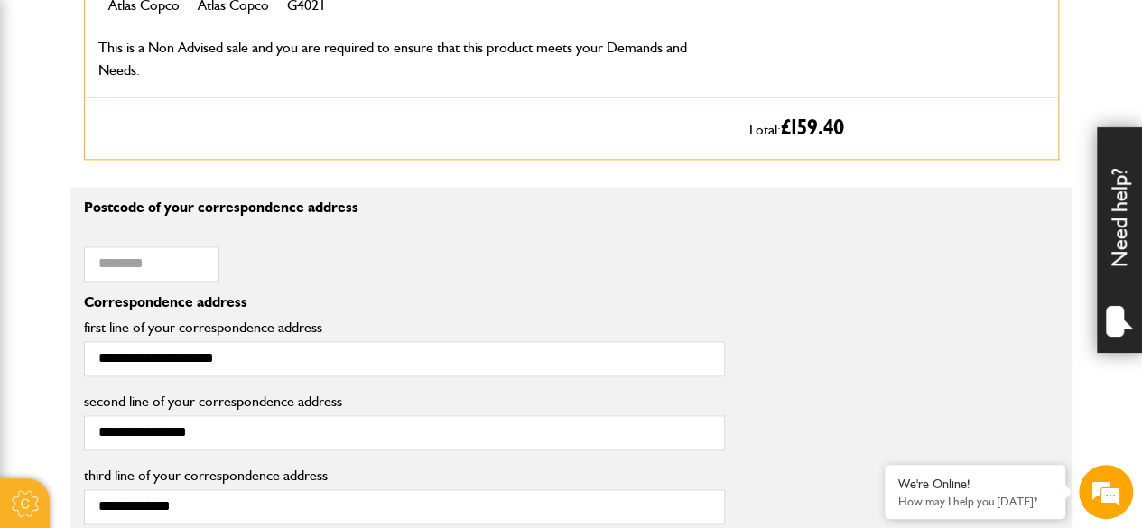
scroll to position [1103, 0]
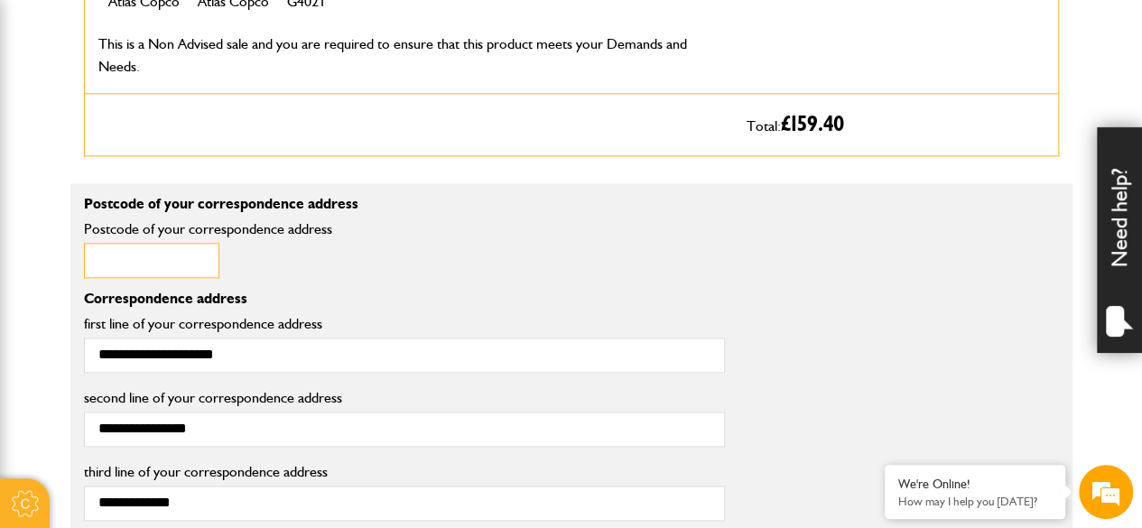
click at [125, 268] on input "Postcode of your correspondence address" at bounding box center [151, 260] width 135 height 35
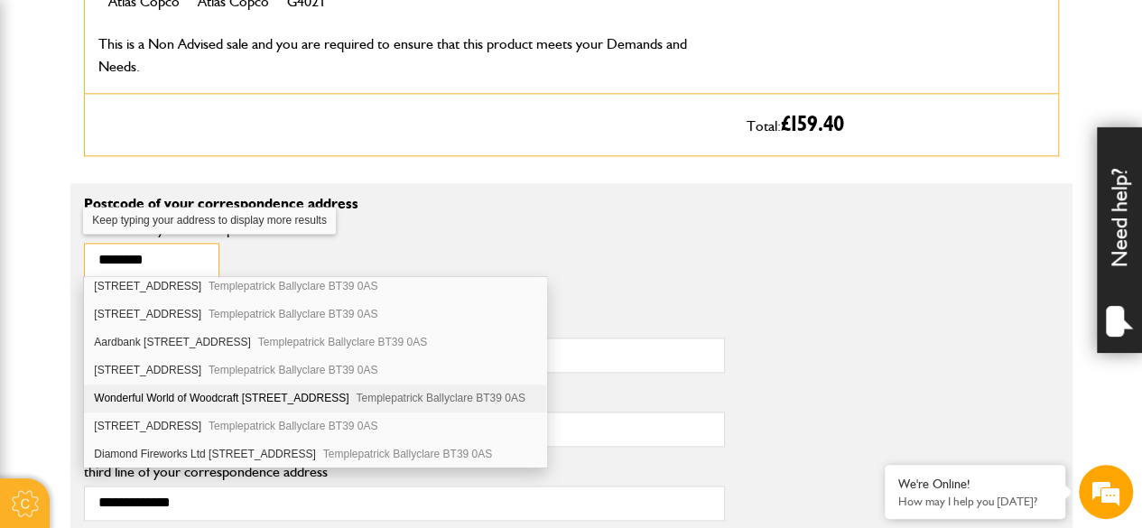
scroll to position [0, 0]
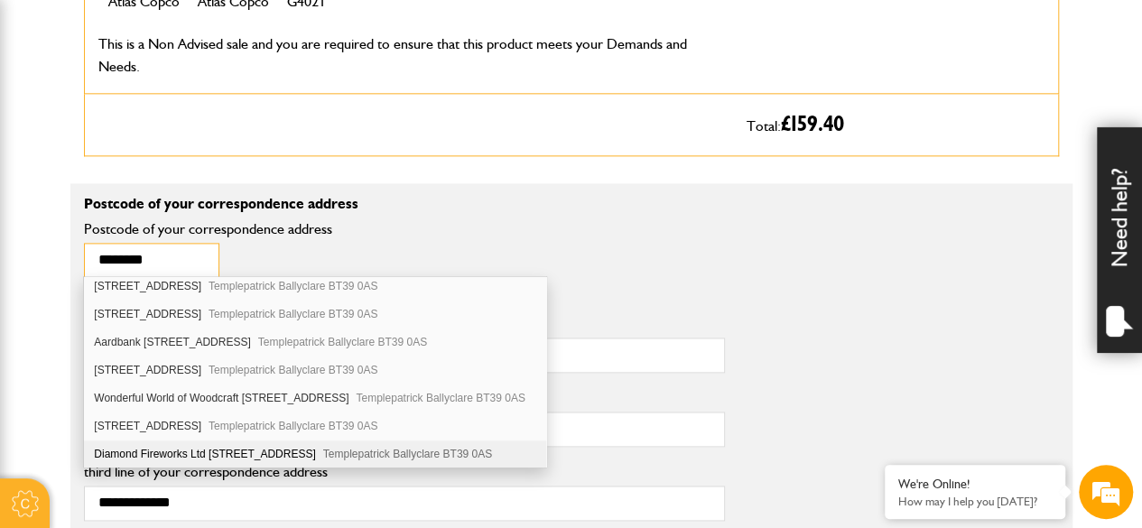
type input "********"
click at [152, 441] on div "Diamond Fireworks Ltd 55 Millbank Road Templepatrick Ballyclare BT39 0AS" at bounding box center [315, 455] width 462 height 28
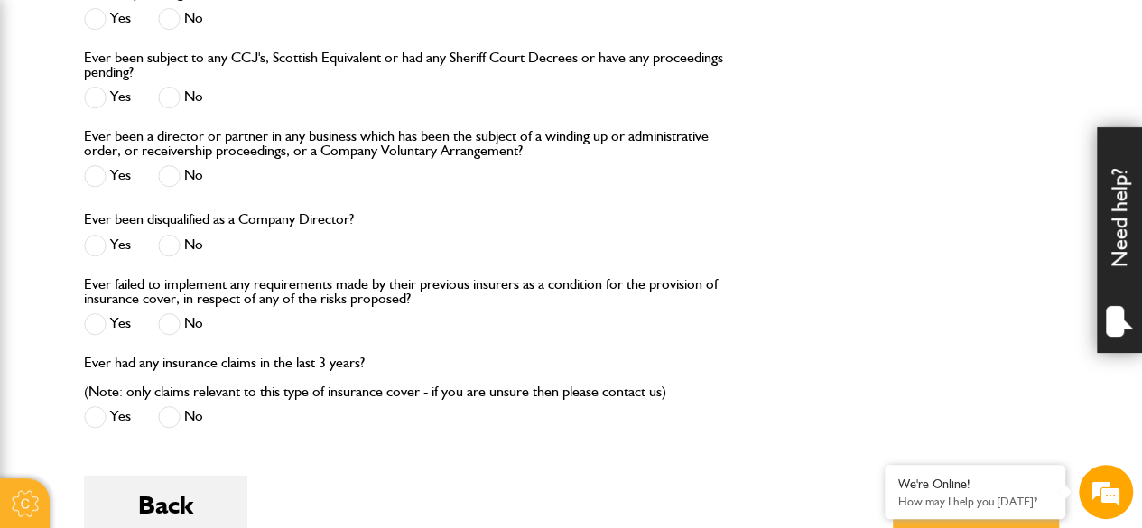
scroll to position [2226, 0]
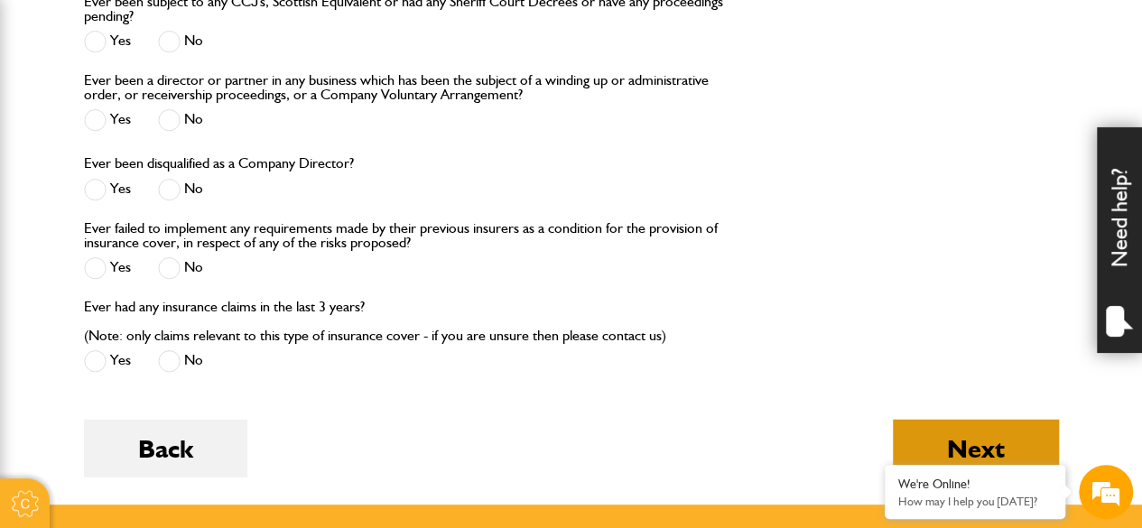
click at [936, 426] on button "Next" at bounding box center [976, 449] width 166 height 58
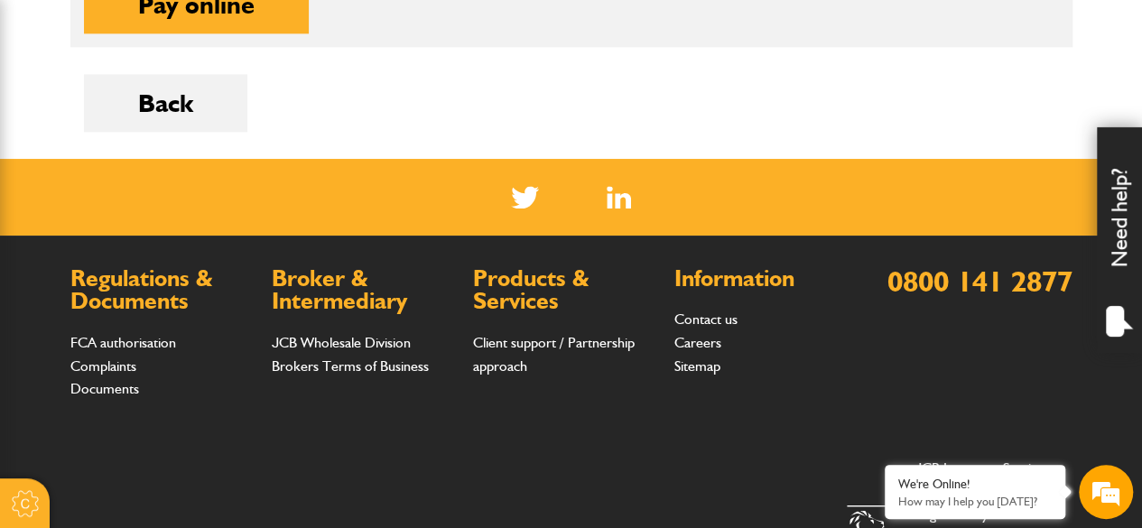
scroll to position [995, 0]
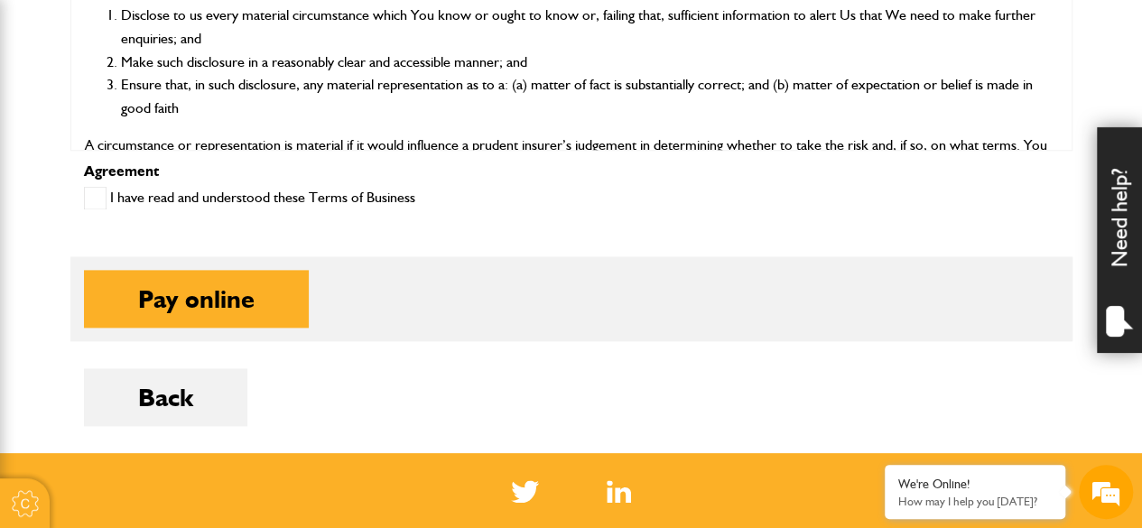
click at [319, 185] on div "I have read and understood these Terms of Business" at bounding box center [249, 200] width 331 height 30
click at [287, 194] on label "I have read and understood these Terms of Business" at bounding box center [249, 198] width 331 height 23
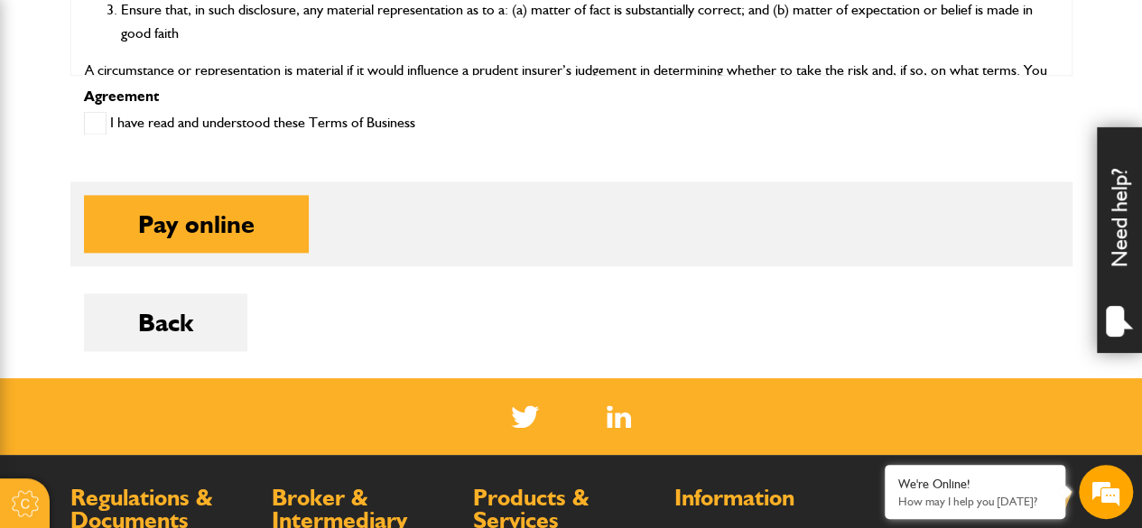
scroll to position [1130, 0]
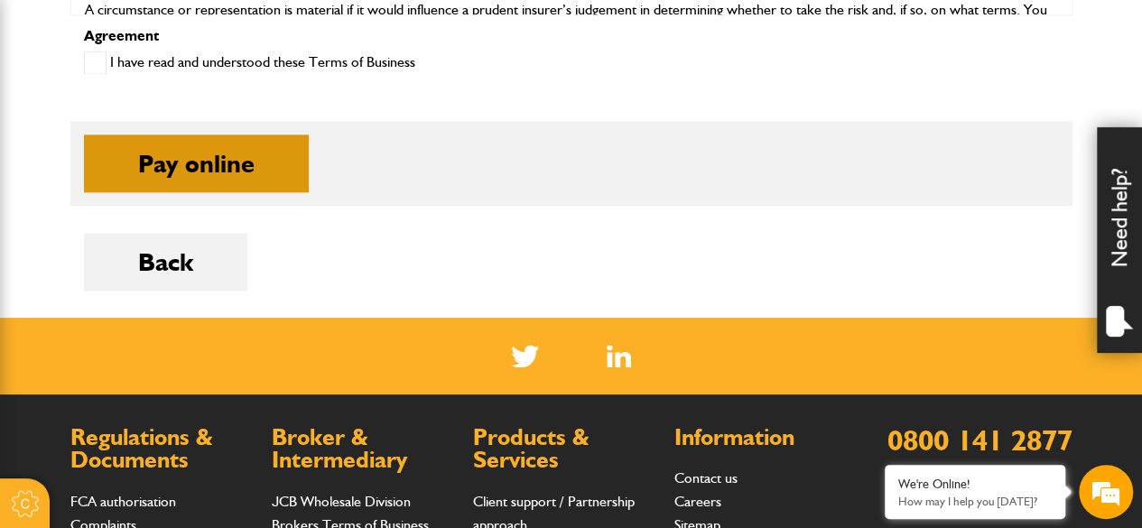
click at [249, 159] on button "Pay online" at bounding box center [196, 164] width 225 height 58
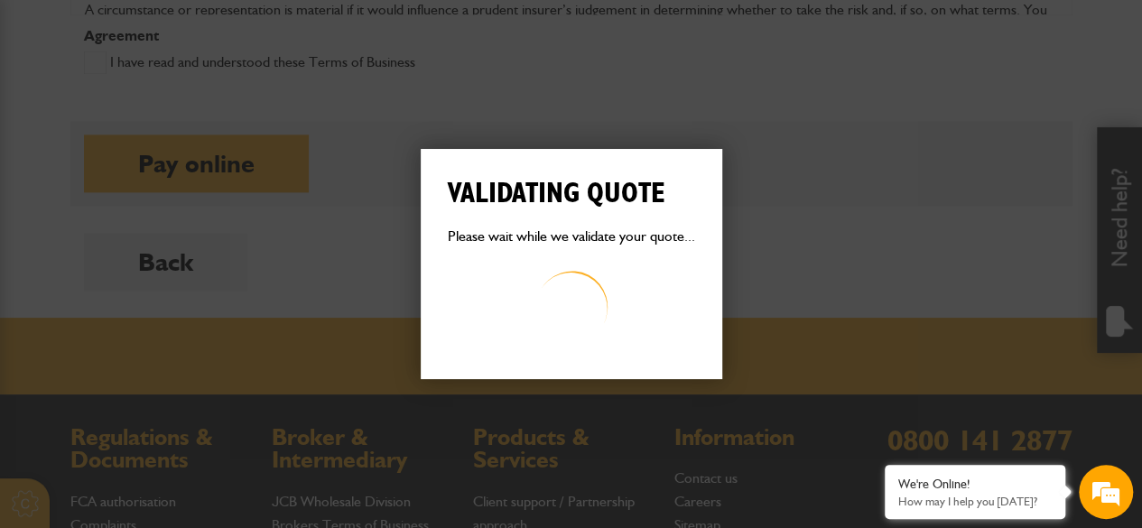
scroll to position [0, 0]
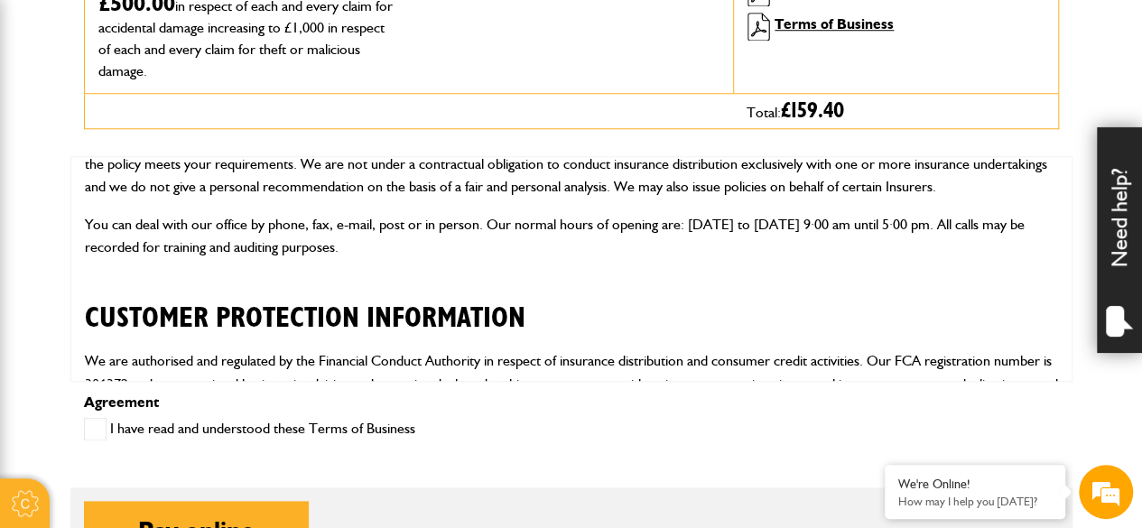
scroll to position [811, 0]
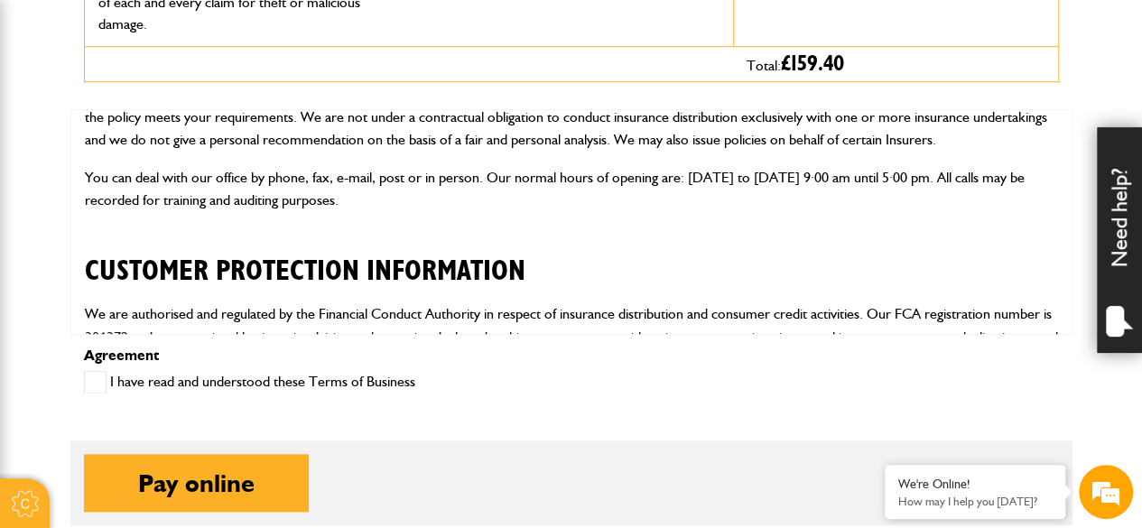
click at [177, 470] on button "Pay online" at bounding box center [196, 483] width 225 height 58
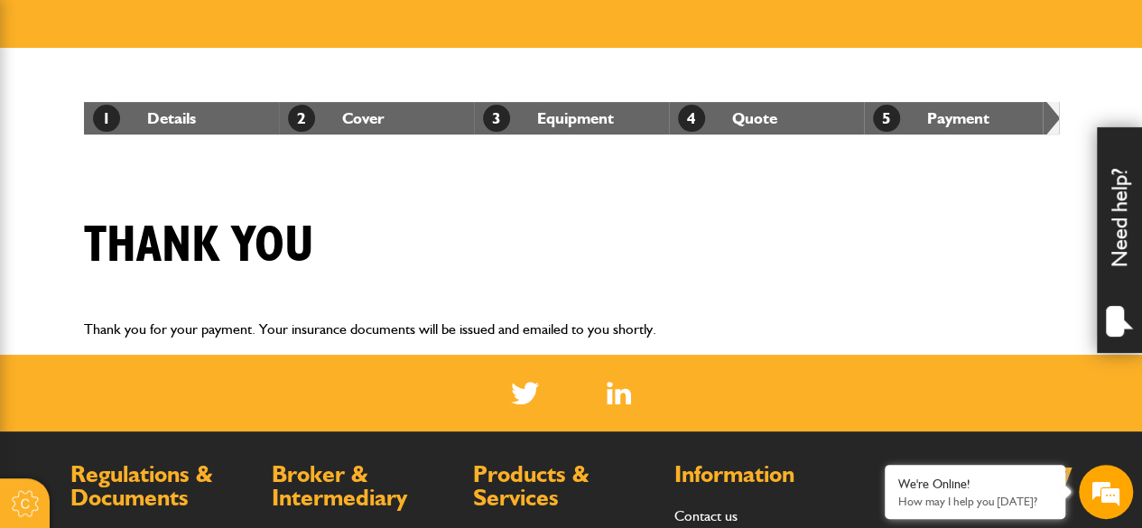
click at [531, 184] on div "1 Details 2 Cover 3 Equipment 4 Quote 5 Payment" at bounding box center [571, 118] width 1002 height 141
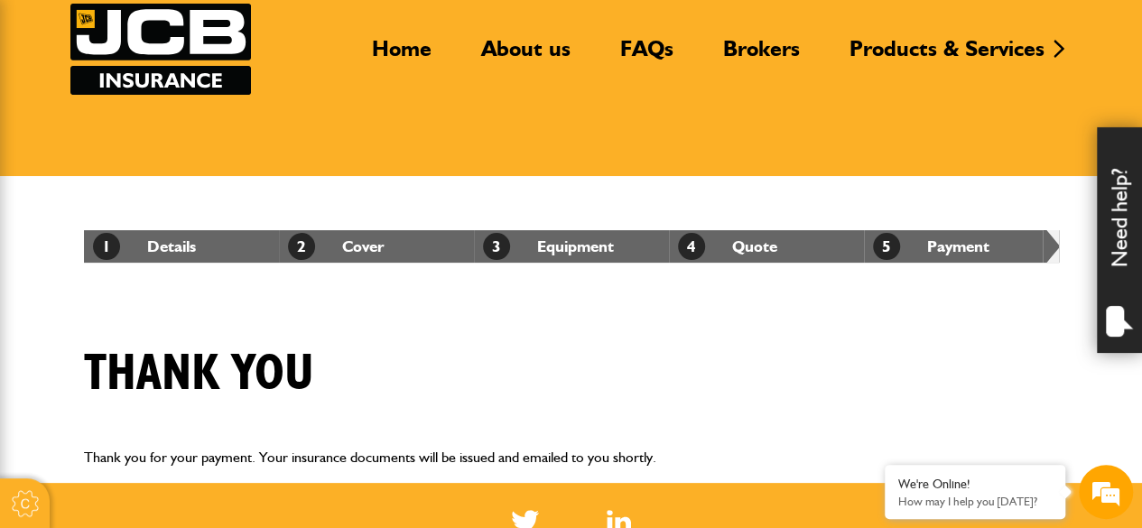
scroll to position [126, 0]
